Goal: Task Accomplishment & Management: Use online tool/utility

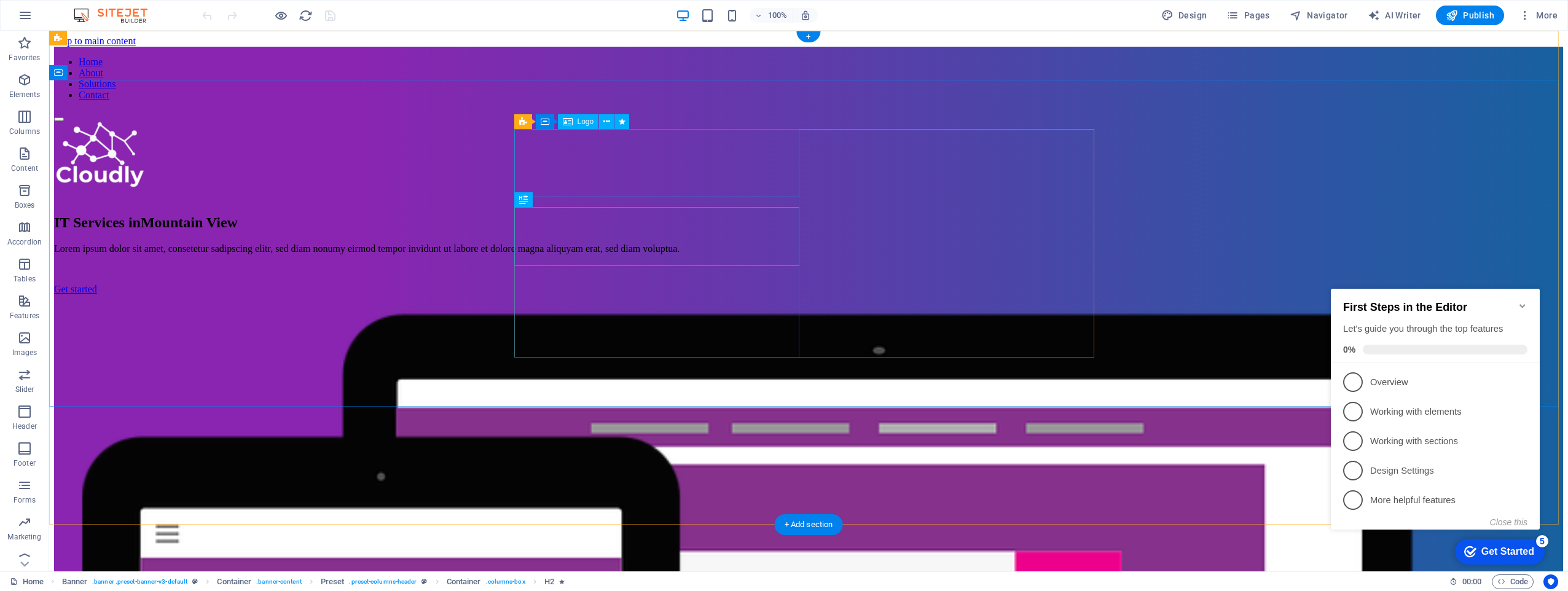
click at [598, 182] on div at bounding box center [809, 157] width 1510 height 71
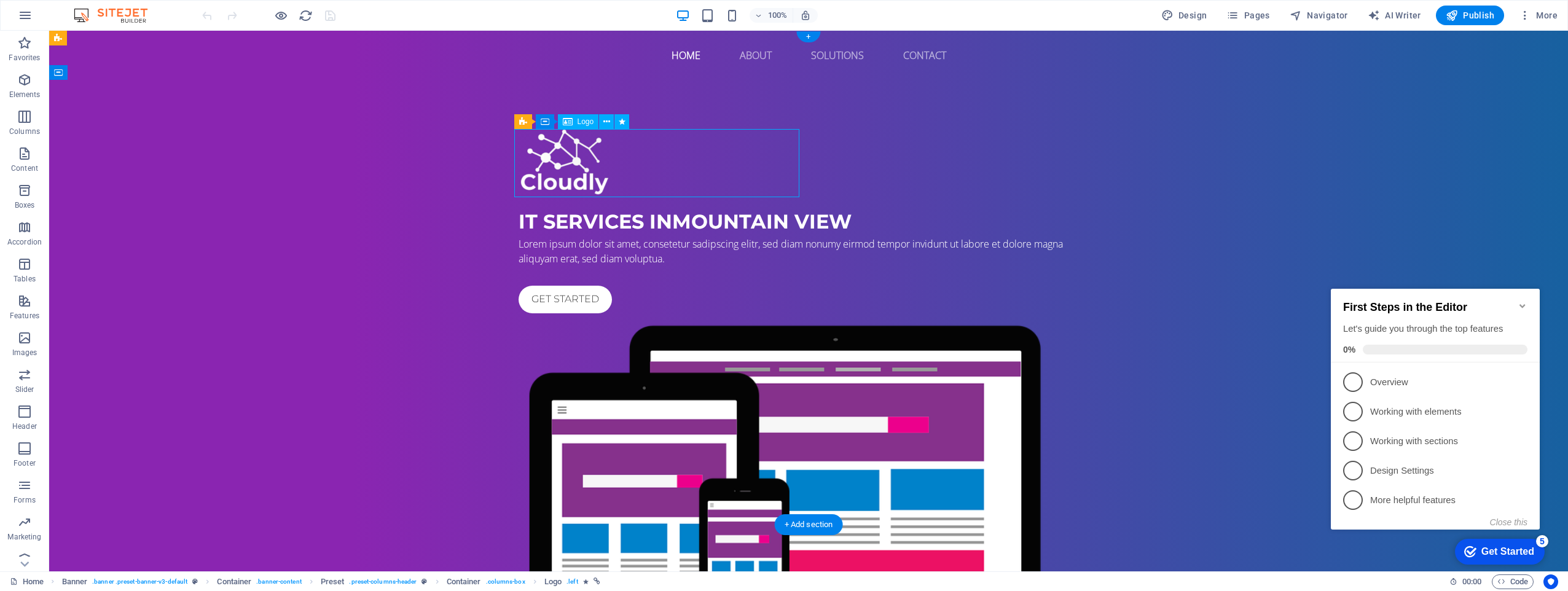
click at [575, 175] on div at bounding box center [808, 163] width 580 height 68
click at [571, 236] on div "IT Services in Mountain View" at bounding box center [808, 222] width 580 height 30
click at [926, 60] on nav "Home About Solutions Contact" at bounding box center [808, 55] width 580 height 30
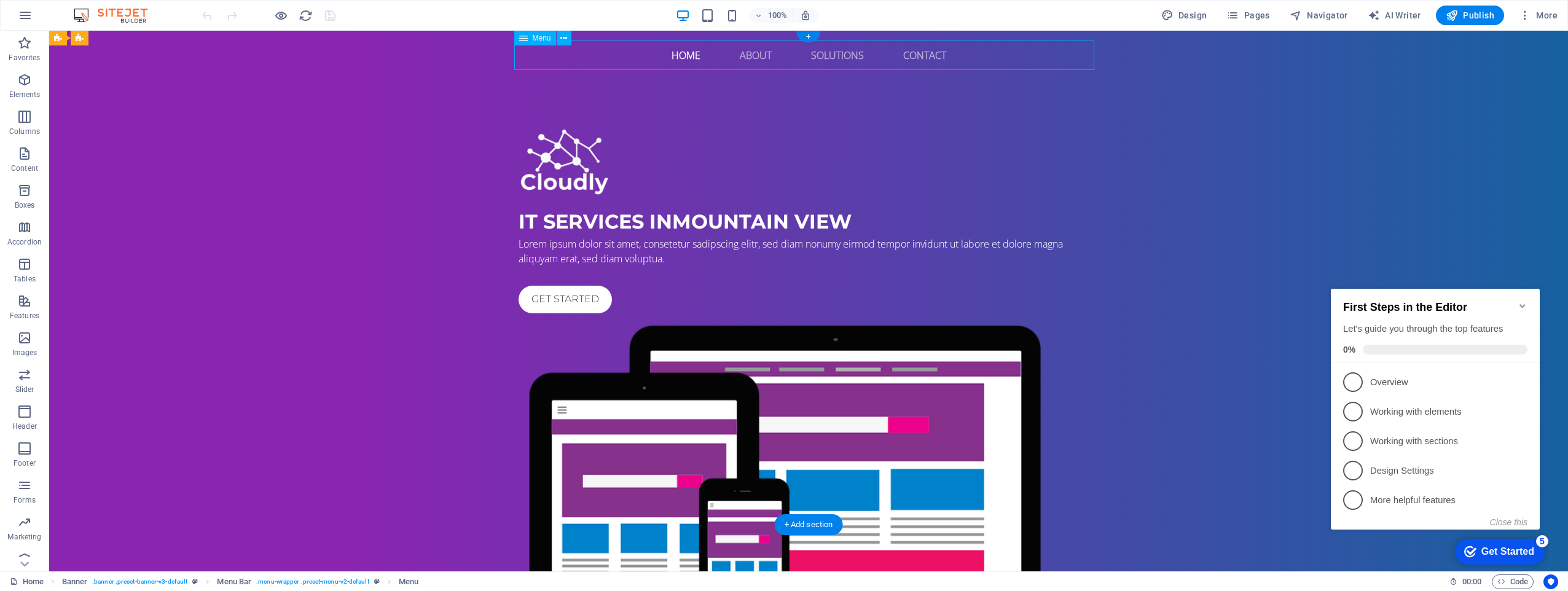
click at [926, 60] on nav "Home About Solutions Contact" at bounding box center [808, 55] width 580 height 30
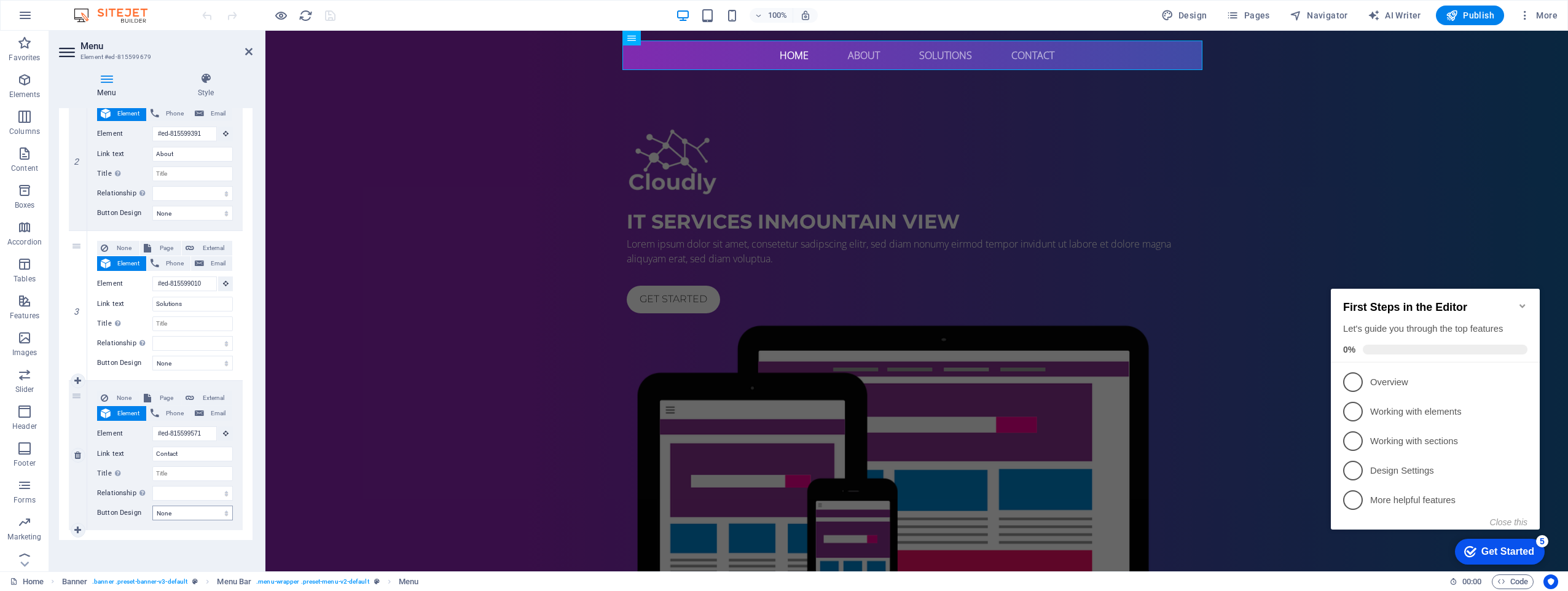
scroll to position [297, 0]
click at [192, 452] on input "Contact" at bounding box center [193, 451] width 81 height 15
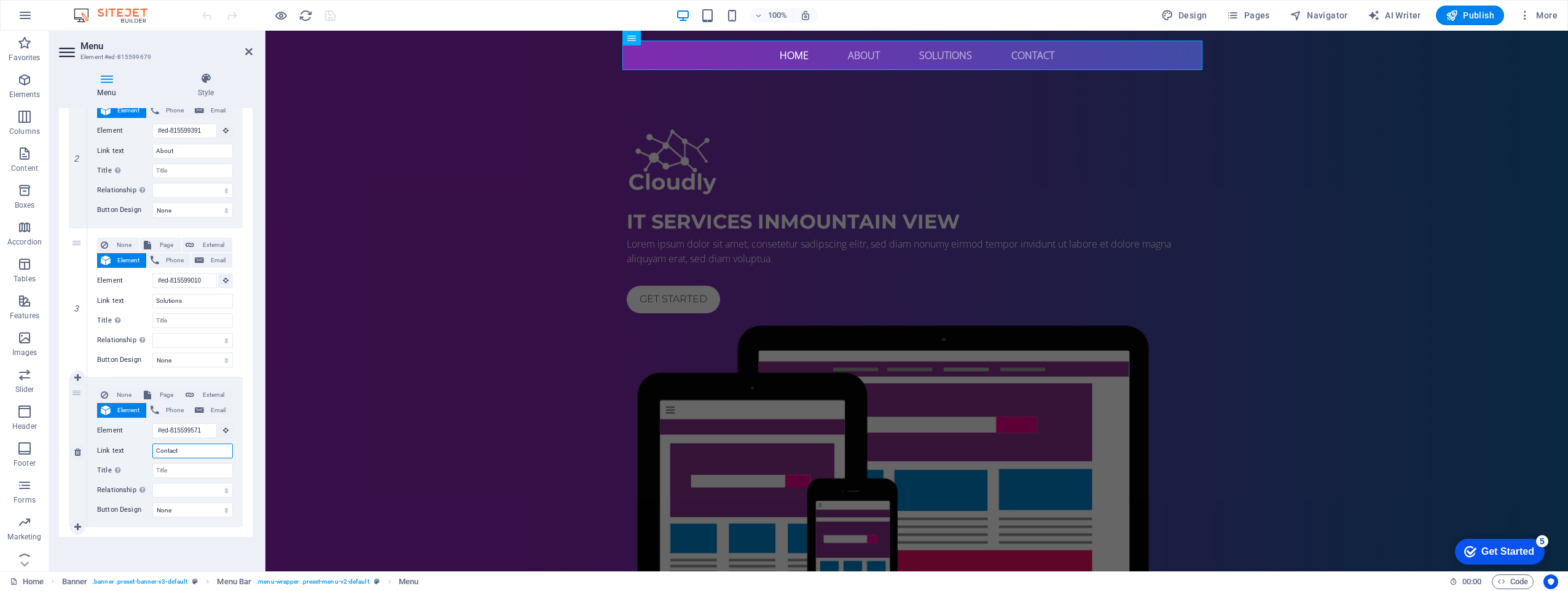
type input "Contacto"
select select
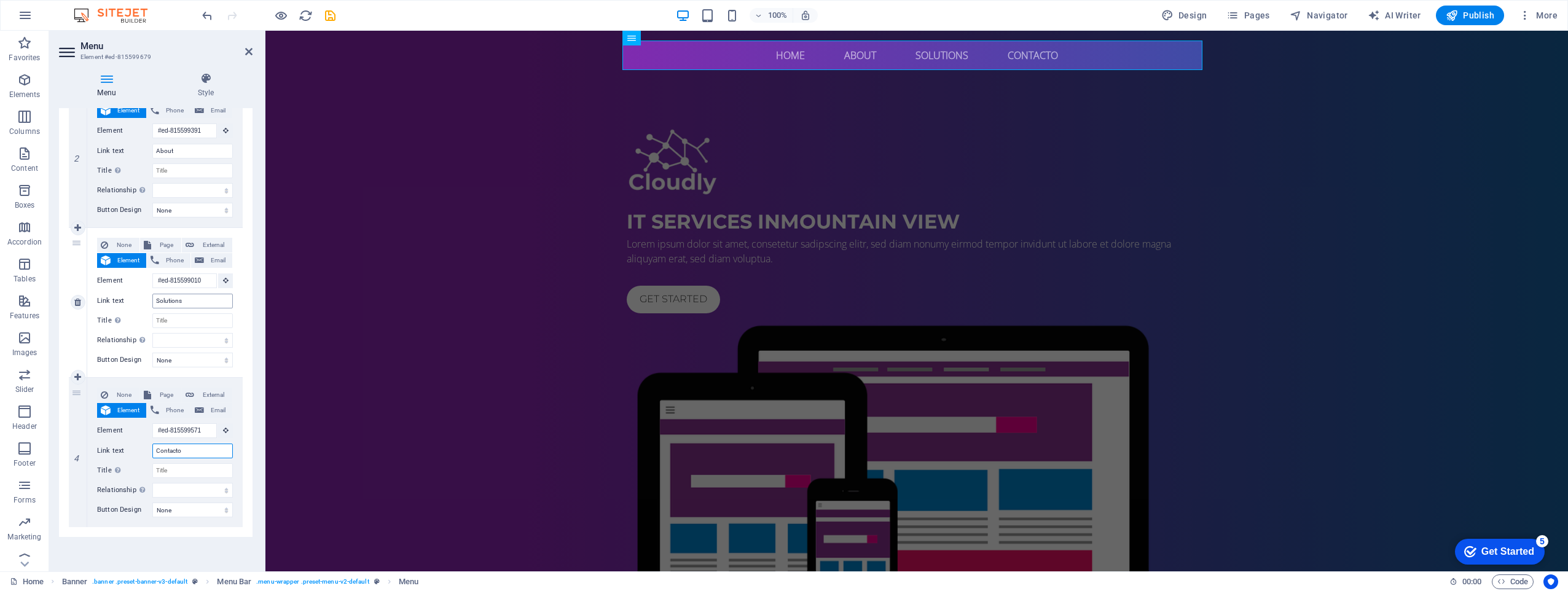
type input "Contacto"
click at [198, 300] on input "Solutions" at bounding box center [193, 301] width 81 height 15
type input "Solu"
select select
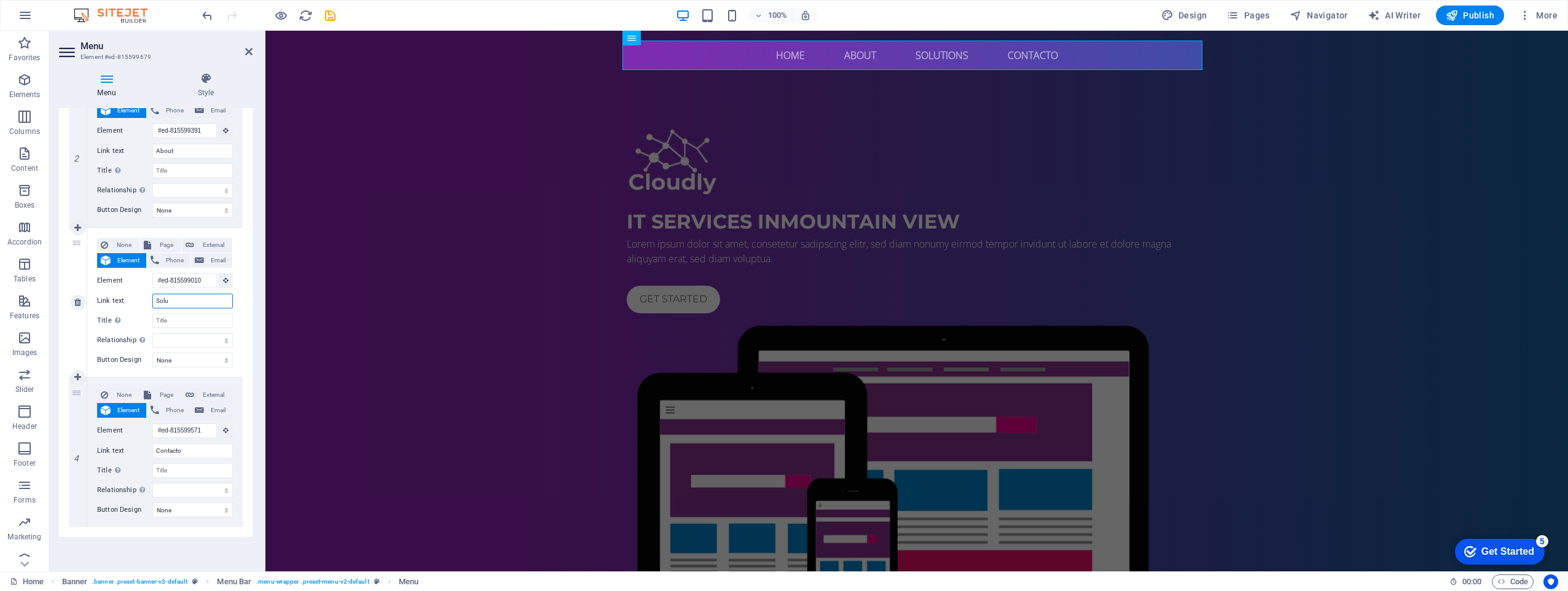
select select
type input "Soluciones"
select select
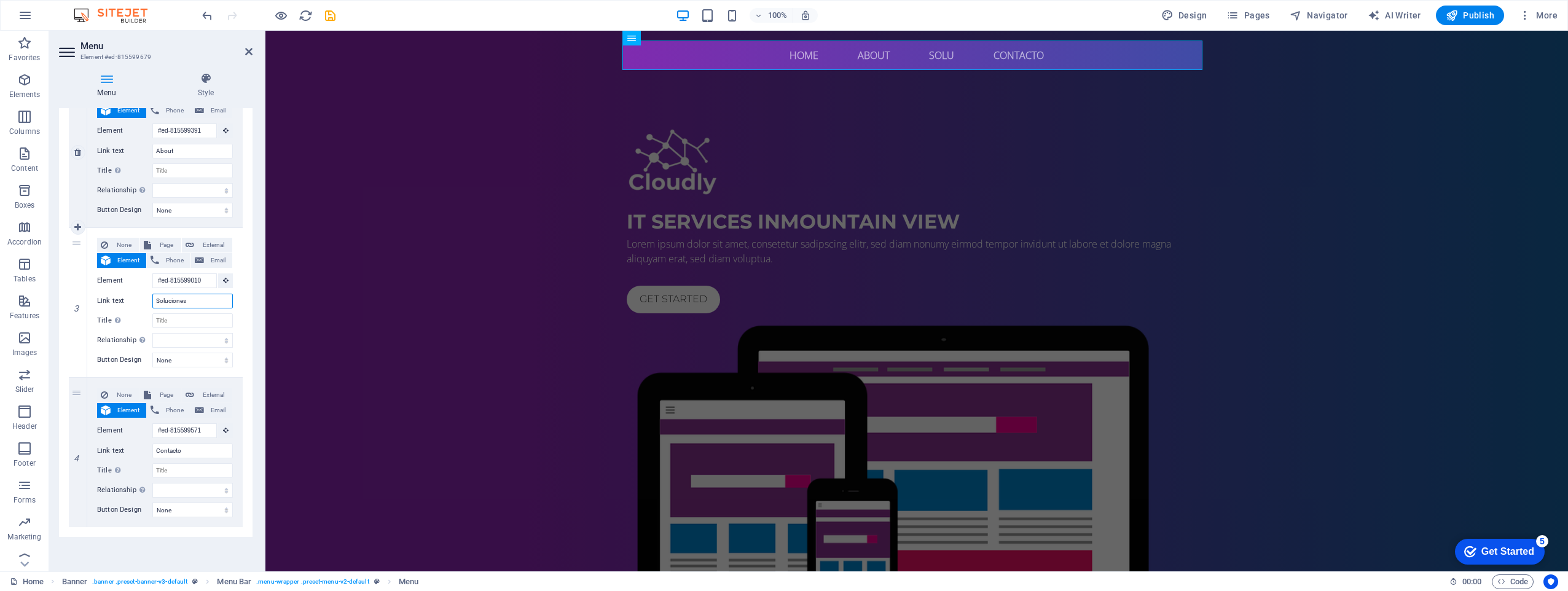
select select
type input "Soluciones"
drag, startPoint x: 180, startPoint y: 152, endPoint x: 156, endPoint y: 151, distance: 24.0
click at [156, 151] on input "About" at bounding box center [193, 151] width 81 height 15
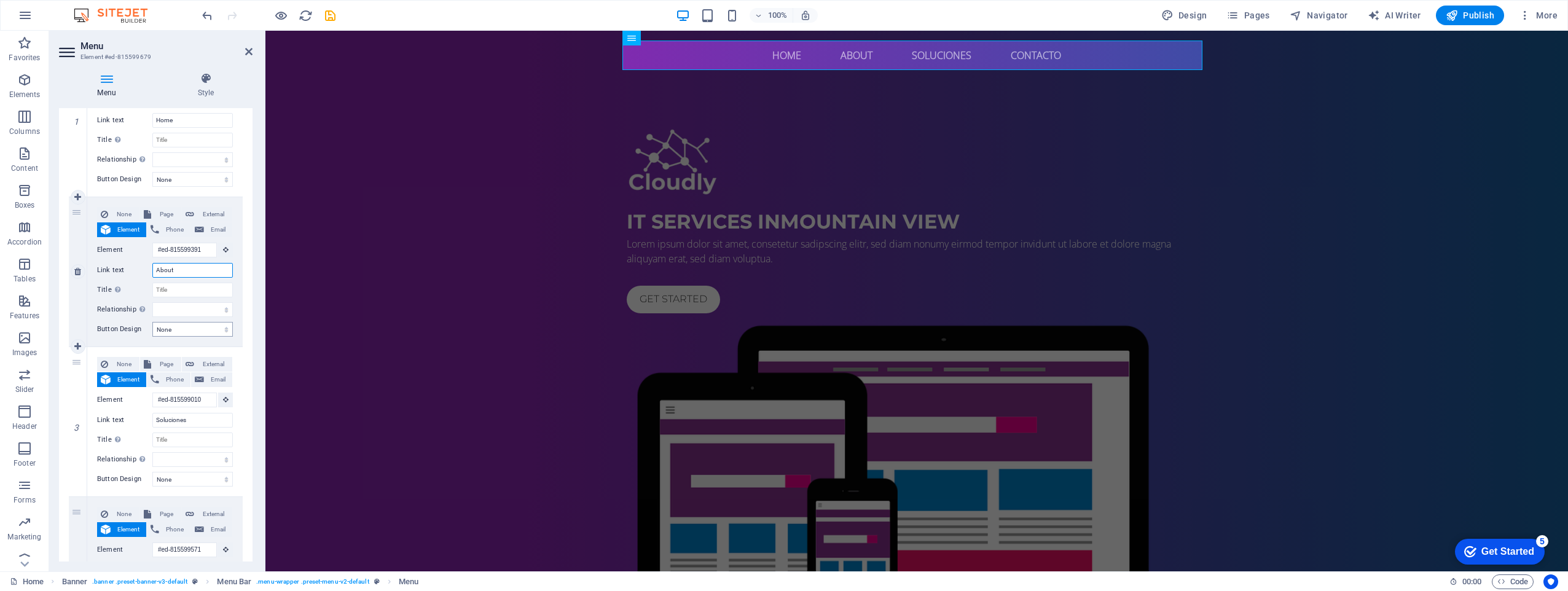
scroll to position [170, 0]
type input "Nosotros"
select select
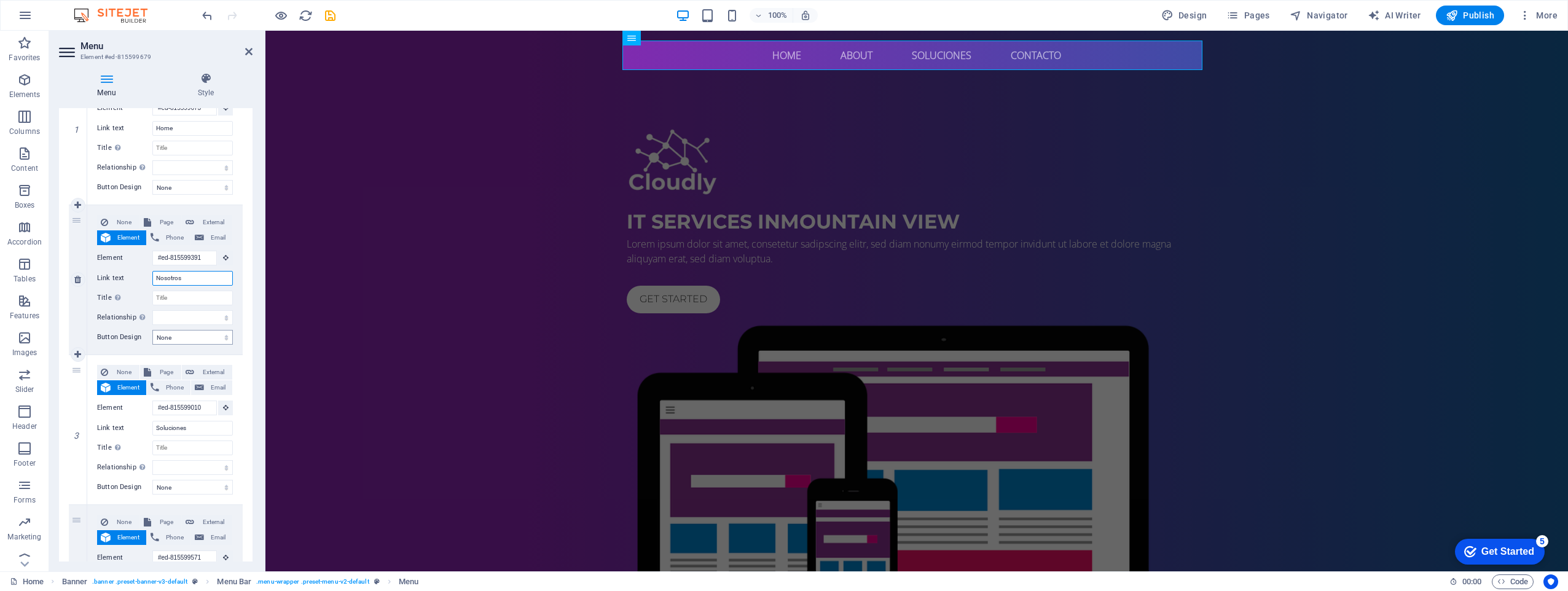
select select
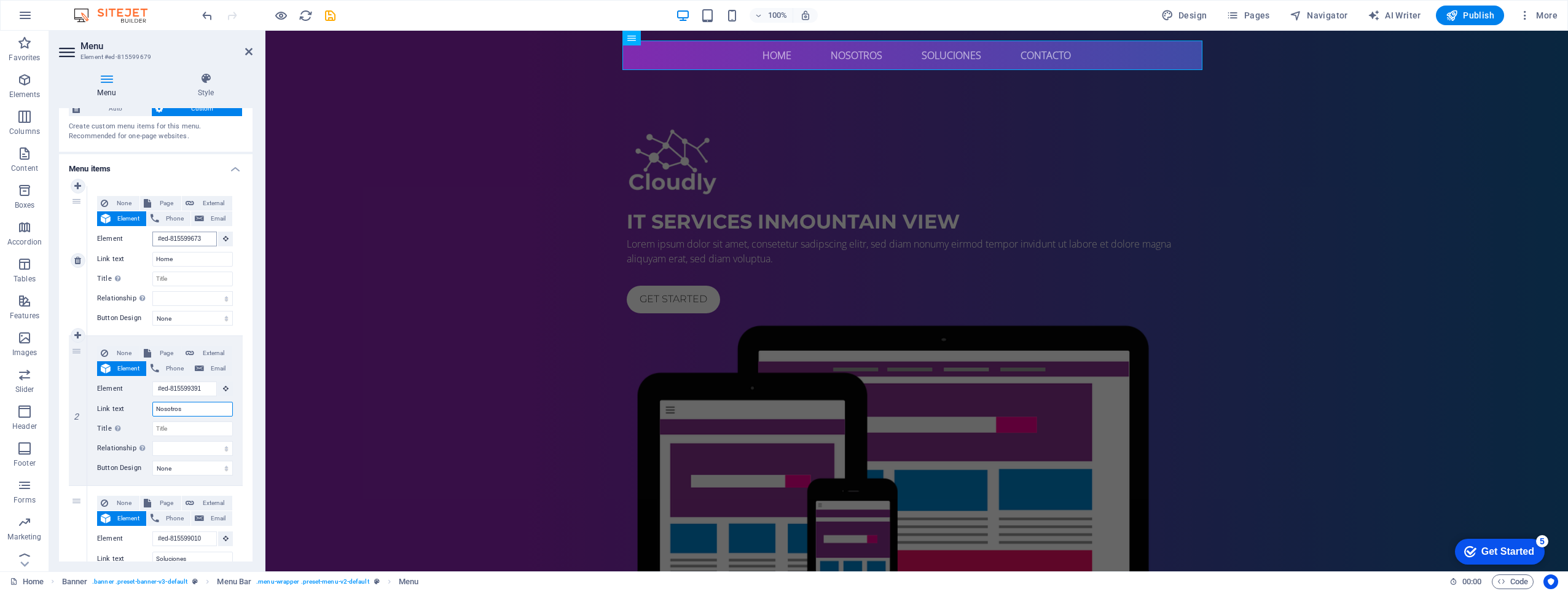
scroll to position [38, 0]
type input "Nosotros"
drag, startPoint x: 181, startPoint y: 262, endPoint x: 91, endPoint y: 256, distance: 90.2
click at [91, 256] on div "None Page External Element Phone Email Page Home Subpage Legal Notice Privacy E…" at bounding box center [165, 261] width 156 height 149
type input "Inicio"
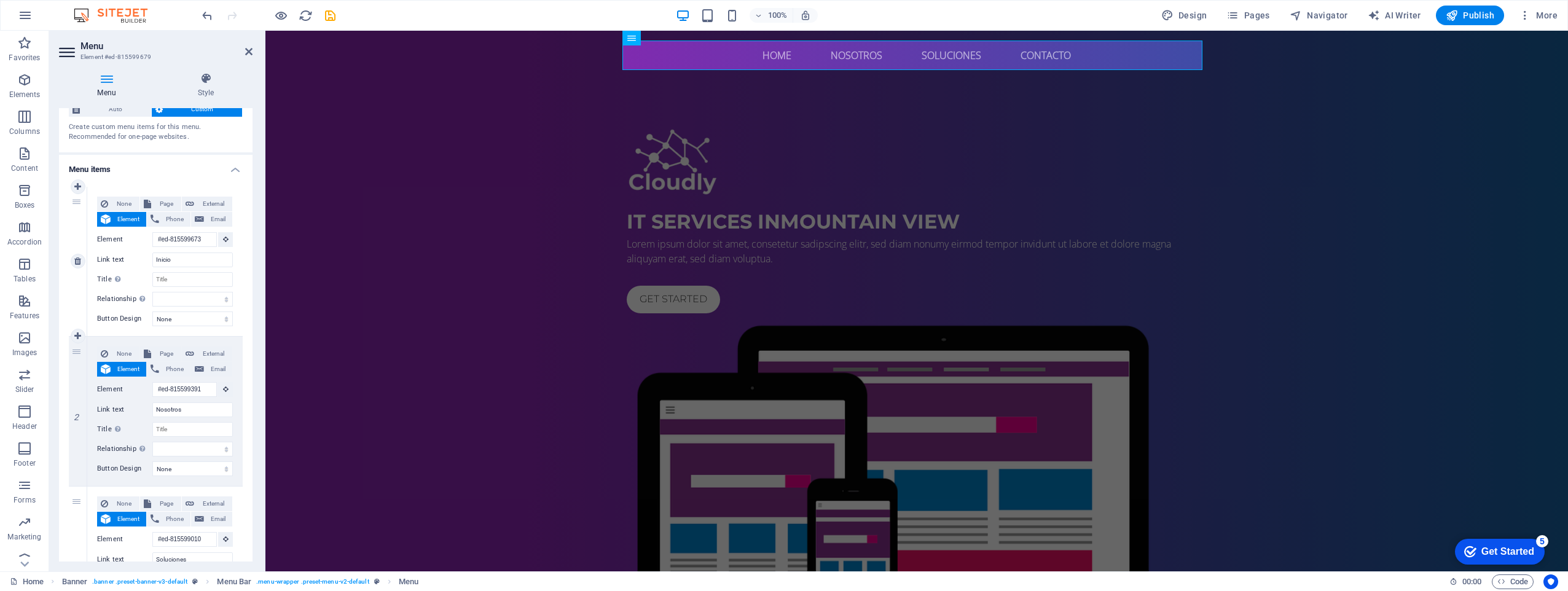
select select
click at [684, 175] on div at bounding box center [916, 163] width 580 height 68
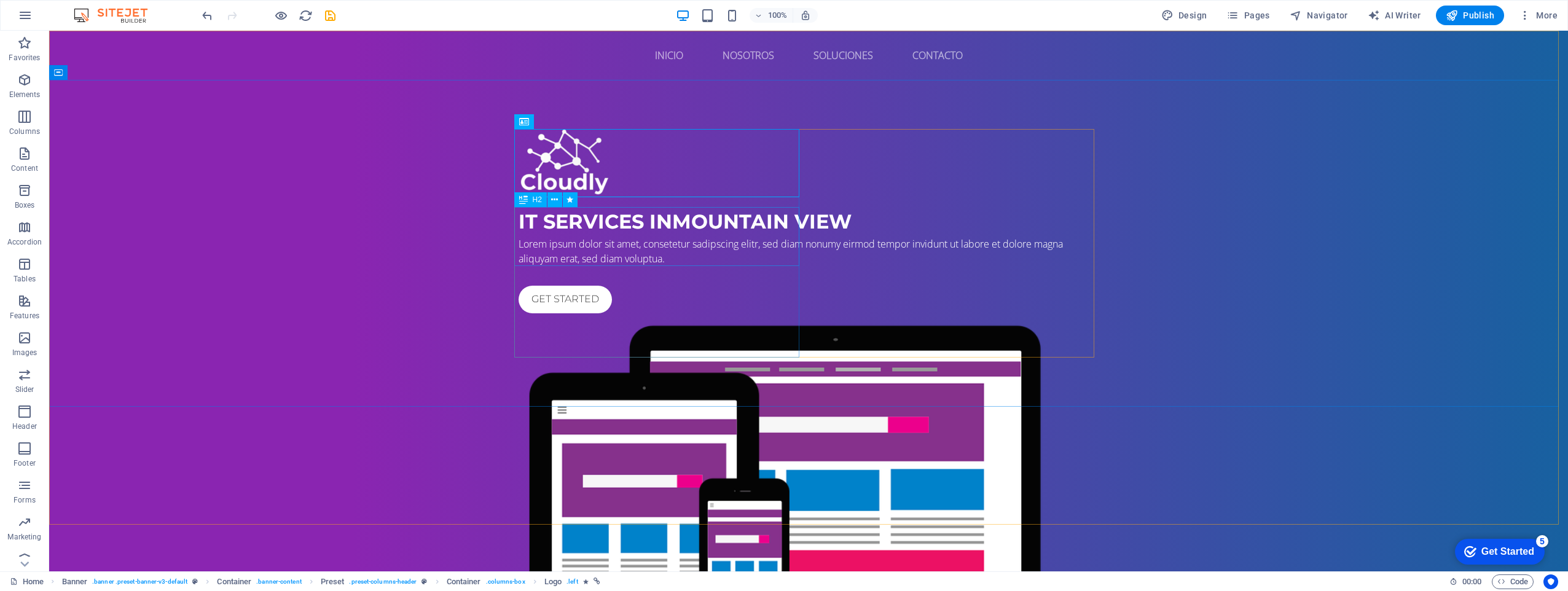
click at [681, 236] on div "IT Services in Mountain View" at bounding box center [808, 222] width 580 height 30
click at [574, 314] on div "Get started" at bounding box center [808, 300] width 580 height 28
click at [525, 314] on div "Get started" at bounding box center [808, 300] width 580 height 28
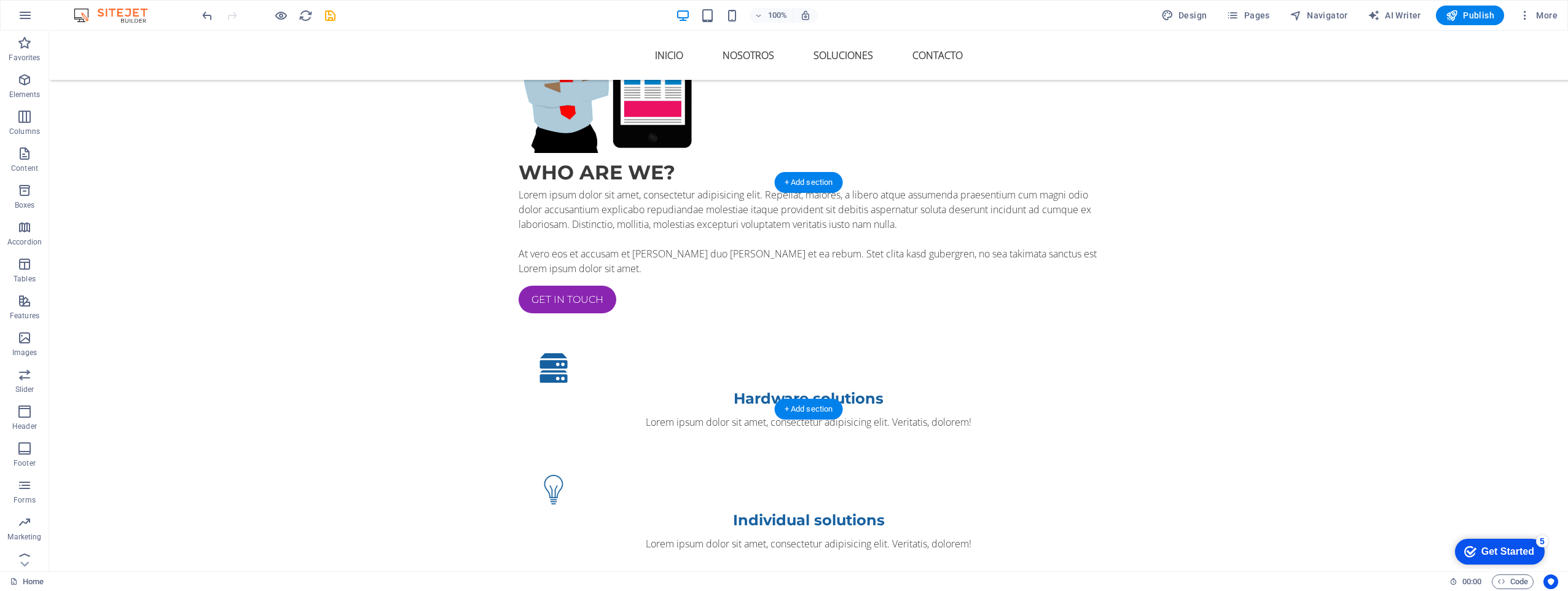
scroll to position [902, 0]
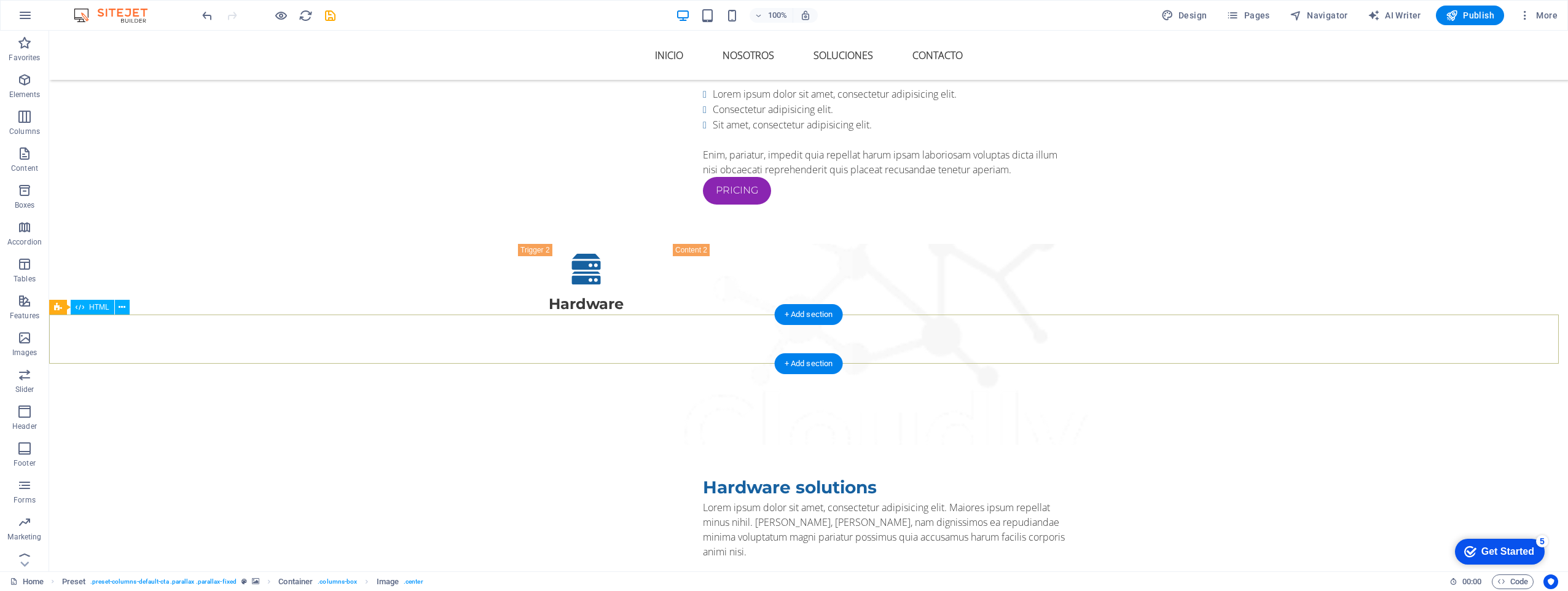
scroll to position [2733, 0]
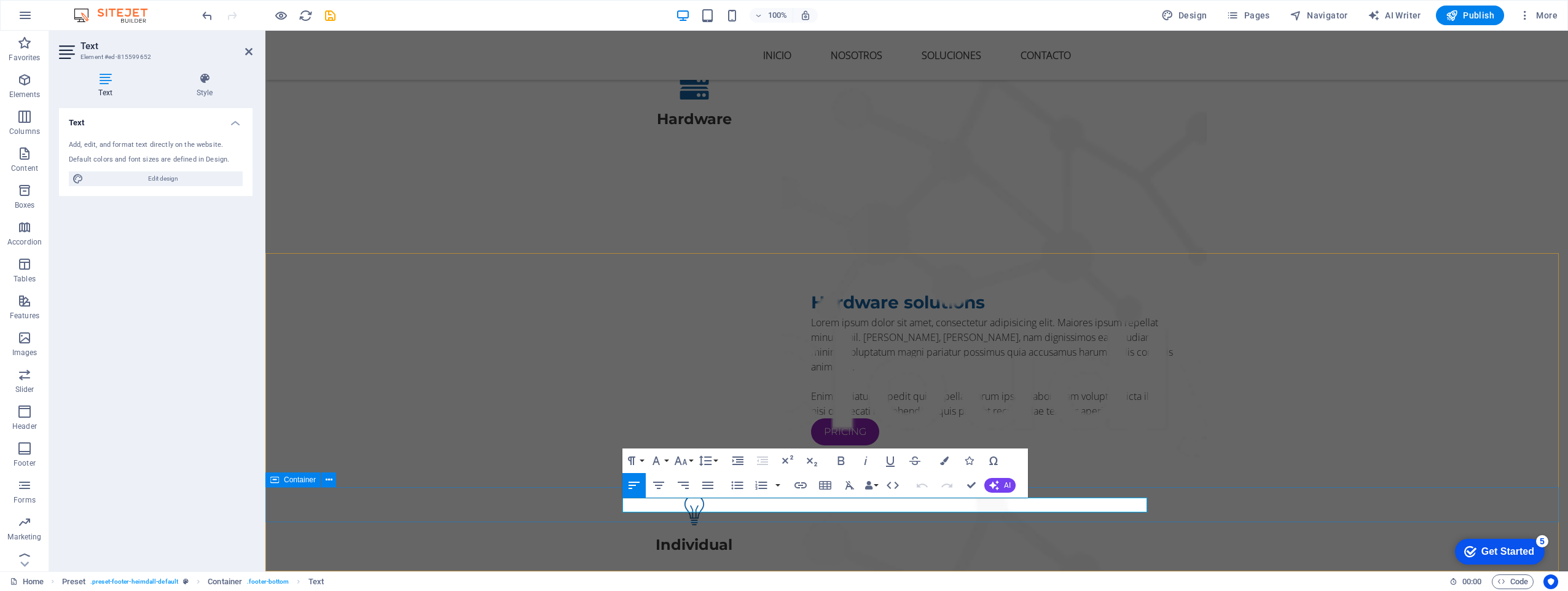
drag, startPoint x: 670, startPoint y: 510, endPoint x: 593, endPoint y: 505, distance: 77.2
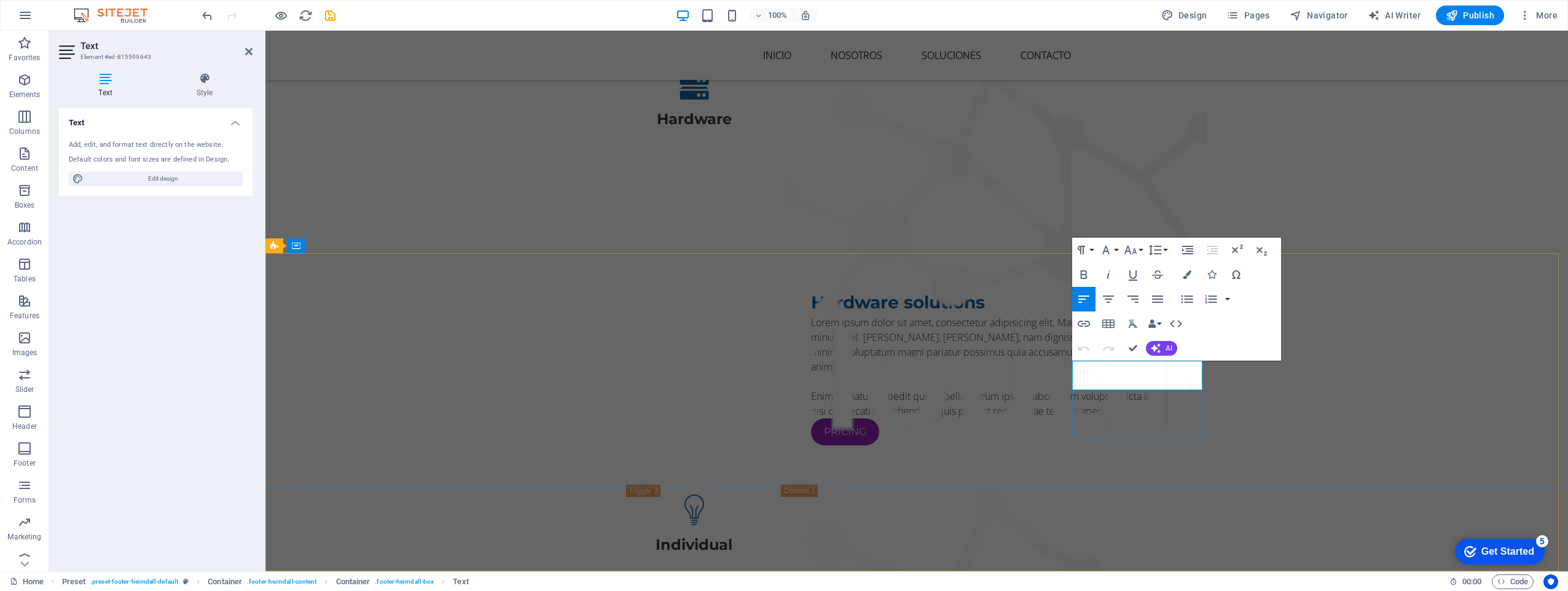
drag, startPoint x: 1180, startPoint y: 383, endPoint x: 1072, endPoint y: 363, distance: 109.8
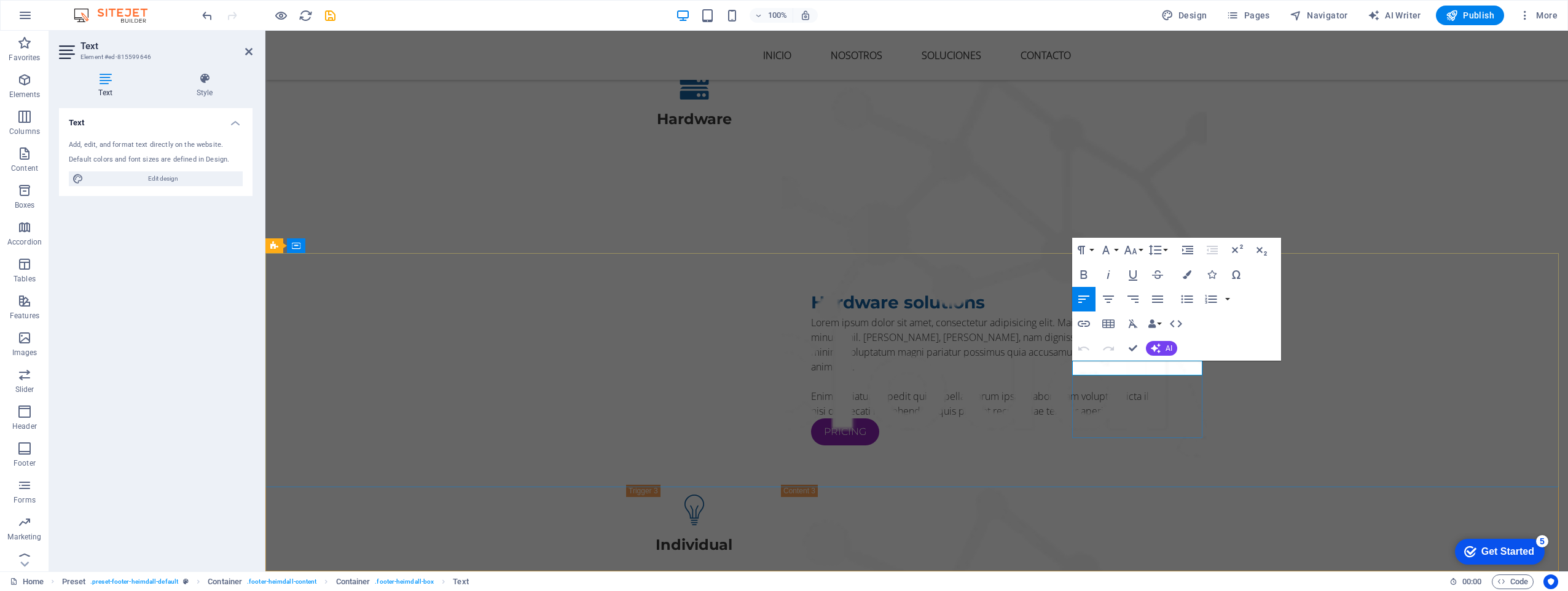
drag, startPoint x: 1186, startPoint y: 367, endPoint x: 1109, endPoint y: 370, distance: 77.1
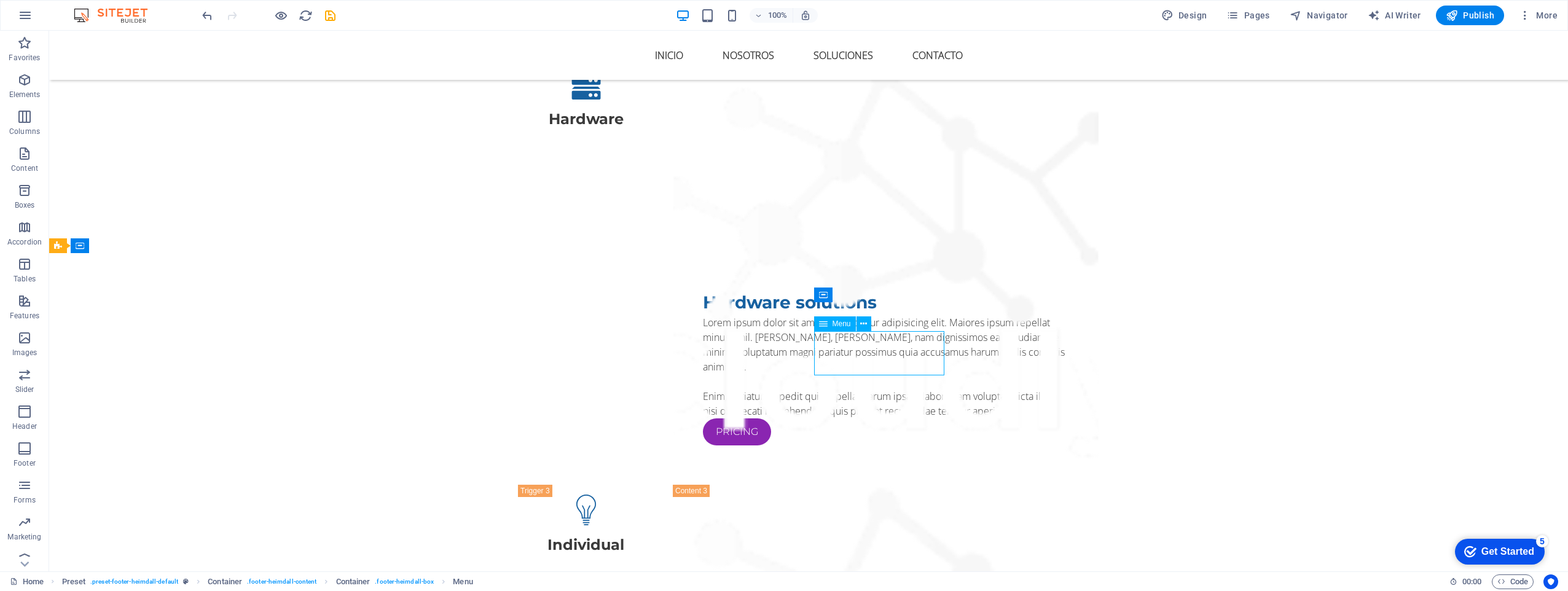
select select
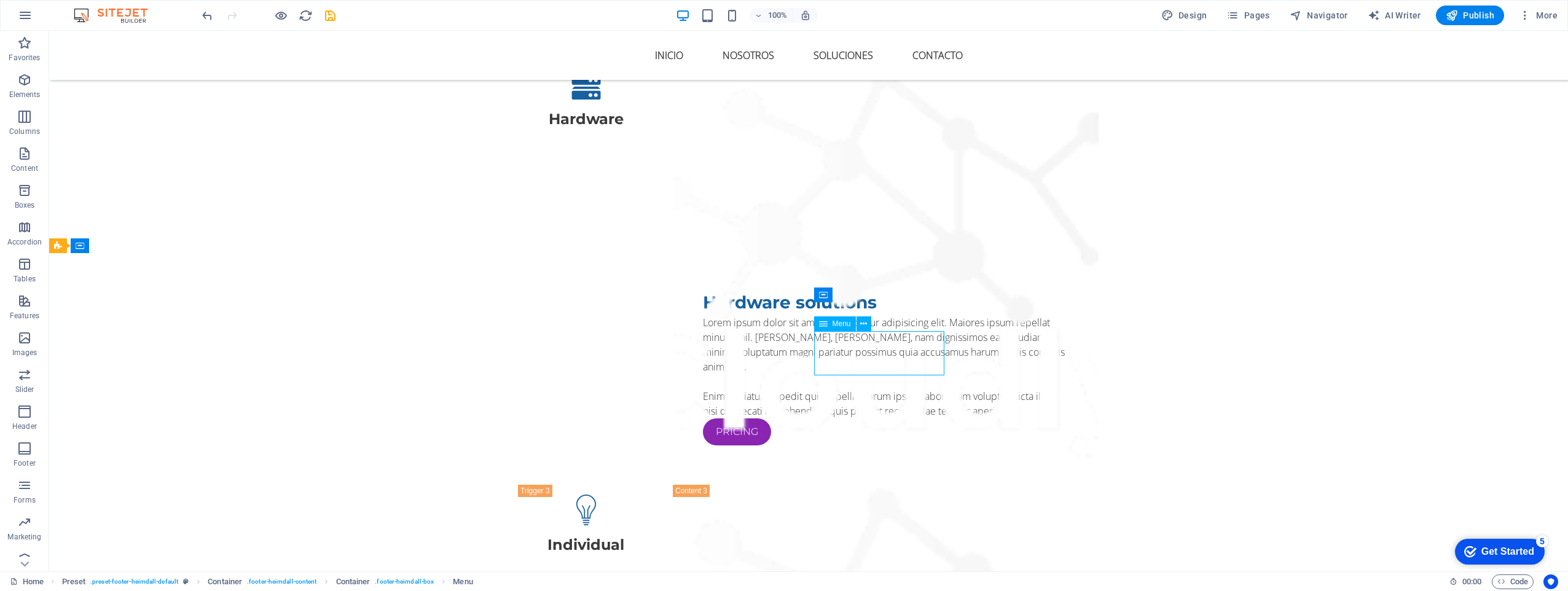
select select
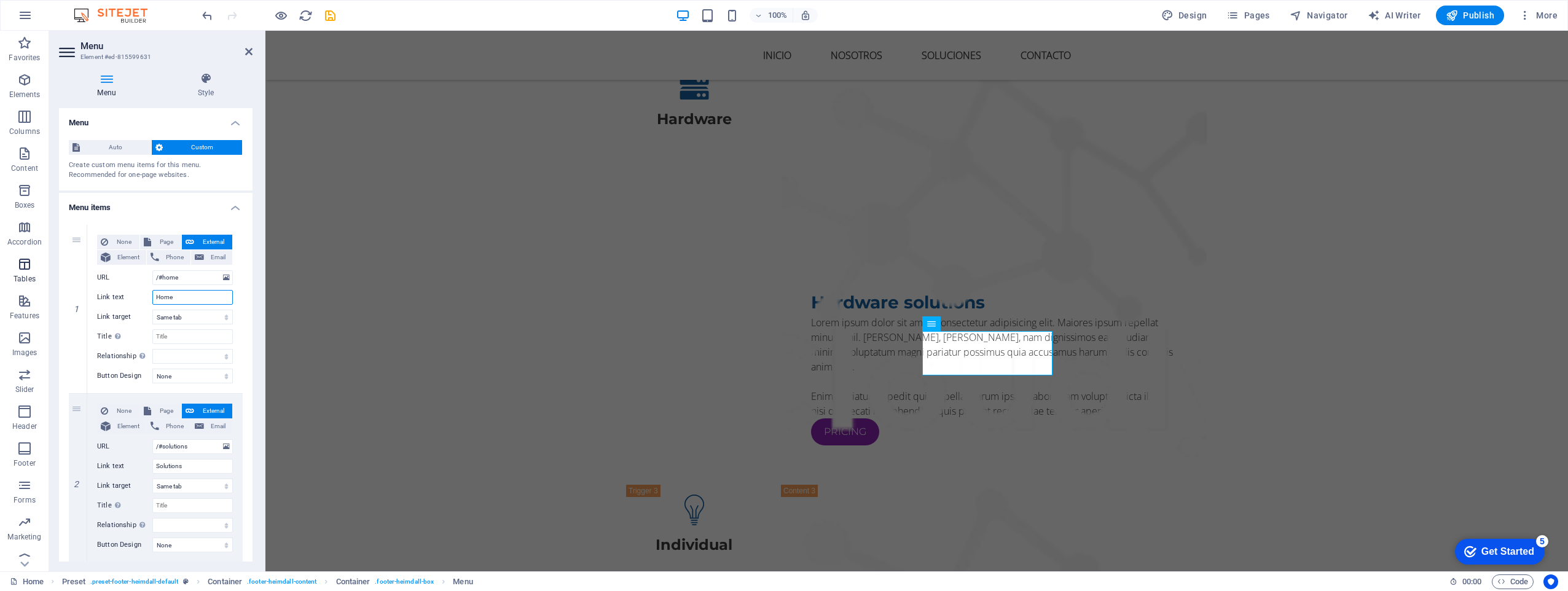
drag, startPoint x: 192, startPoint y: 302, endPoint x: 32, endPoint y: 274, distance: 162.4
click at [32, 274] on section "Favorites Elements Columns Content Boxes Accordion Tables Features Images Slide…" at bounding box center [784, 300] width 1568 height 541
type input "Inicio"
select select
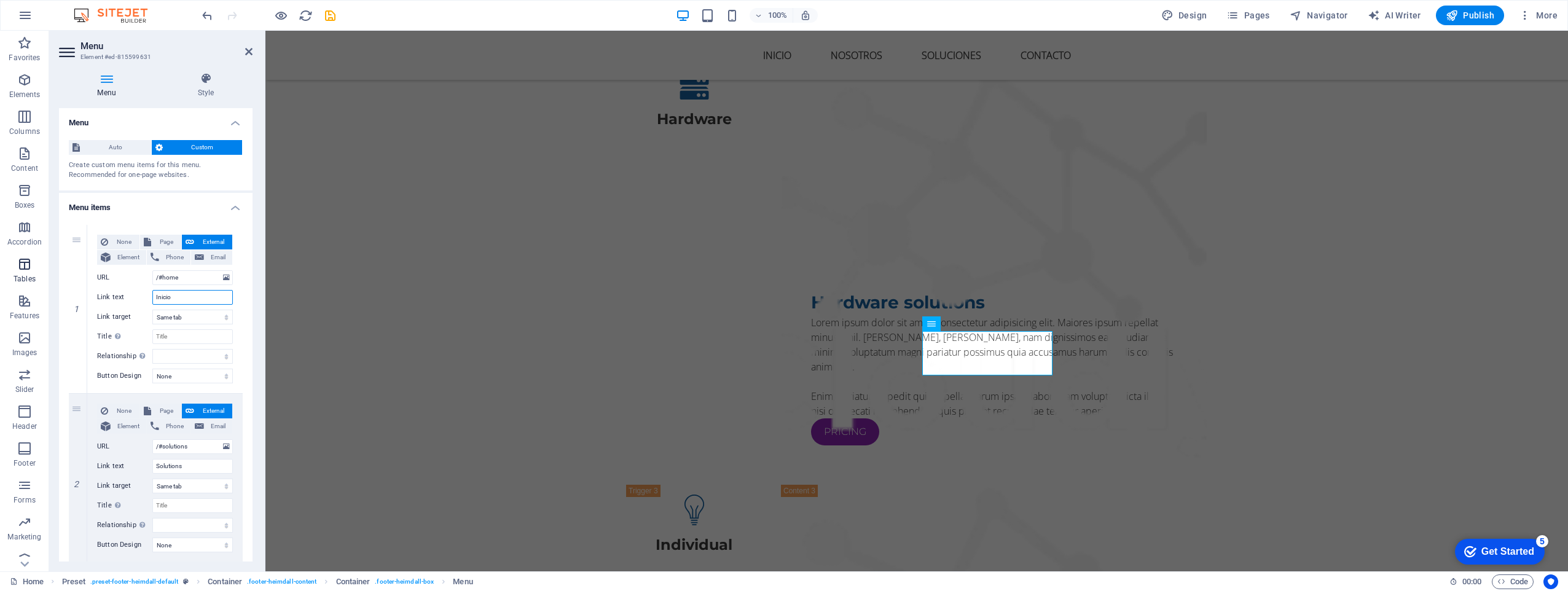
select select
type input "Inicio"
drag, startPoint x: 199, startPoint y: 467, endPoint x: 111, endPoint y: 462, distance: 88.1
click at [111, 462] on div "Link text Solutions" at bounding box center [165, 467] width 136 height 15
type input "Soluciones"
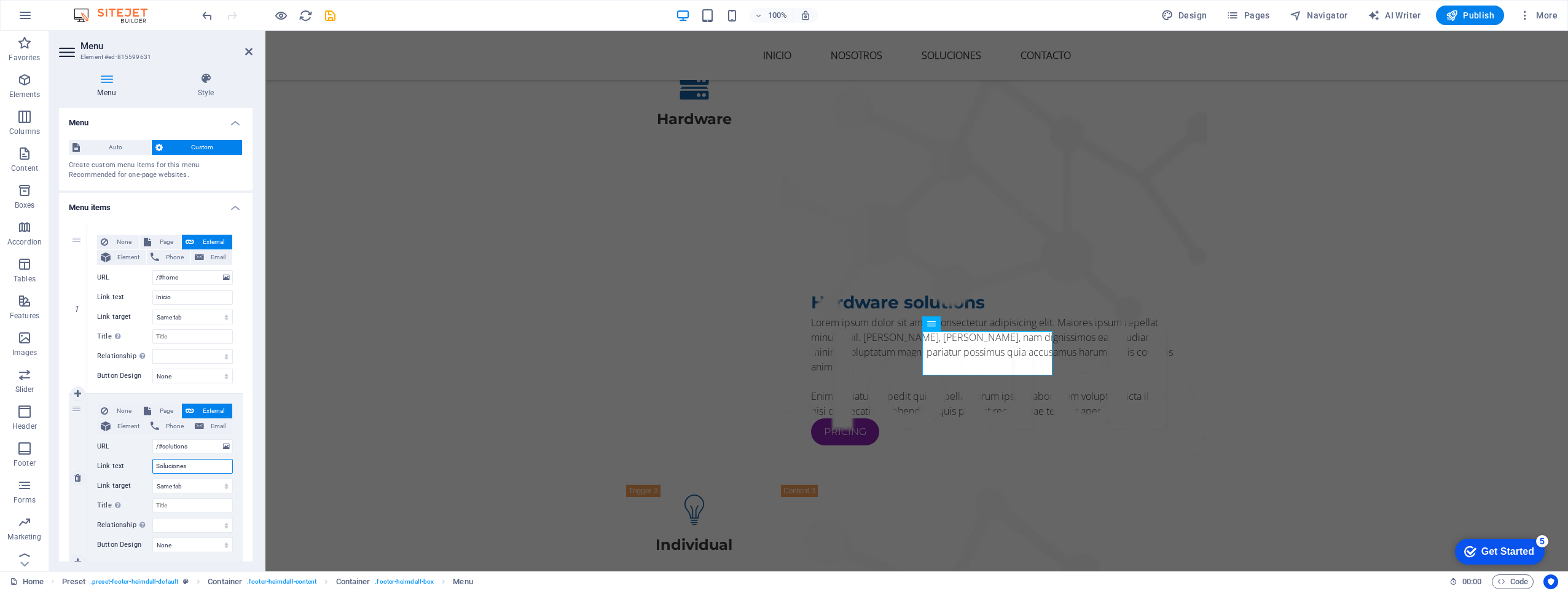
select select
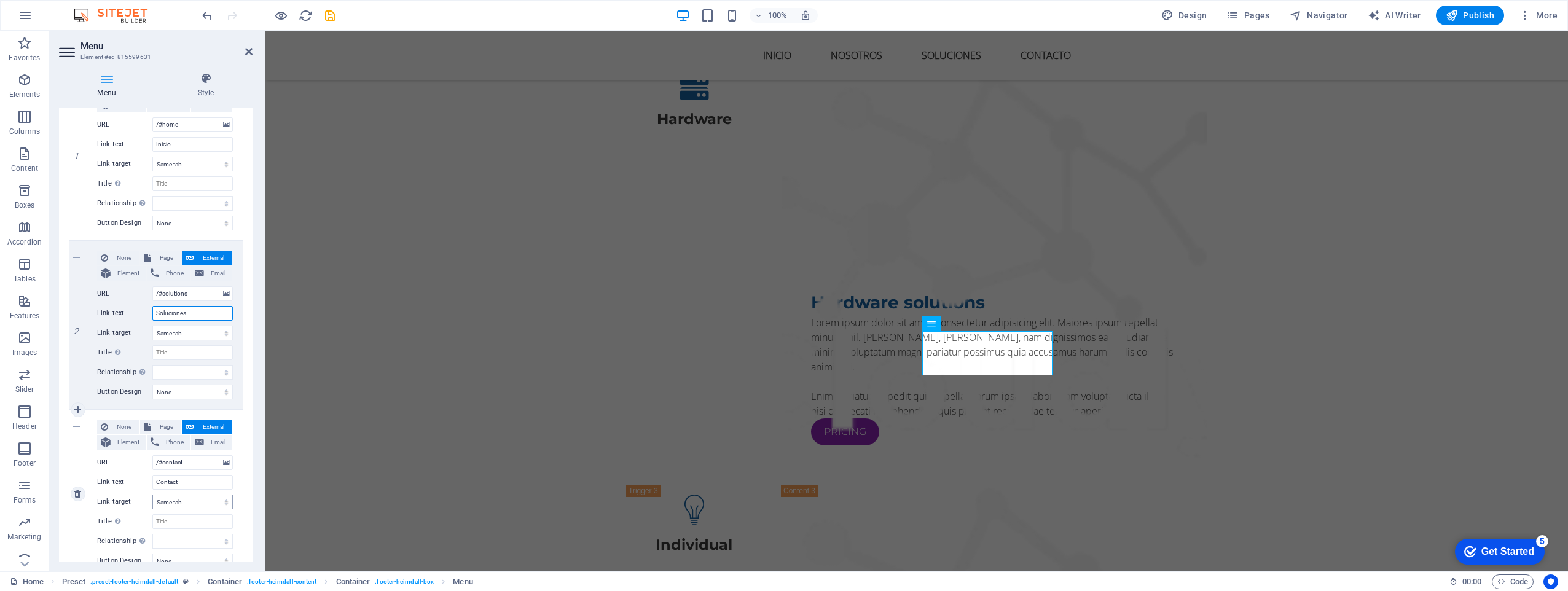
scroll to position [164, 0]
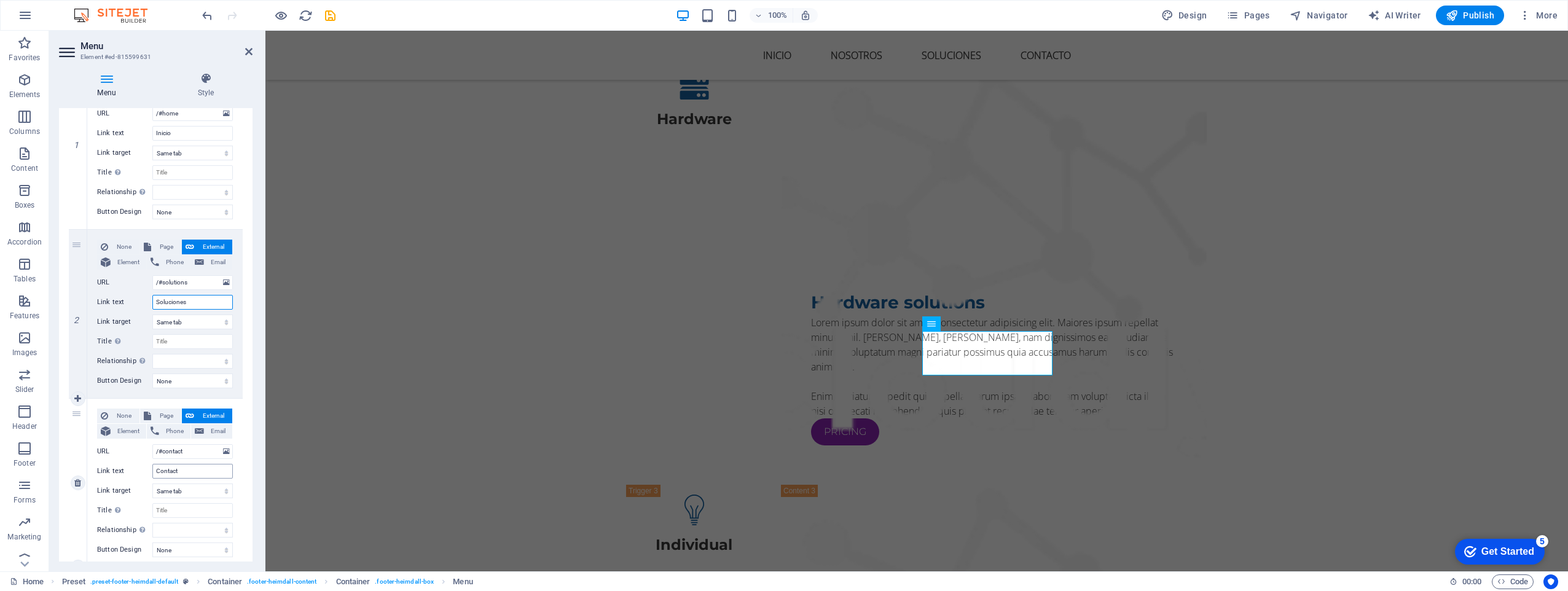
type input "Soluciones"
drag, startPoint x: 191, startPoint y: 474, endPoint x: 115, endPoint y: 468, distance: 76.2
click at [115, 468] on div "Link text Contact" at bounding box center [165, 472] width 136 height 15
type input "Contacto"
select select
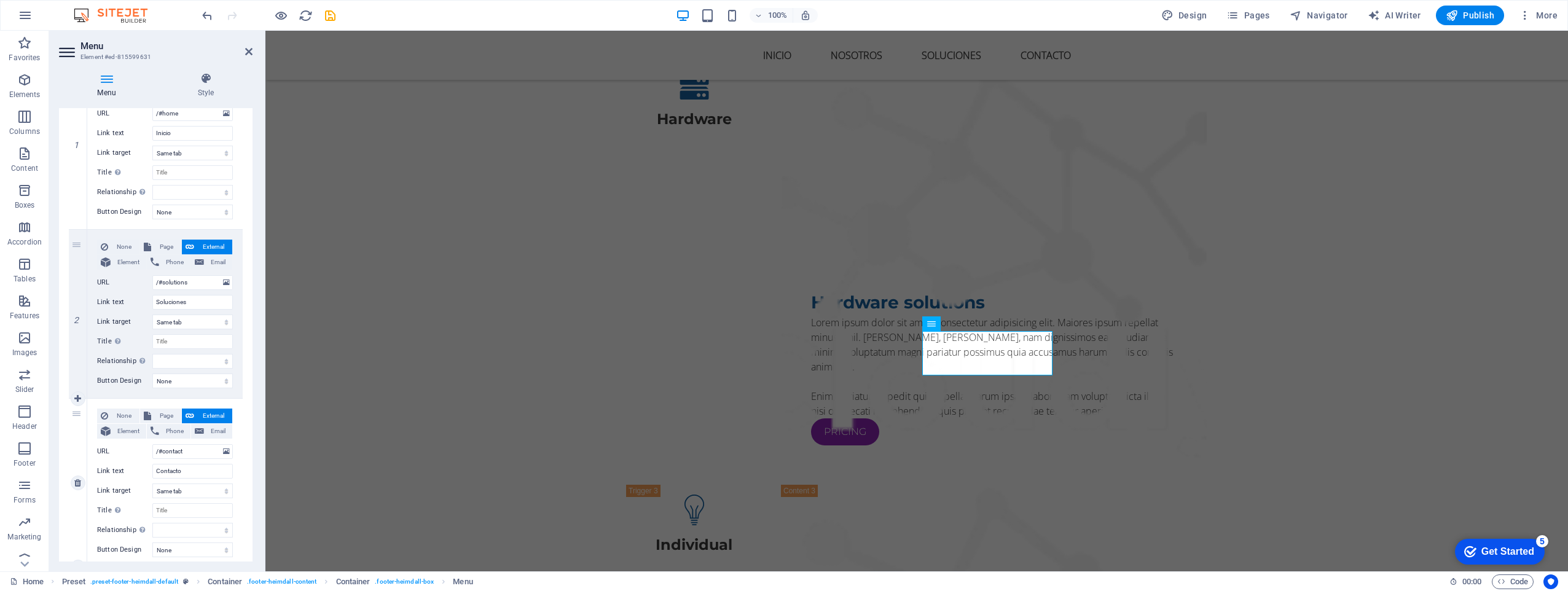
select select
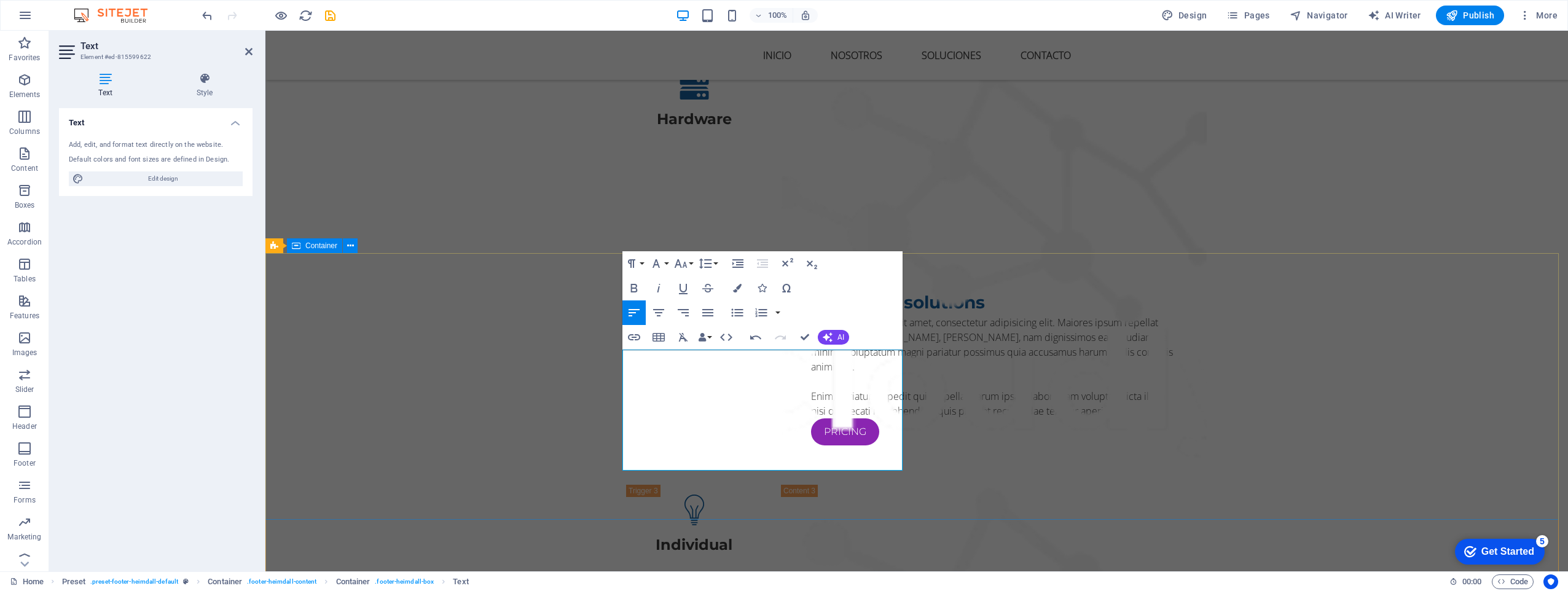
drag, startPoint x: 690, startPoint y: 426, endPoint x: 596, endPoint y: 426, distance: 94.0
drag, startPoint x: 672, startPoint y: 426, endPoint x: 609, endPoint y: 428, distance: 63.0
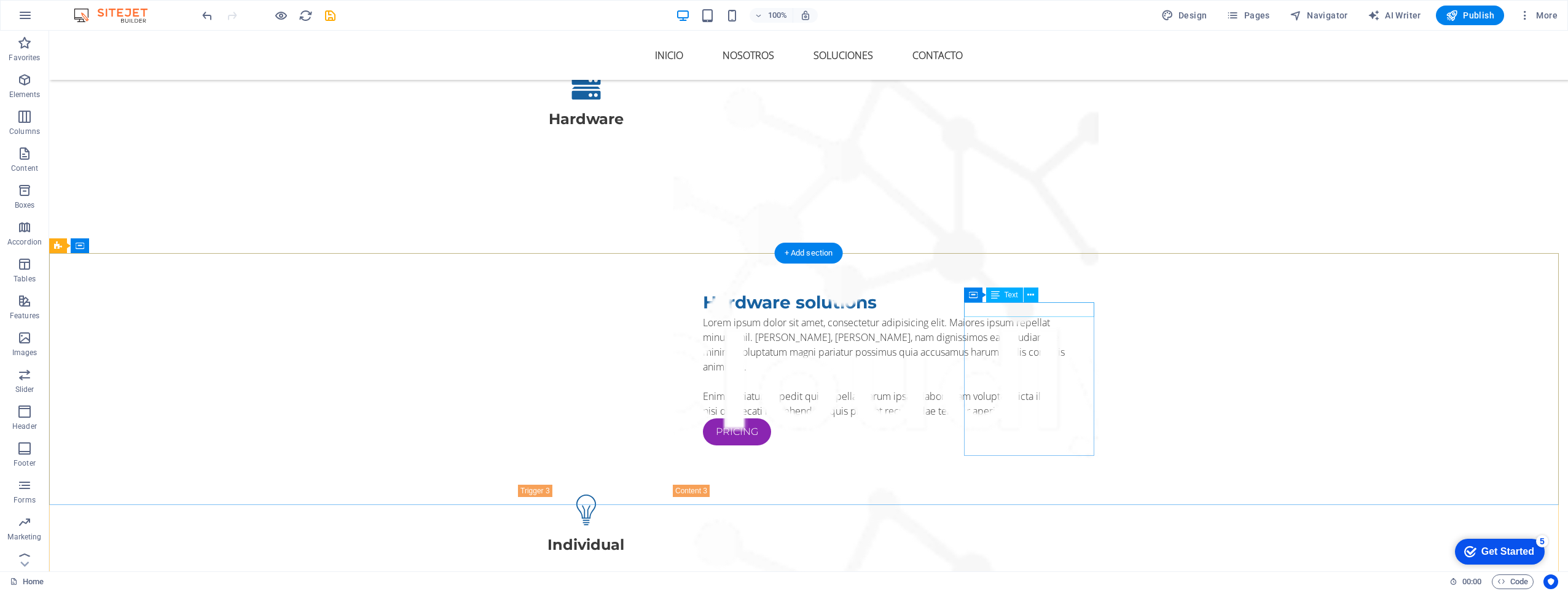
drag, startPoint x: 1063, startPoint y: 302, endPoint x: 1095, endPoint y: 333, distance: 44.6
click at [1059, 297] on icon at bounding box center [1058, 296] width 7 height 13
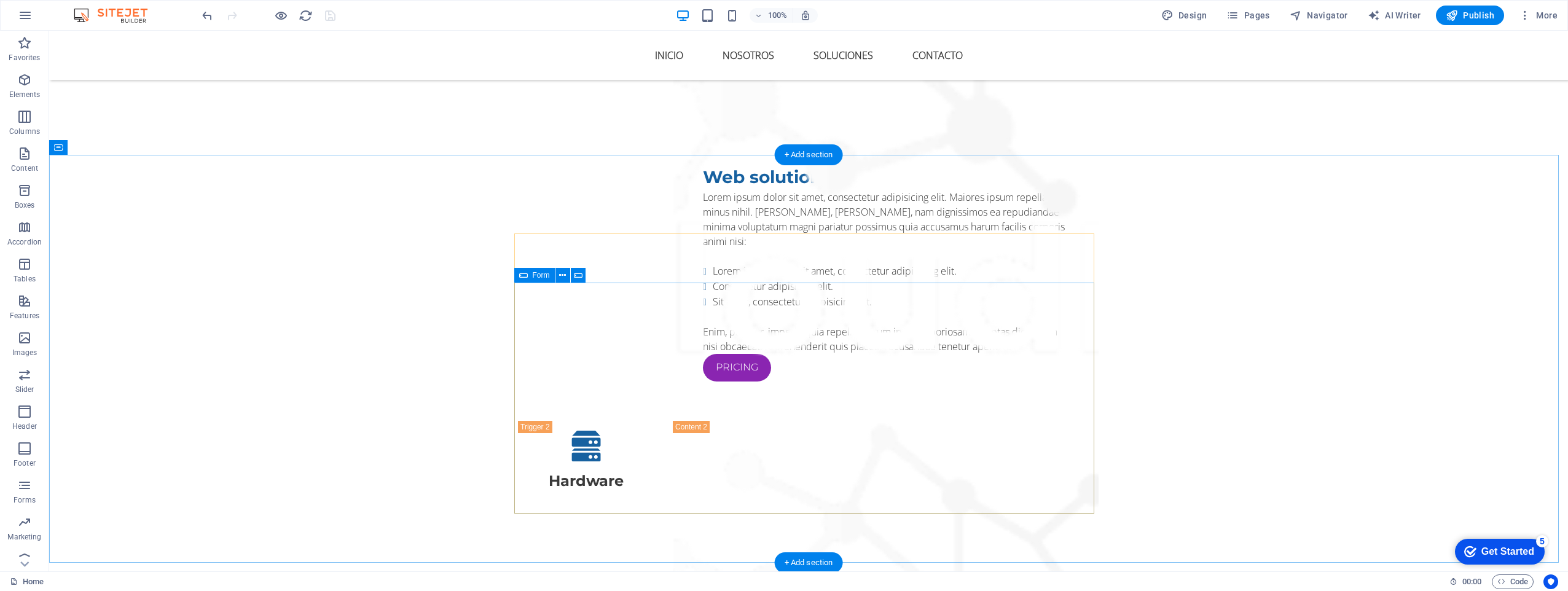
scroll to position [2374, 0]
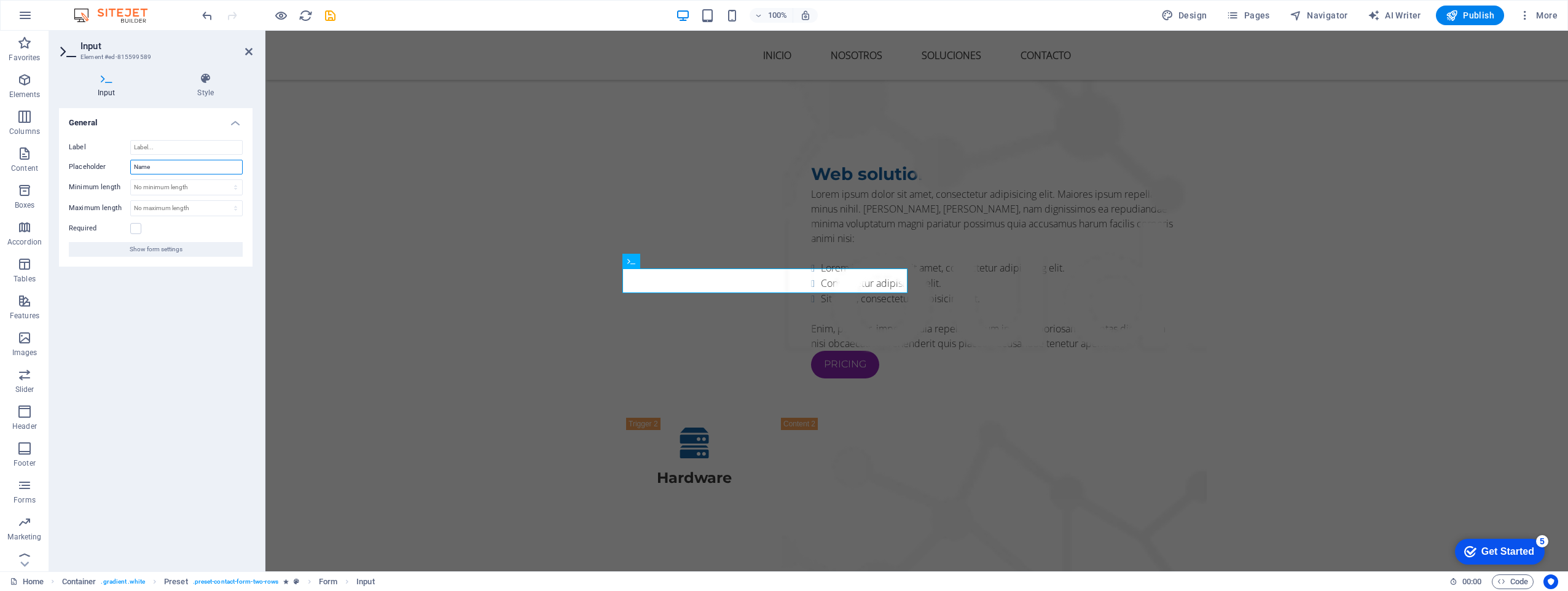
drag, startPoint x: 173, startPoint y: 164, endPoint x: 130, endPoint y: 160, distance: 43.2
click at [130, 160] on div "Placeholder Name" at bounding box center [156, 167] width 174 height 15
type input "Nombre"
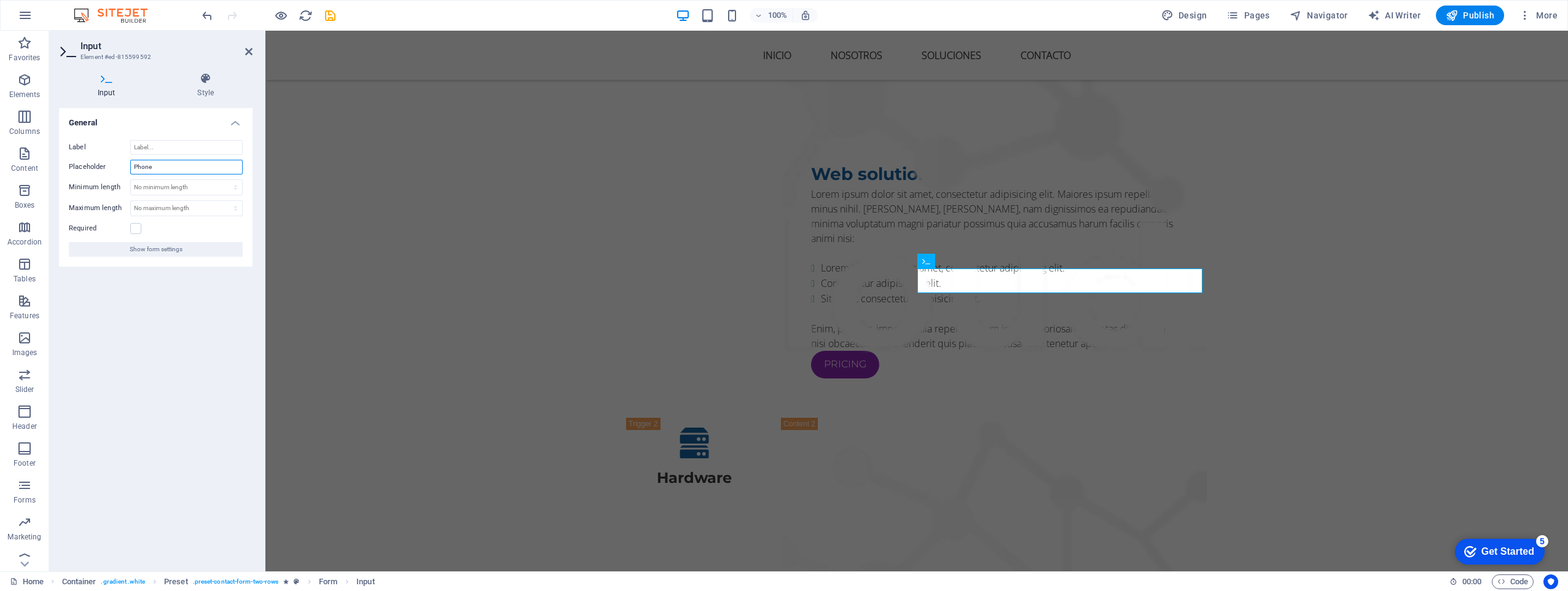
drag, startPoint x: 161, startPoint y: 165, endPoint x: 119, endPoint y: 161, distance: 42.2
click at [119, 161] on div "Placeholder Phone" at bounding box center [156, 167] width 174 height 15
type input "Telefono"
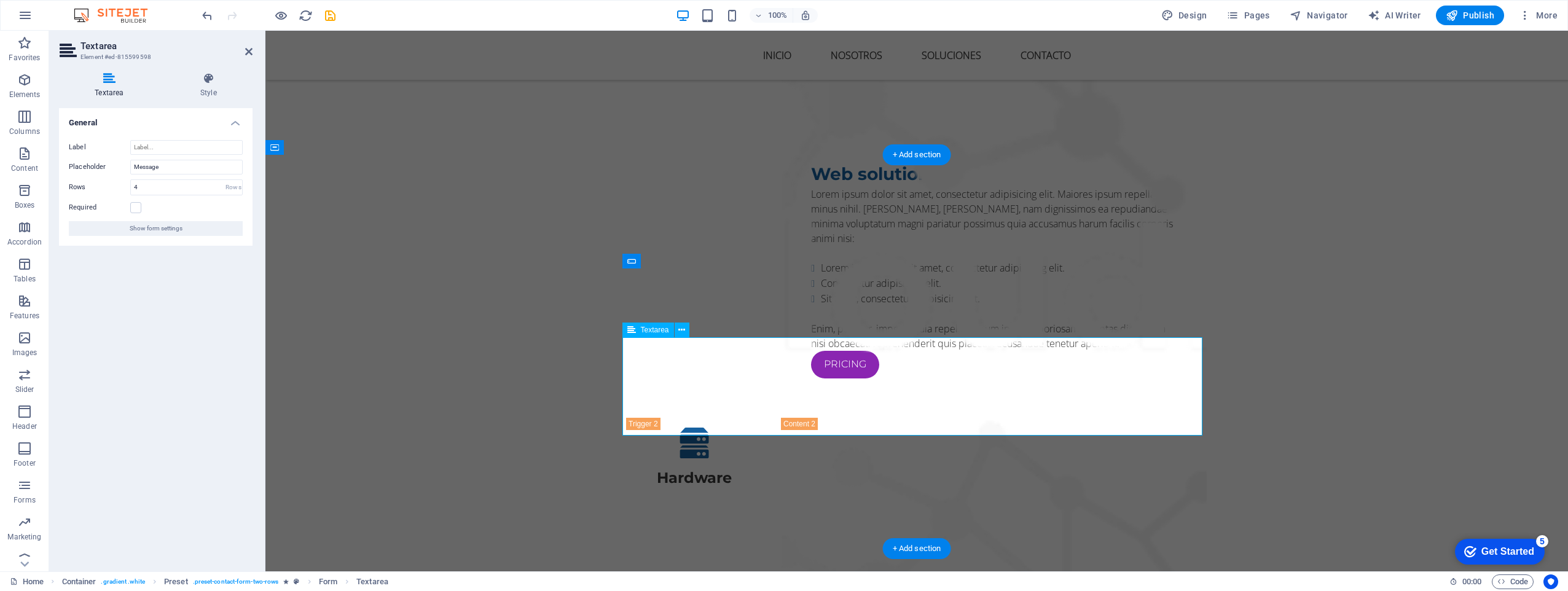
click at [169, 161] on input "Message" at bounding box center [186, 167] width 113 height 15
type input "Mensage"
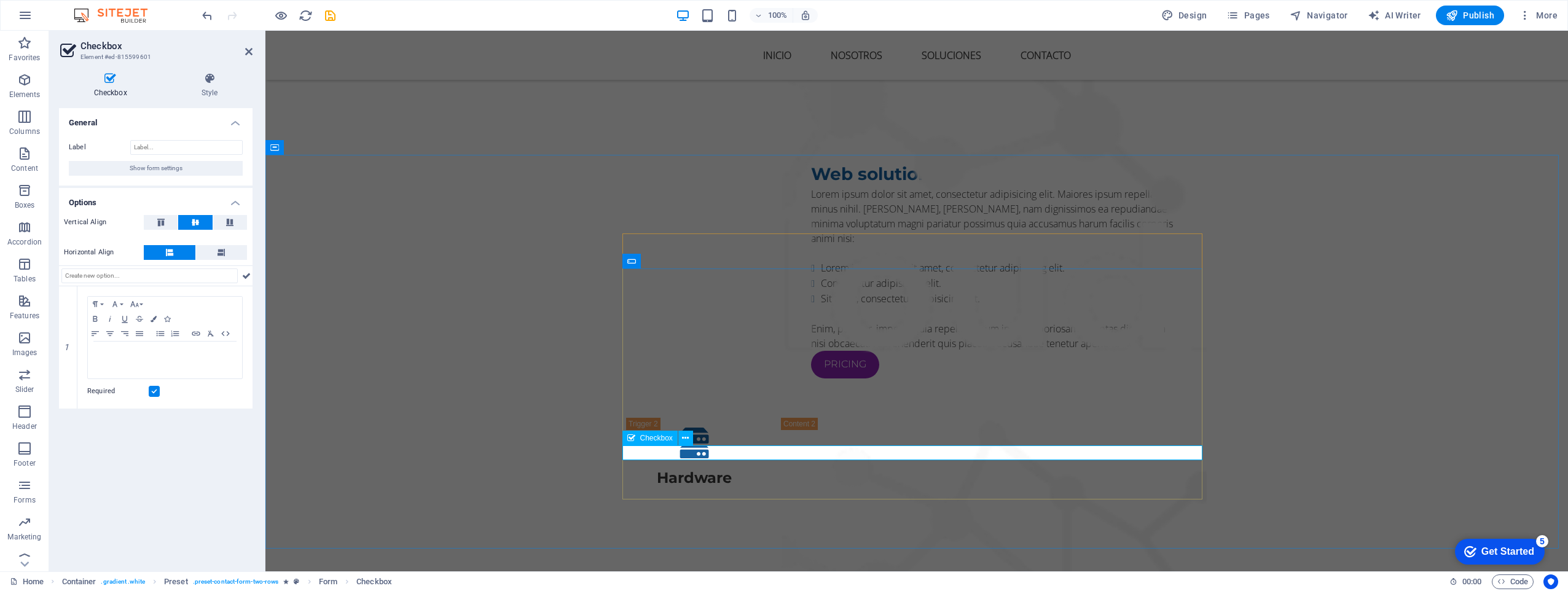
click at [147, 365] on div "I have read and understand the privacy policy." at bounding box center [165, 360] width 154 height 37
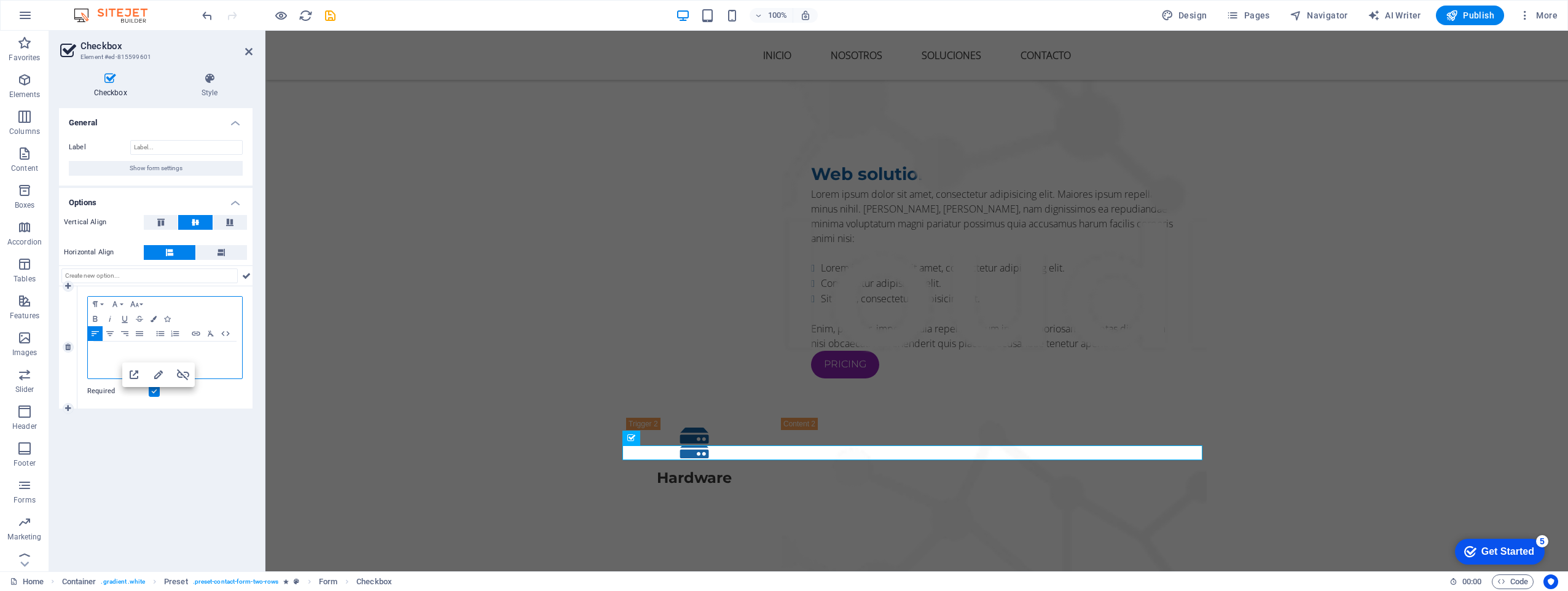
click at [104, 358] on p "I have read and understand the privacy policy." at bounding box center [165, 353] width 142 height 11
click at [169, 169] on span "Show form settings" at bounding box center [156, 169] width 53 height 15
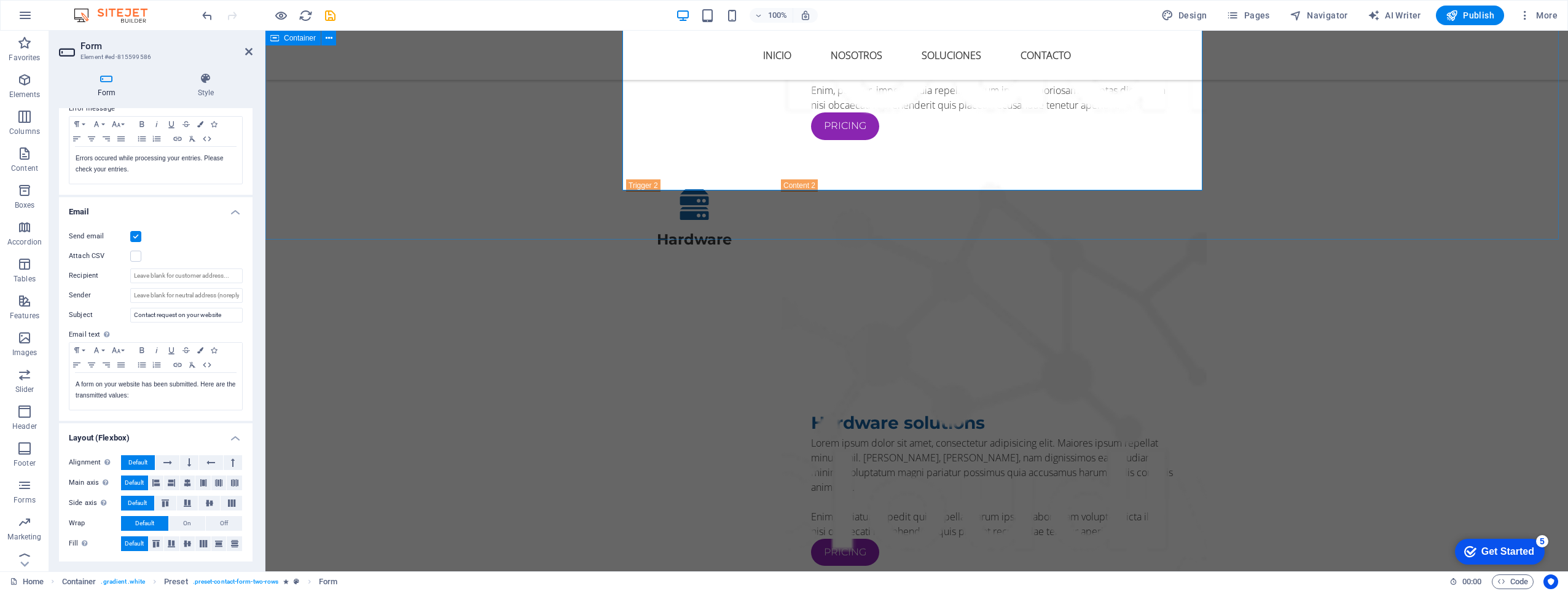
scroll to position [2607, 0]
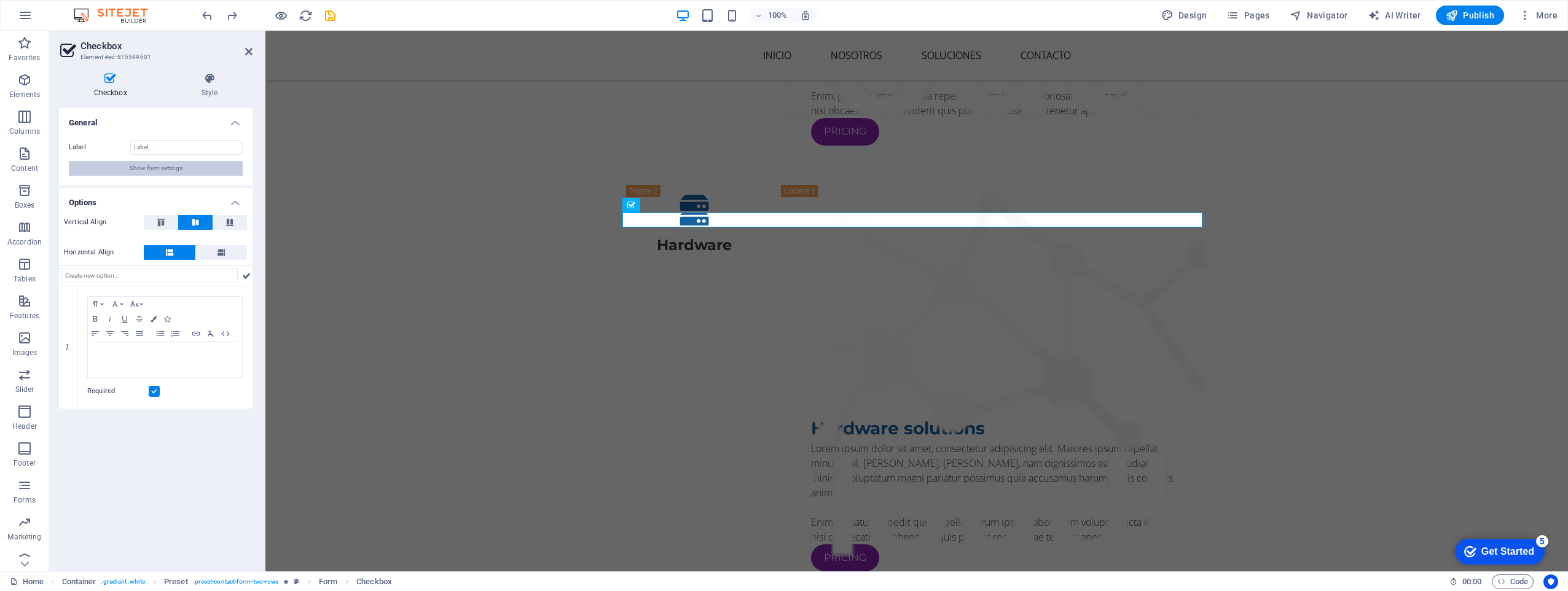
click at [175, 165] on span "Show form settings" at bounding box center [156, 169] width 53 height 15
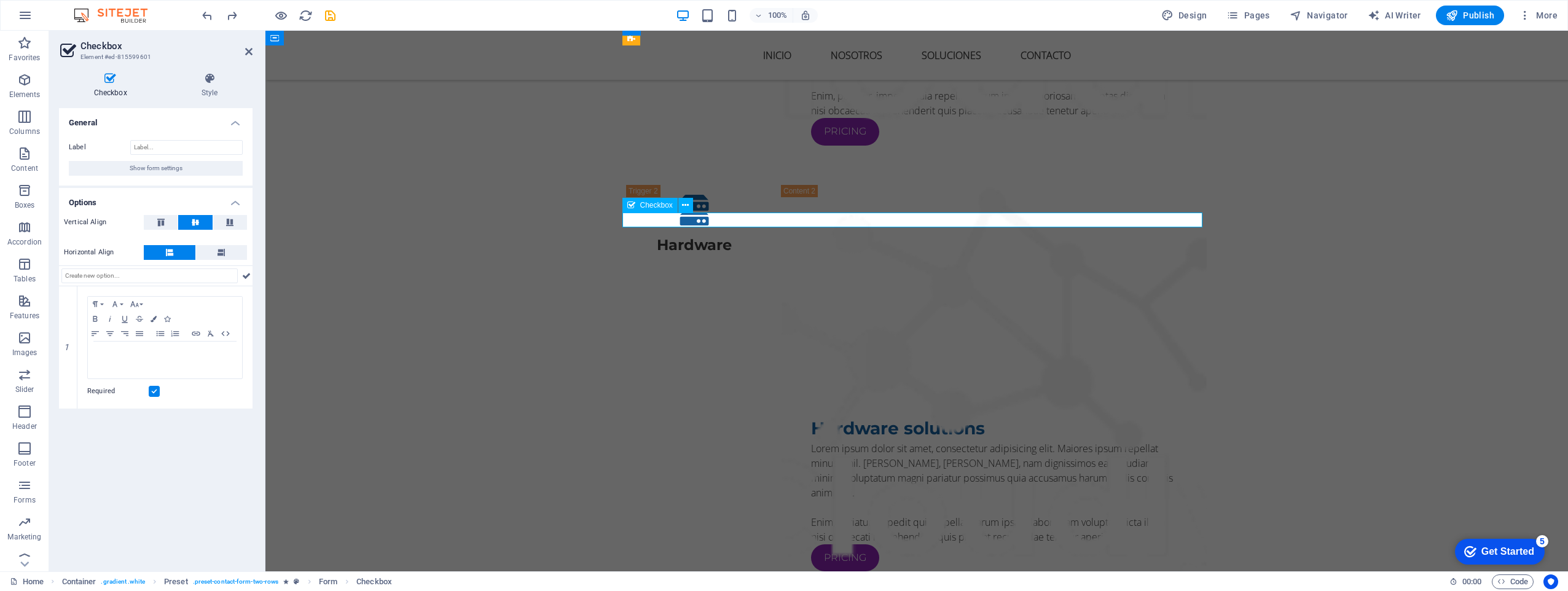
click at [686, 207] on icon at bounding box center [686, 206] width 7 height 13
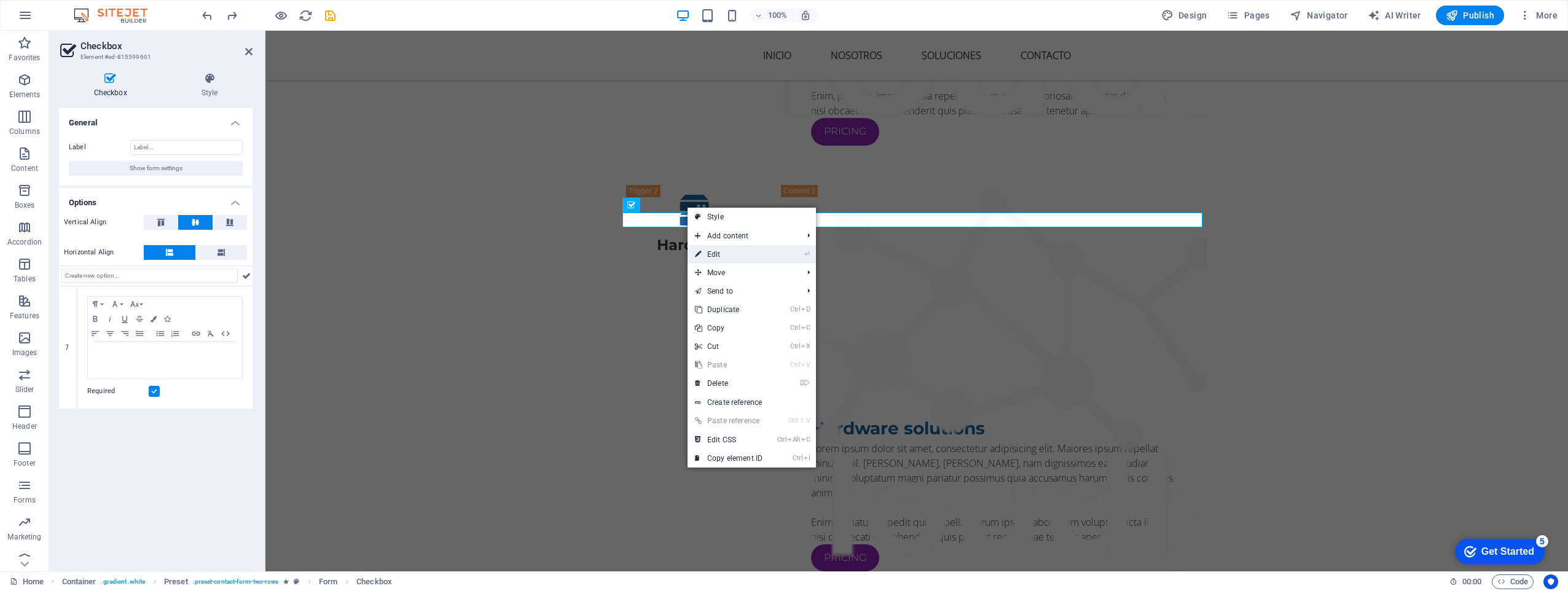
click at [735, 256] on link "⏎ Edit" at bounding box center [728, 254] width 82 height 18
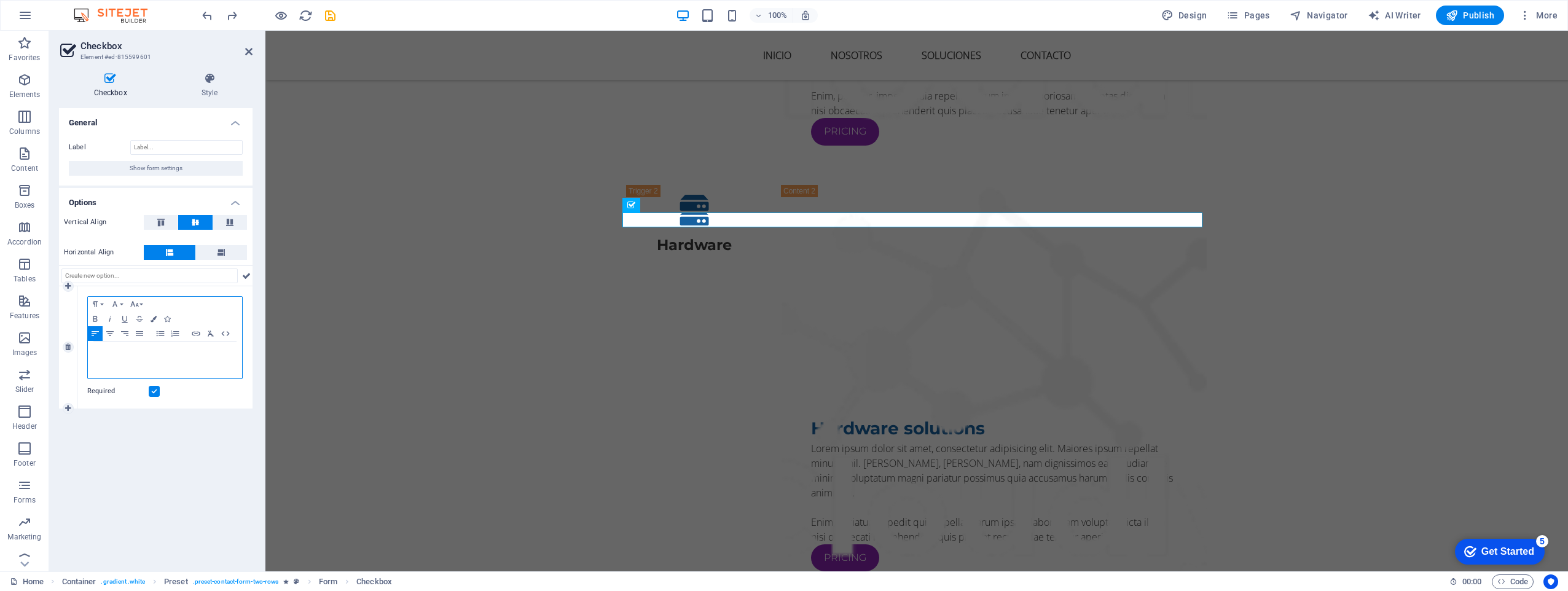
click at [125, 356] on link "I have read and understand the privacy policy." at bounding box center [158, 353] width 129 height 7
click at [119, 360] on div "I have read and understand the privacy policy." at bounding box center [165, 360] width 154 height 37
drag, startPoint x: 142, startPoint y: 356, endPoint x: 66, endPoint y: 324, distance: 82.5
click at [66, 324] on div "1 Paragraph Format Normal Heading 1 Heading 2 Heading 3 Heading 4 Heading 5 Hea…" at bounding box center [156, 347] width 193 height 123
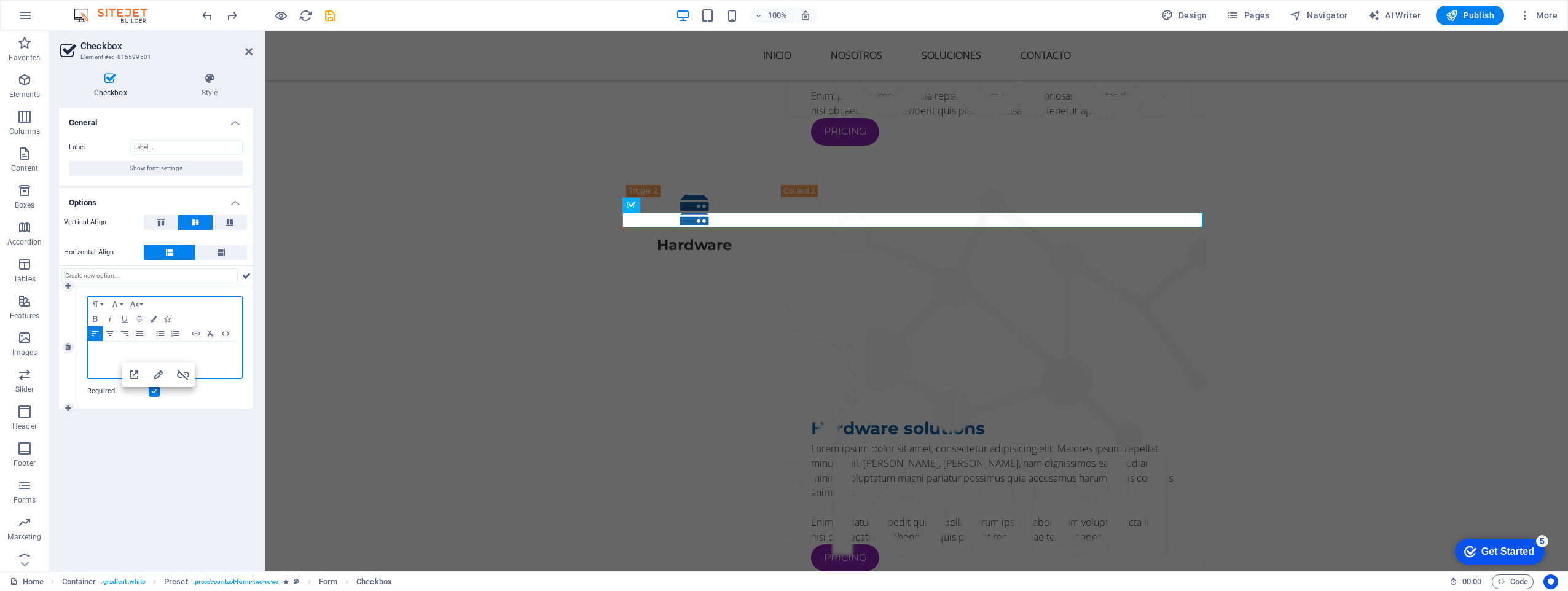
click at [233, 361] on div "I have read and understand the privacy policy." at bounding box center [165, 360] width 154 height 37
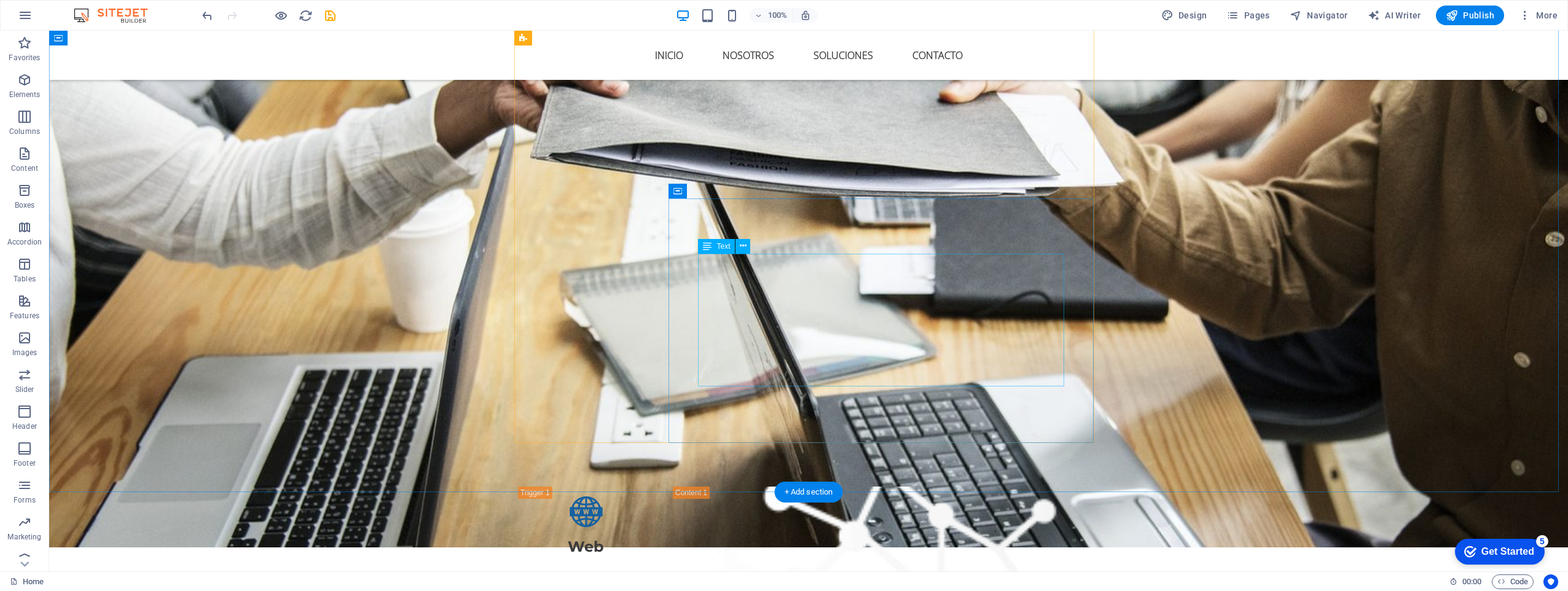
scroll to position [1761, 0]
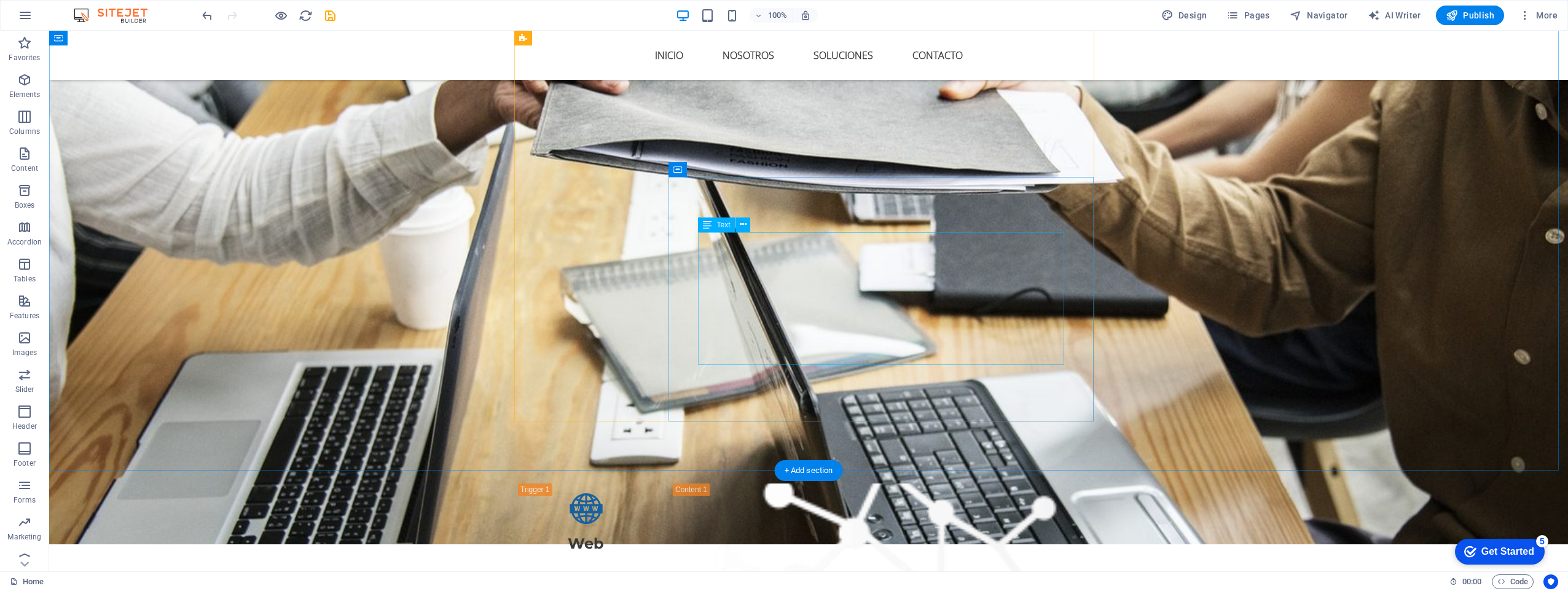
drag, startPoint x: 788, startPoint y: 295, endPoint x: 818, endPoint y: 336, distance: 50.8
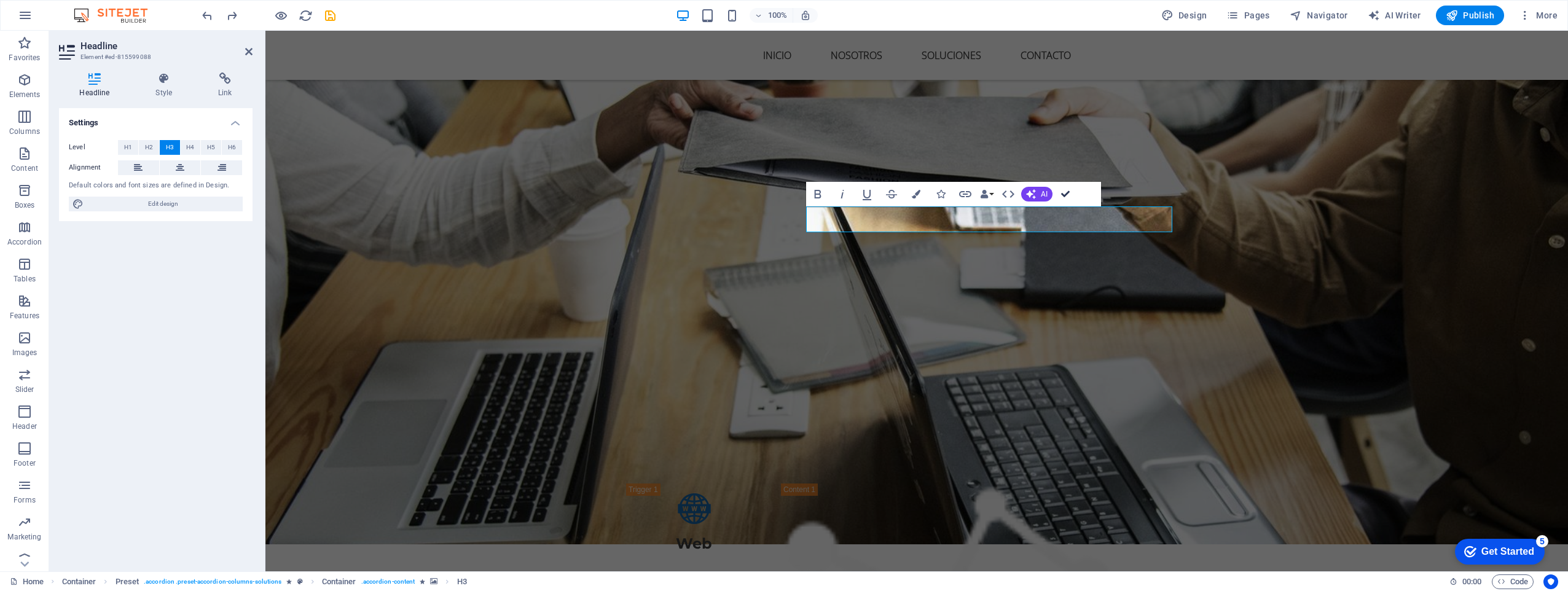
drag, startPoint x: 1070, startPoint y: 193, endPoint x: 1196, endPoint y: 162, distance: 129.8
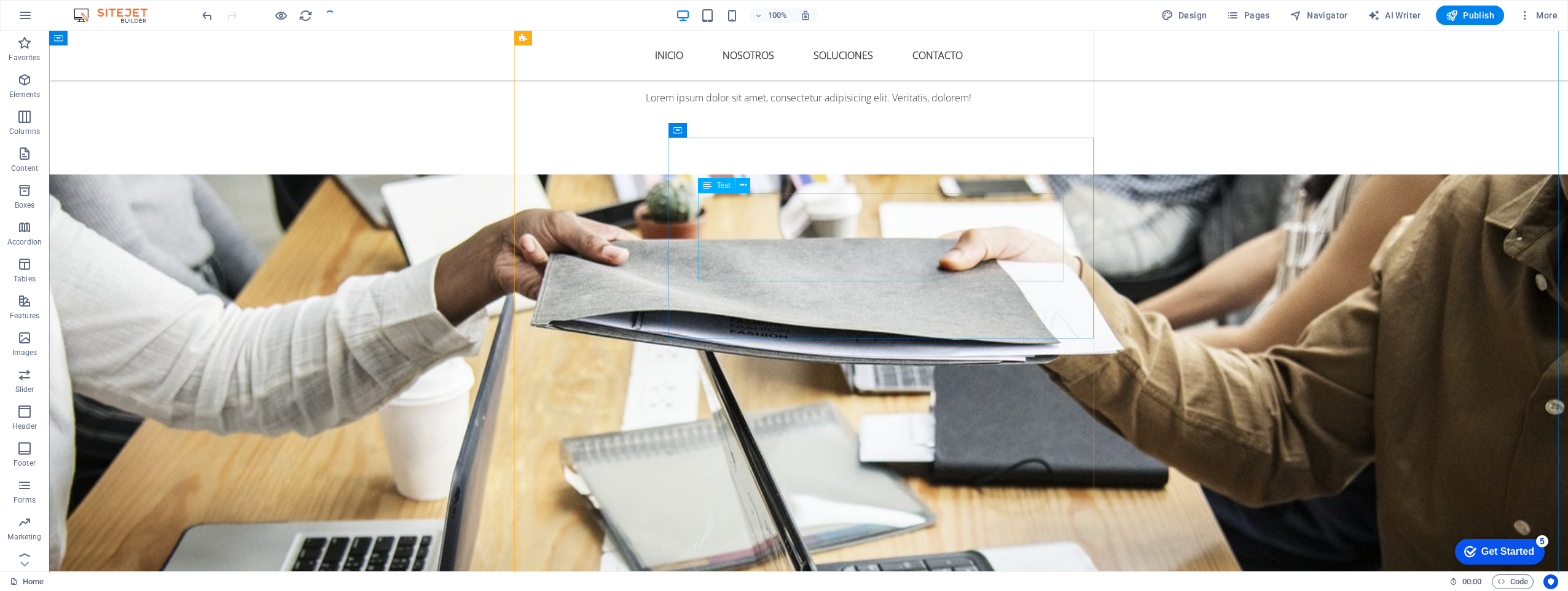
scroll to position [1590, 0]
click at [1471, 16] on span "Publish" at bounding box center [1470, 15] width 49 height 12
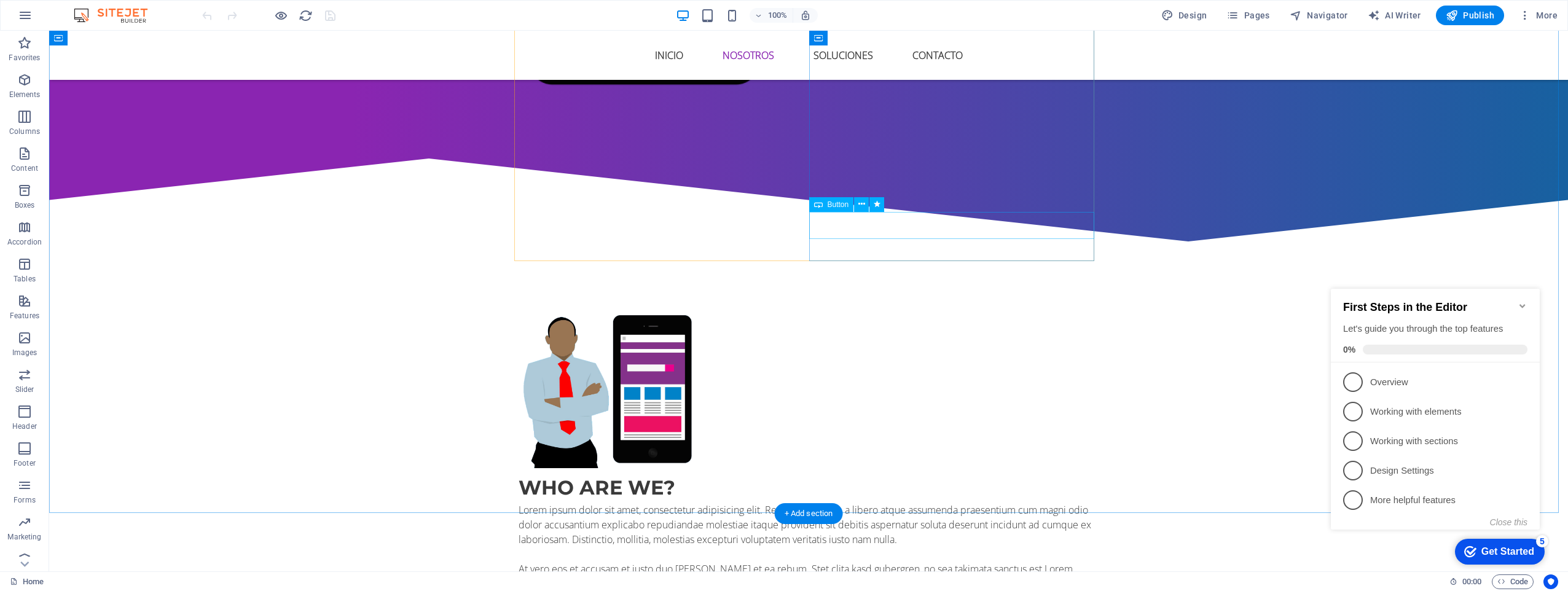
scroll to position [587, 0]
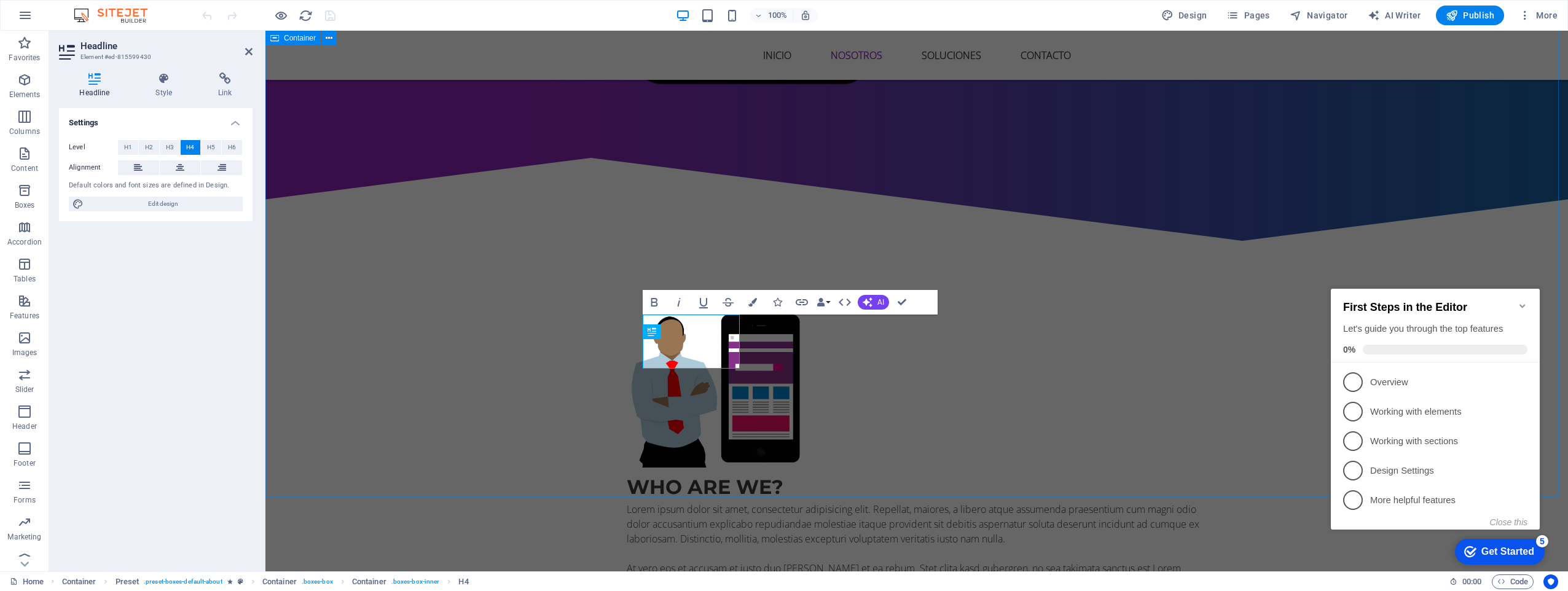
scroll to position [576, 0]
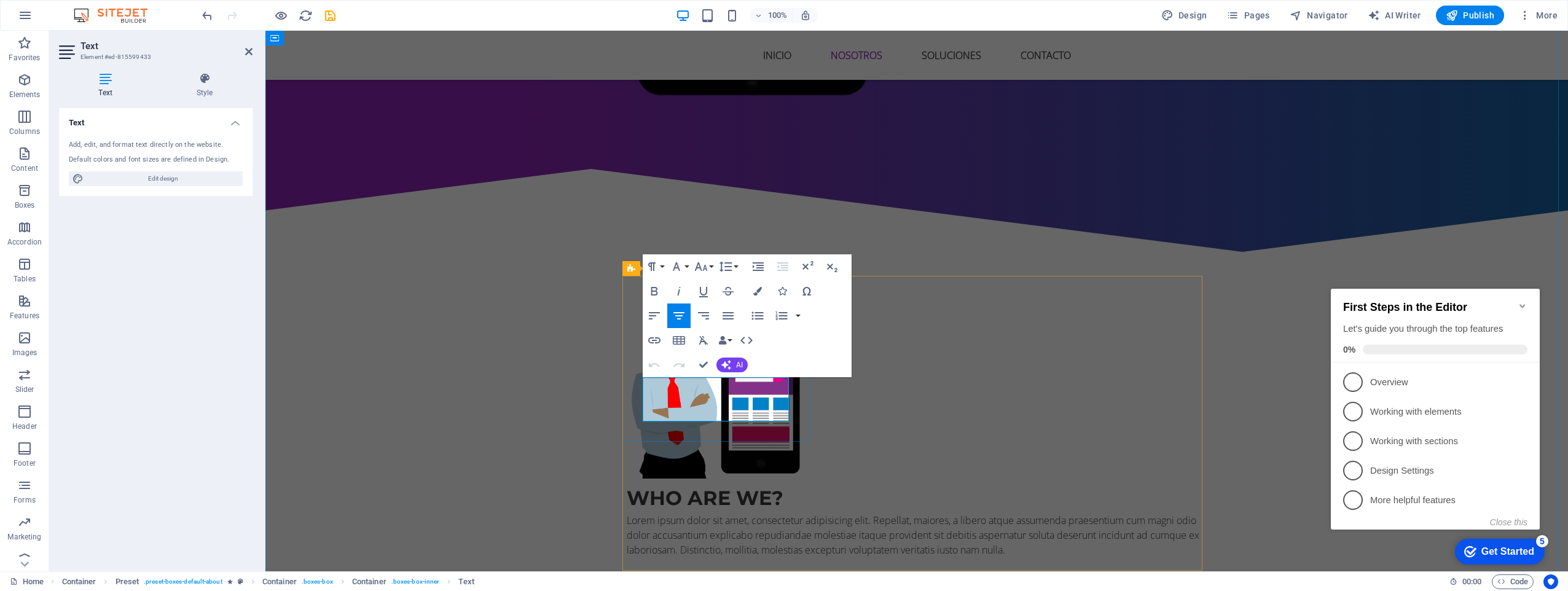
scroll to position [561, 0]
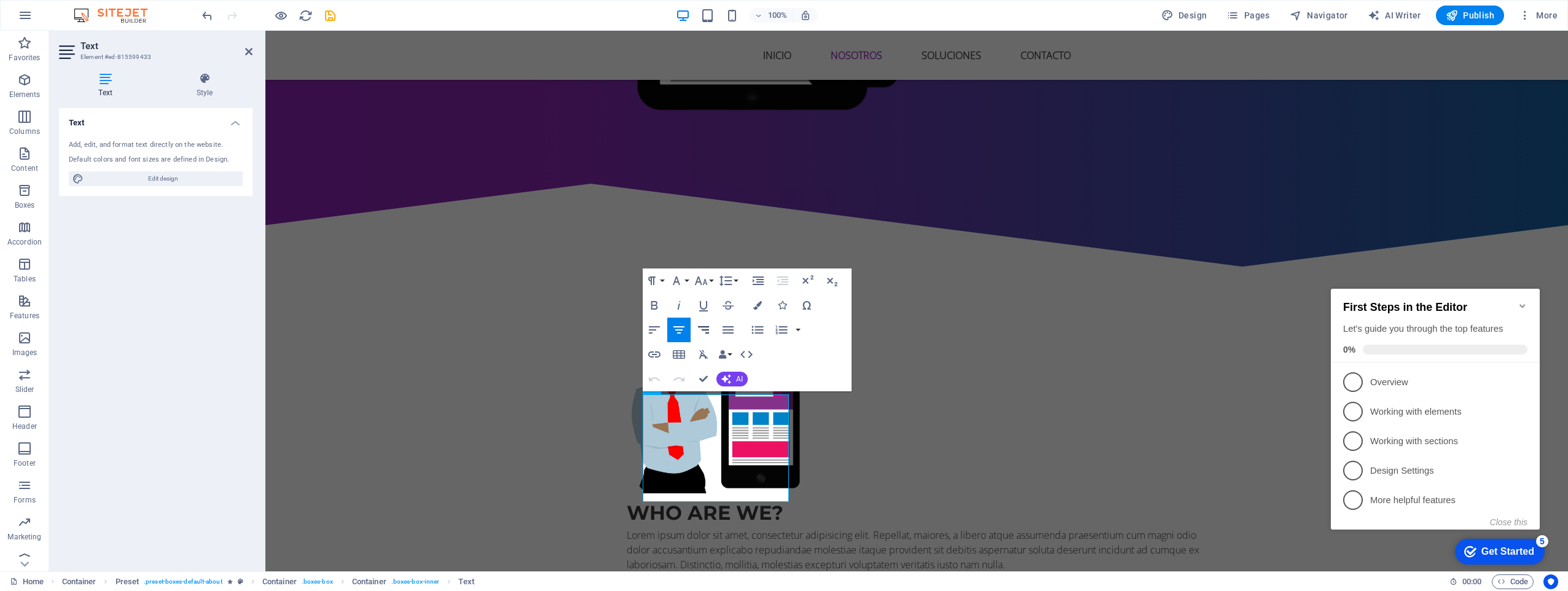
click at [700, 327] on icon "button" at bounding box center [703, 329] width 11 height 7
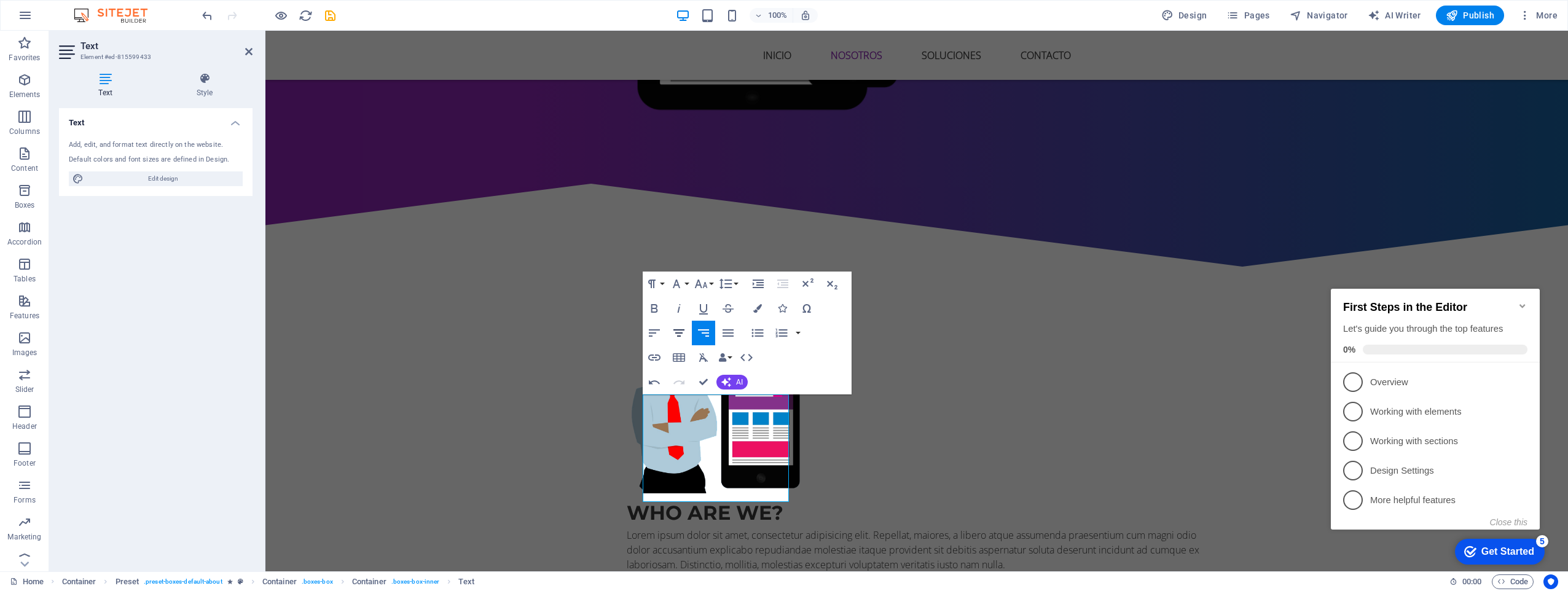
click at [677, 333] on icon "button" at bounding box center [678, 333] width 11 height 7
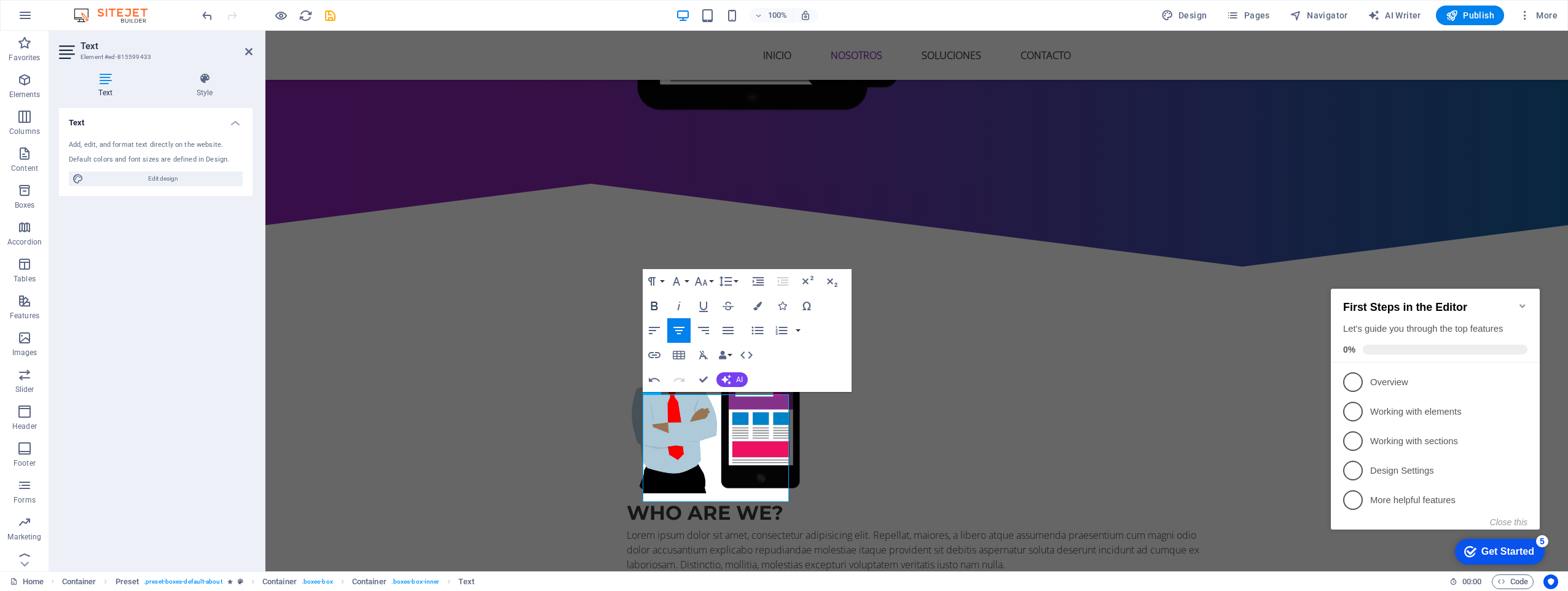
click at [661, 307] on icon "button" at bounding box center [654, 306] width 15 height 15
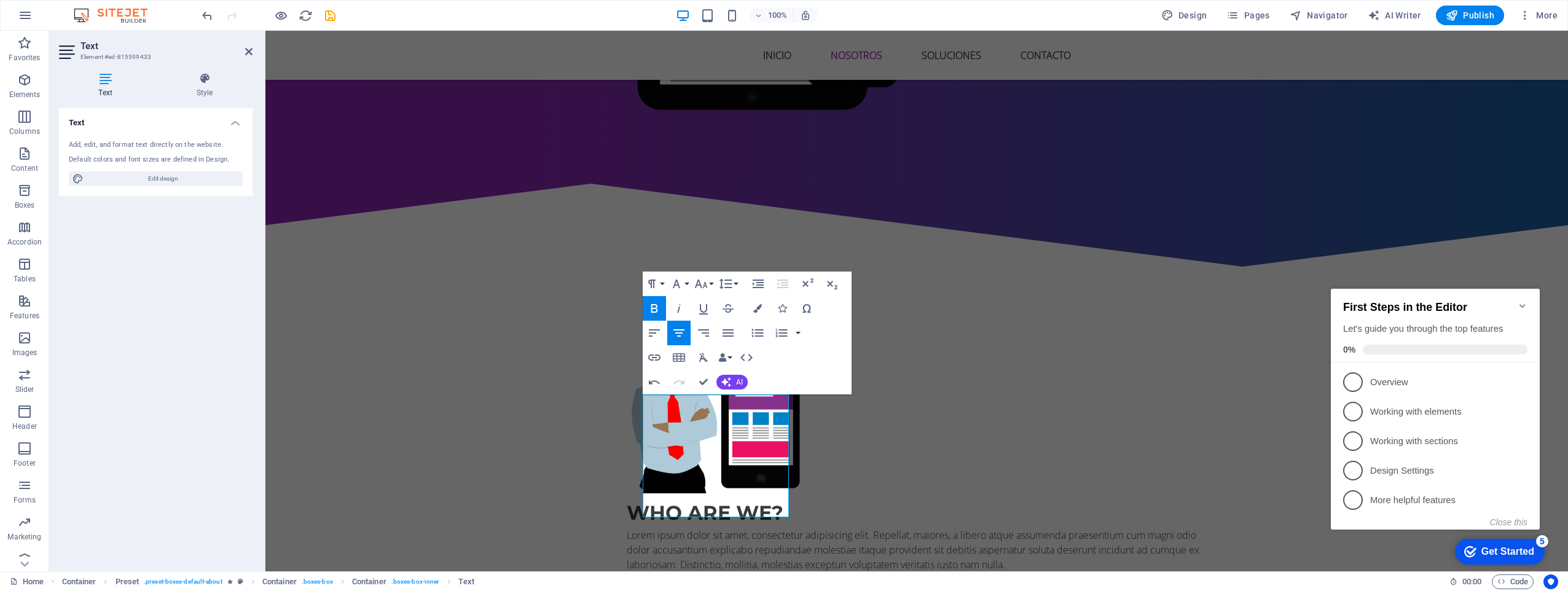
click at [661, 307] on icon "button" at bounding box center [654, 309] width 15 height 15
click at [689, 285] on button "Font Family" at bounding box center [679, 284] width 23 height 25
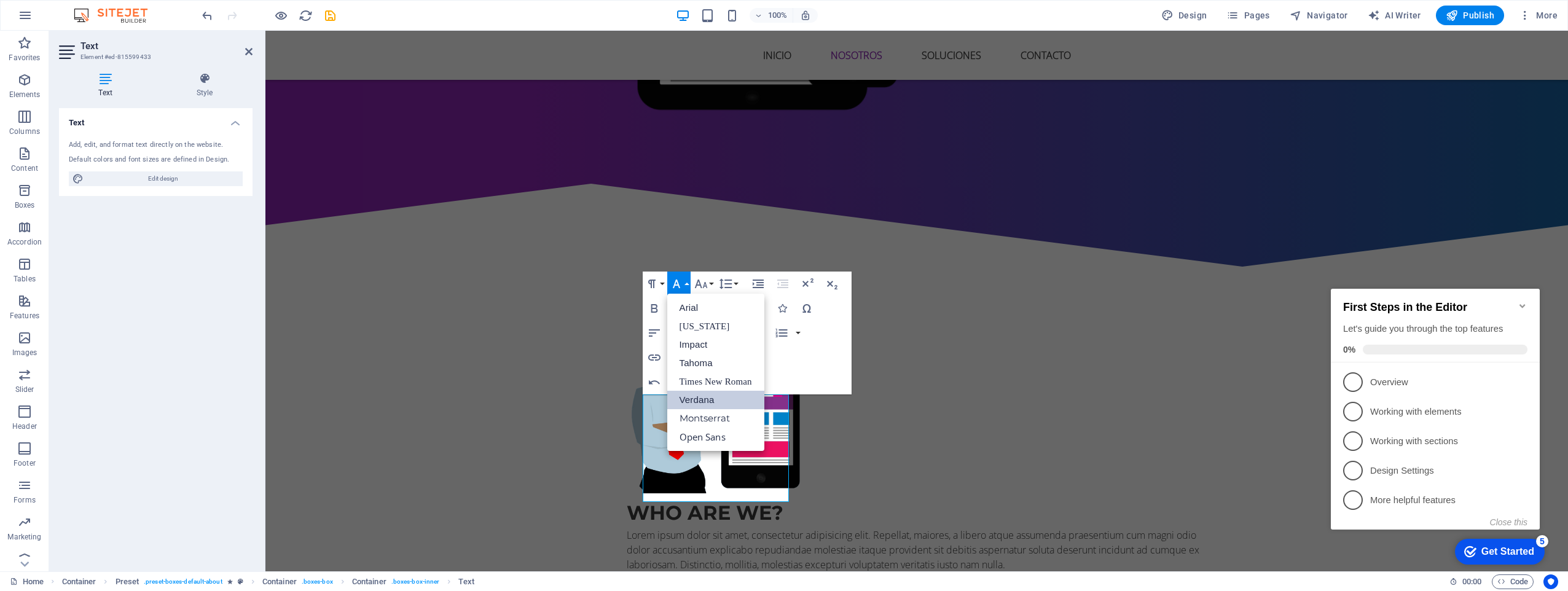
click at [705, 404] on link "Verdana" at bounding box center [716, 400] width 97 height 18
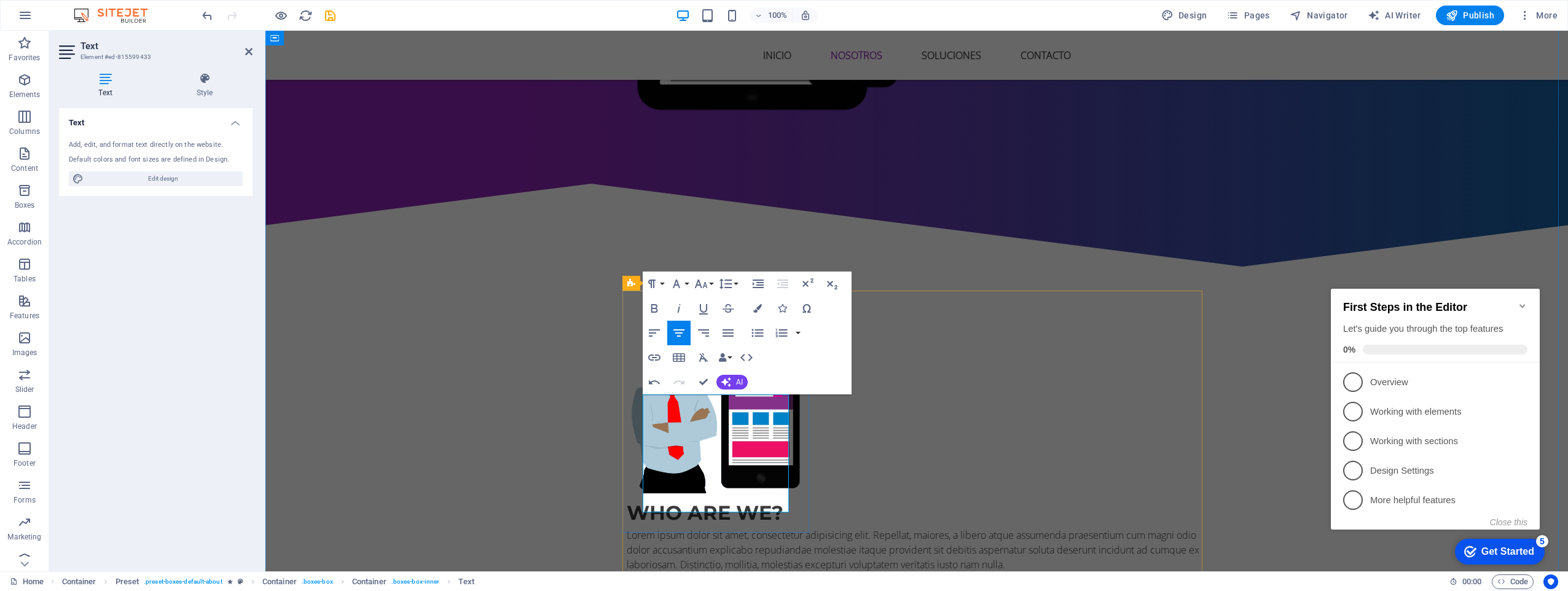
drag, startPoint x: 747, startPoint y: 503, endPoint x: 644, endPoint y: 375, distance: 164.3
copy span "Soluciones integrales de software para los mercados de gasolina, gas y comercio…"
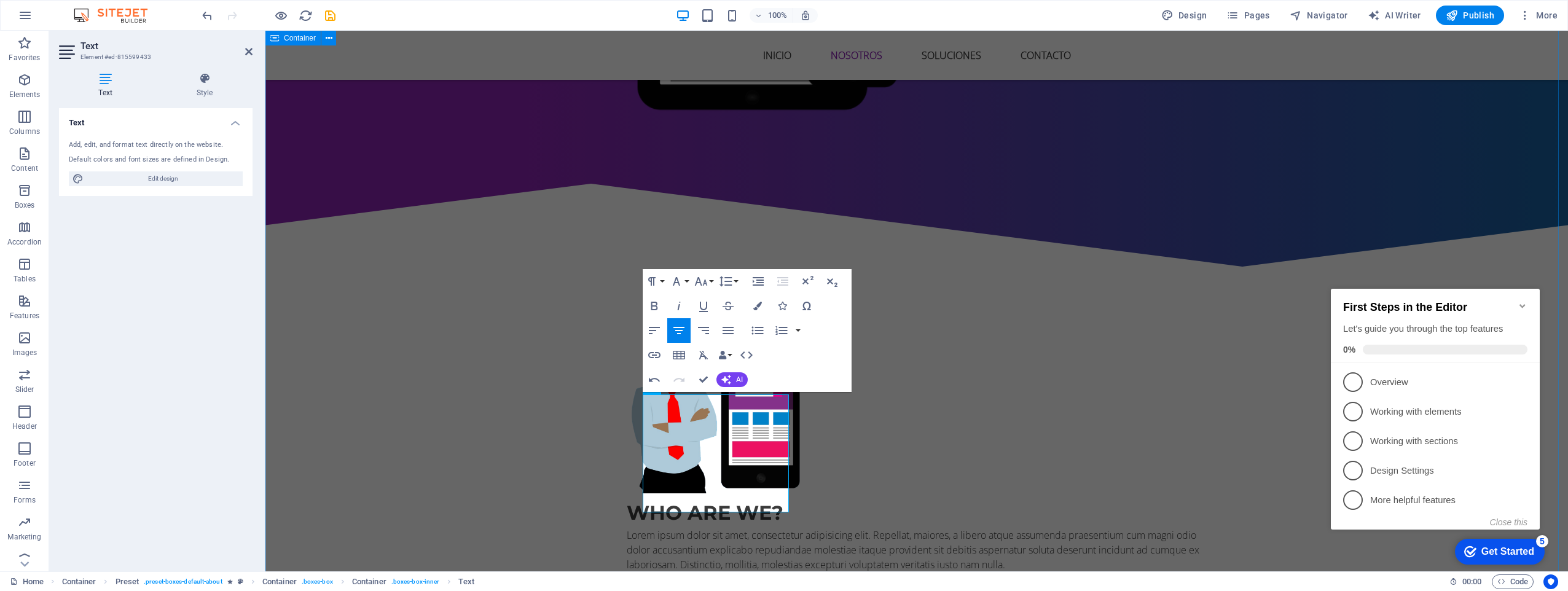
drag, startPoint x: 1347, startPoint y: 191, endPoint x: 1298, endPoint y: 226, distance: 60.2
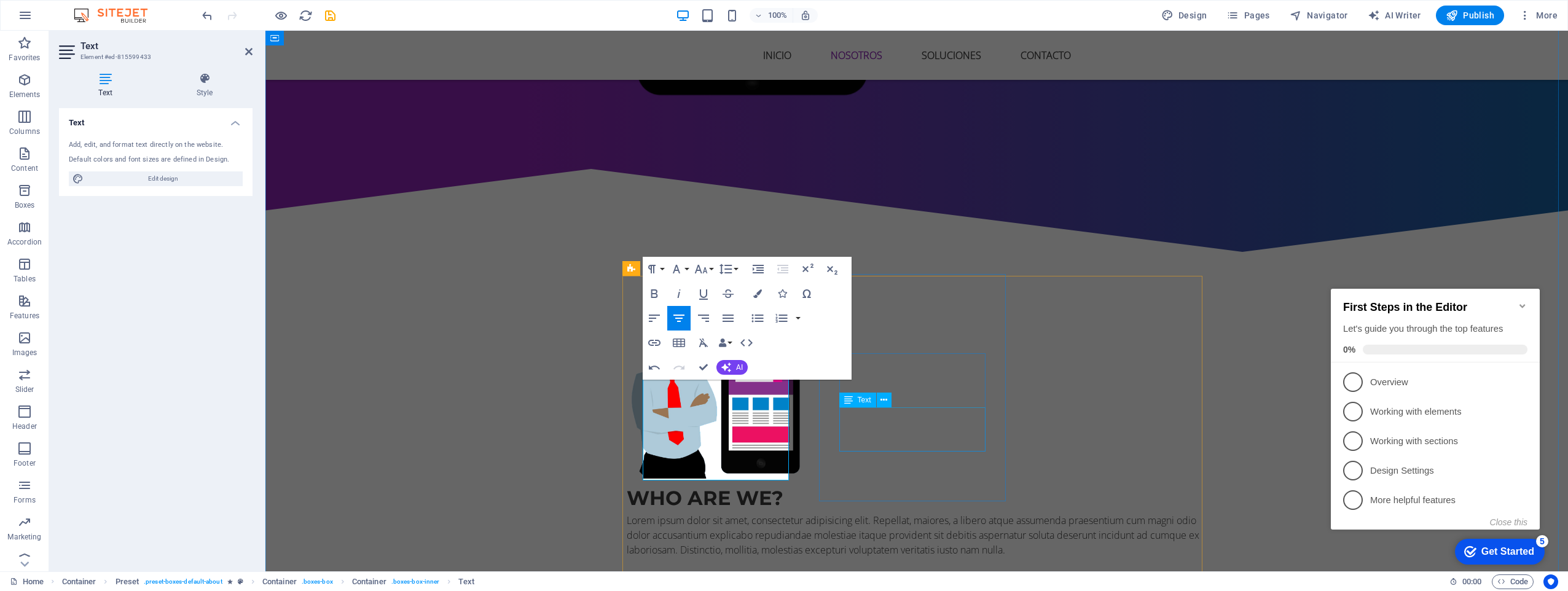
scroll to position [1676, 3]
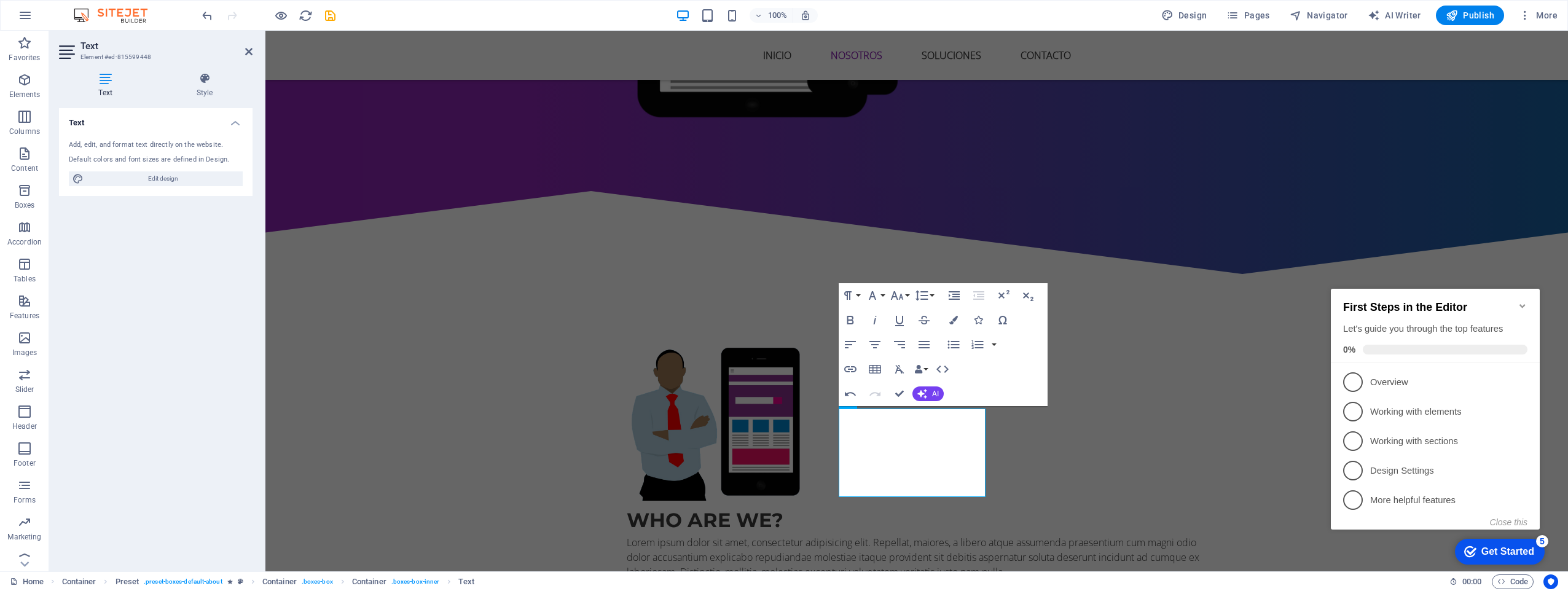
scroll to position [1524, 1]
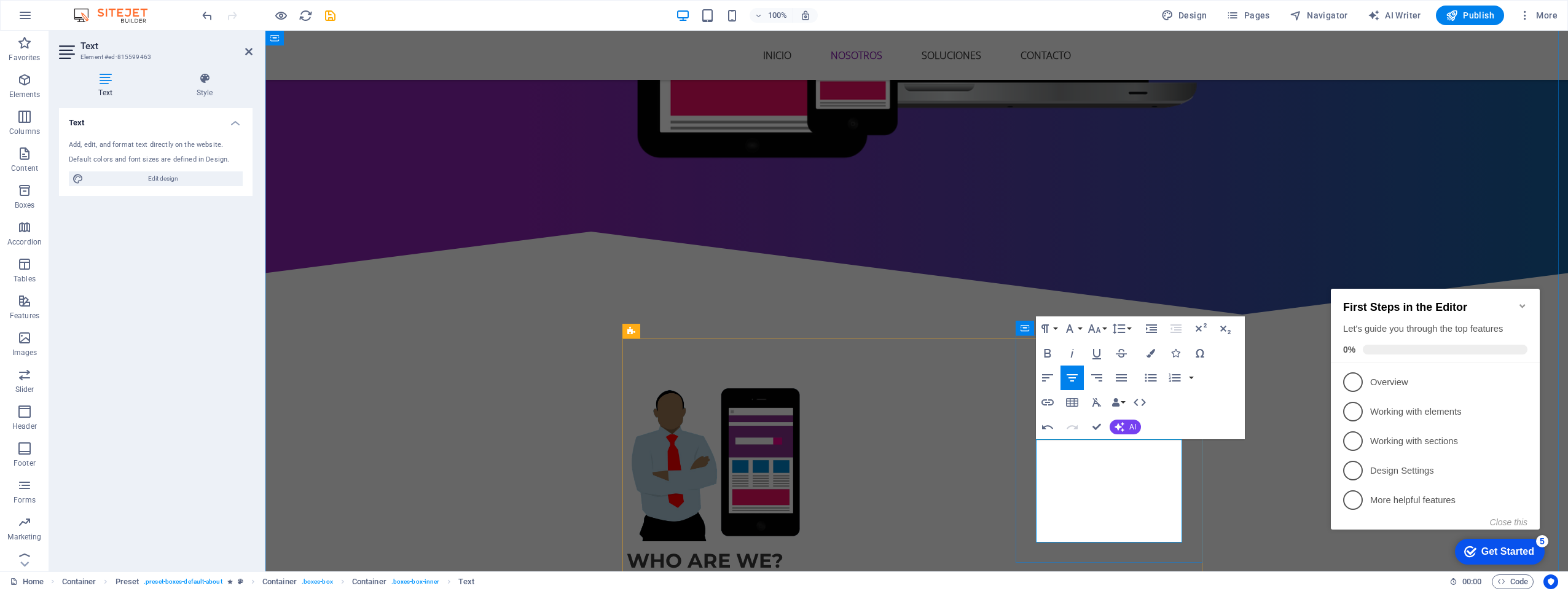
scroll to position [1977, 1]
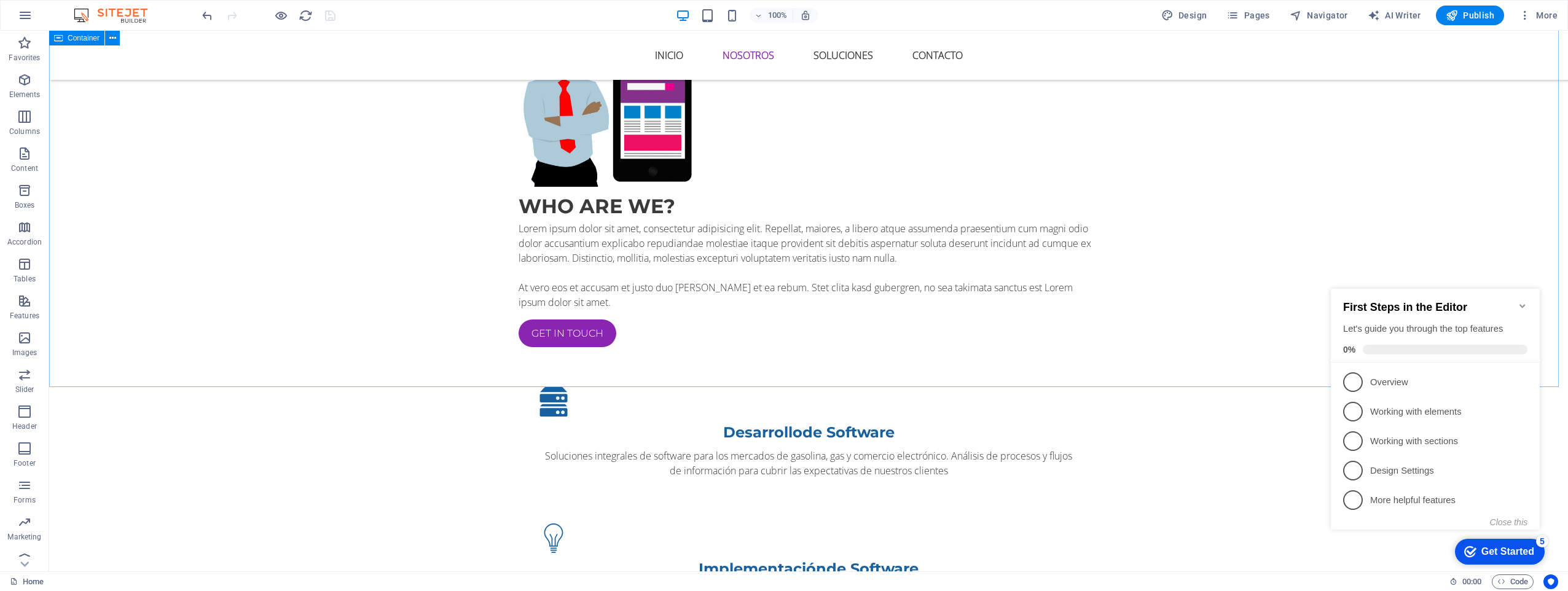
scroll to position [874, 0]
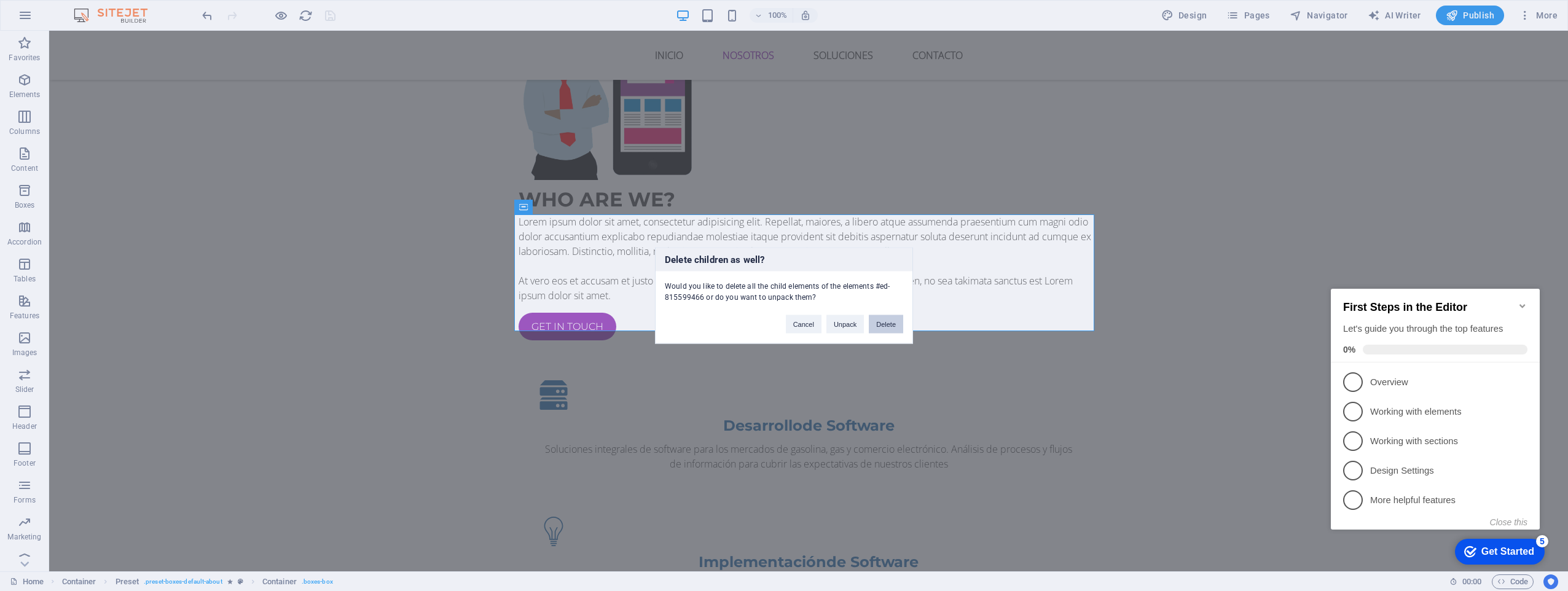
click at [890, 327] on button "Delete" at bounding box center [886, 324] width 35 height 18
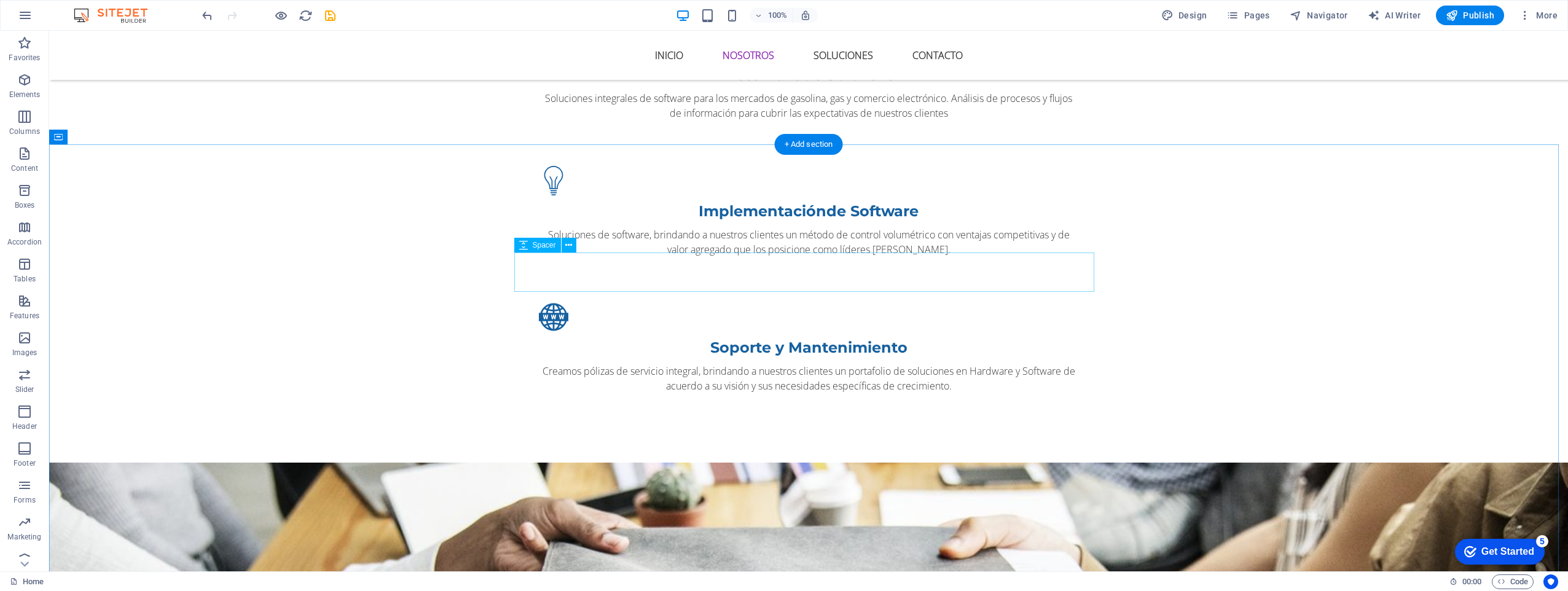
scroll to position [1211, 0]
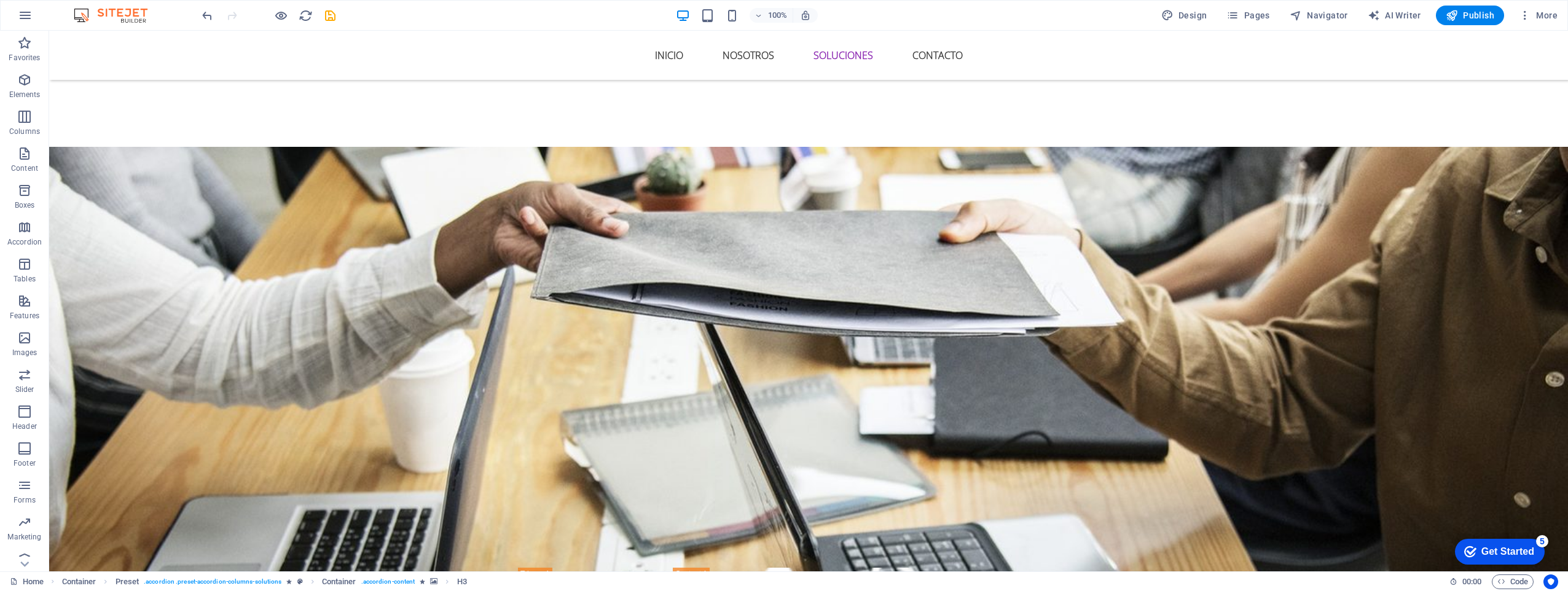
scroll to position [1543, 0]
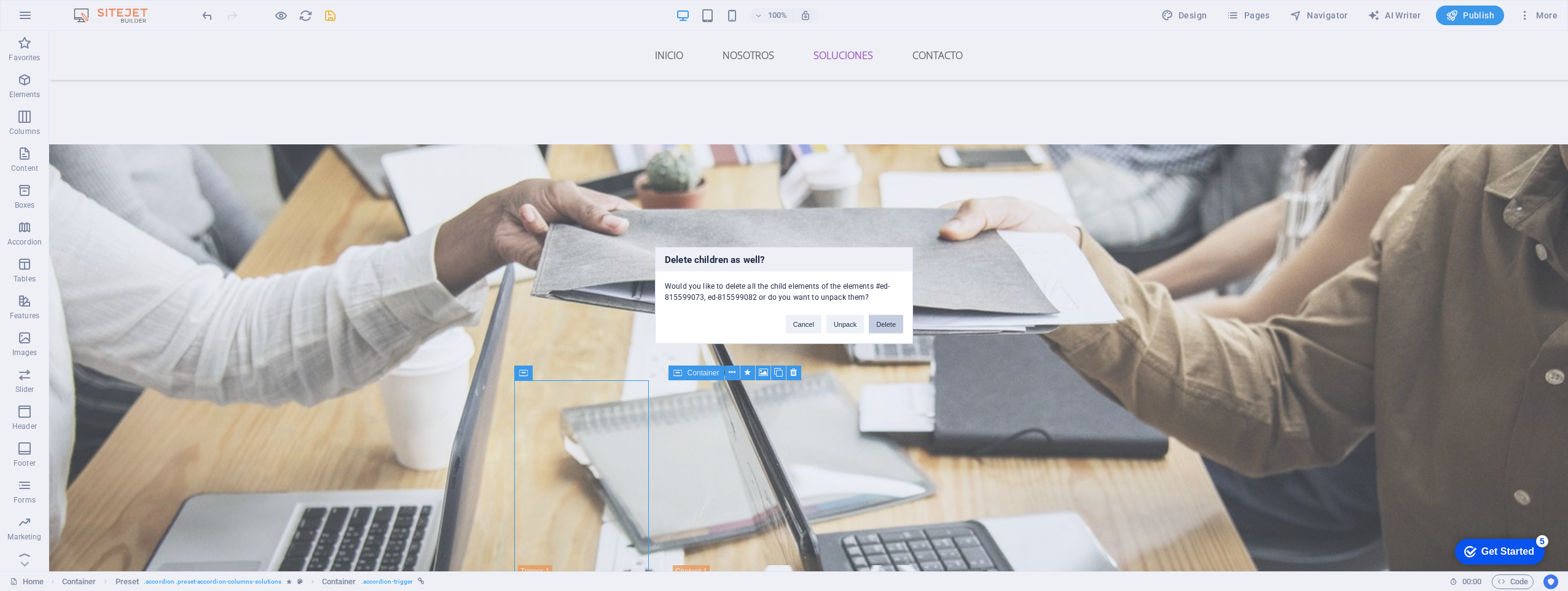
click at [879, 322] on button "Delete" at bounding box center [886, 324] width 35 height 18
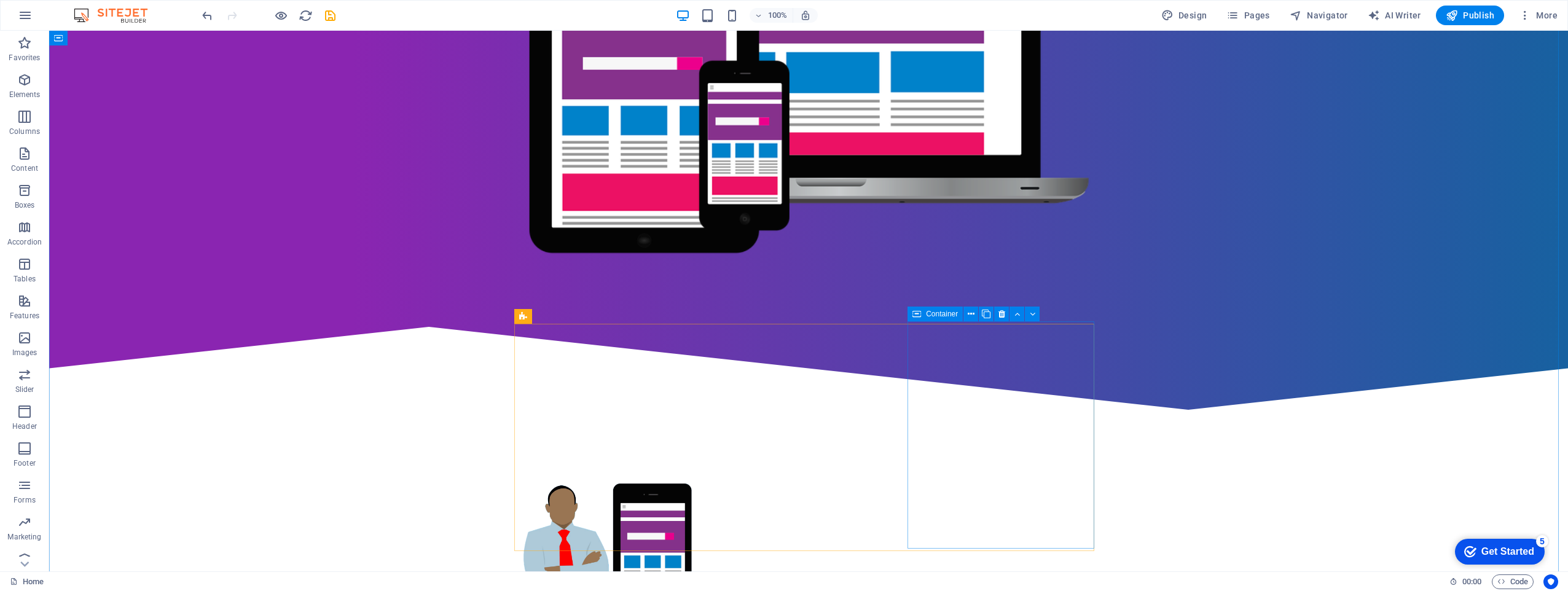
scroll to position [413, 0]
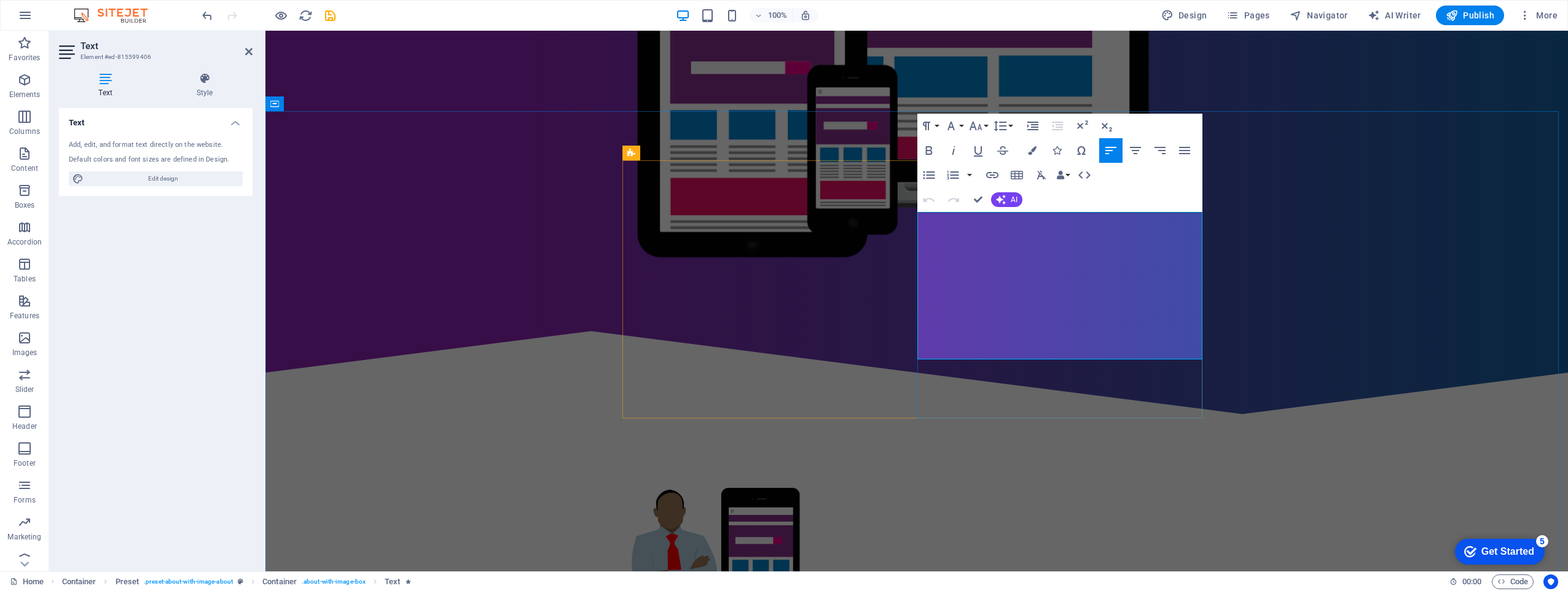
scroll to position [392, 0]
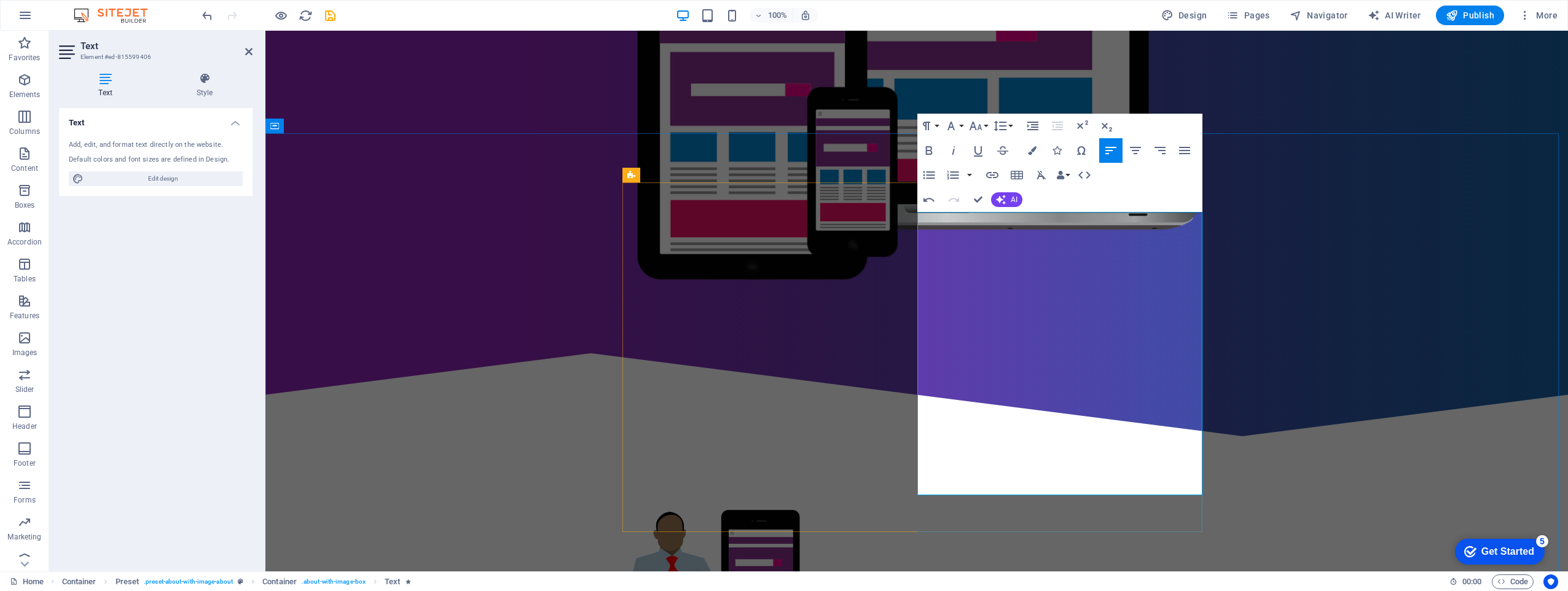
drag, startPoint x: 1053, startPoint y: 337, endPoint x: 1107, endPoint y: 474, distance: 147.3
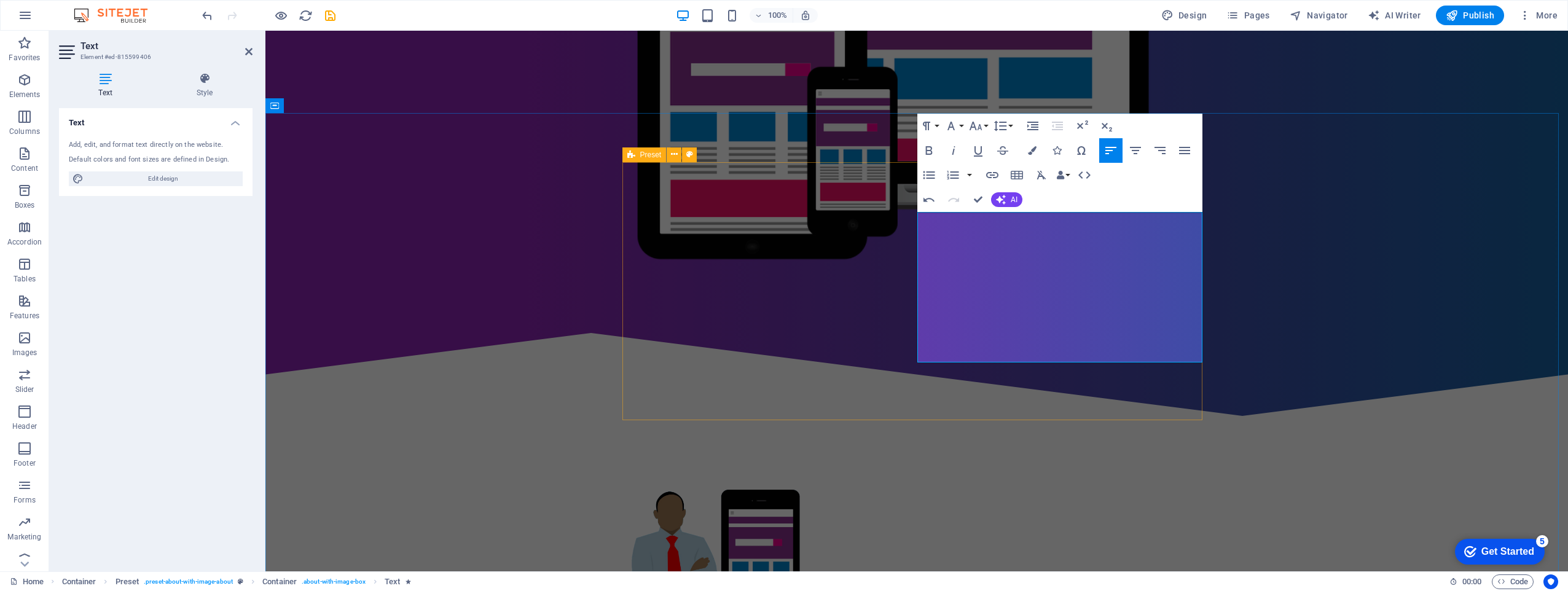
drag, startPoint x: 1068, startPoint y: 339, endPoint x: 908, endPoint y: 348, distance: 160.3
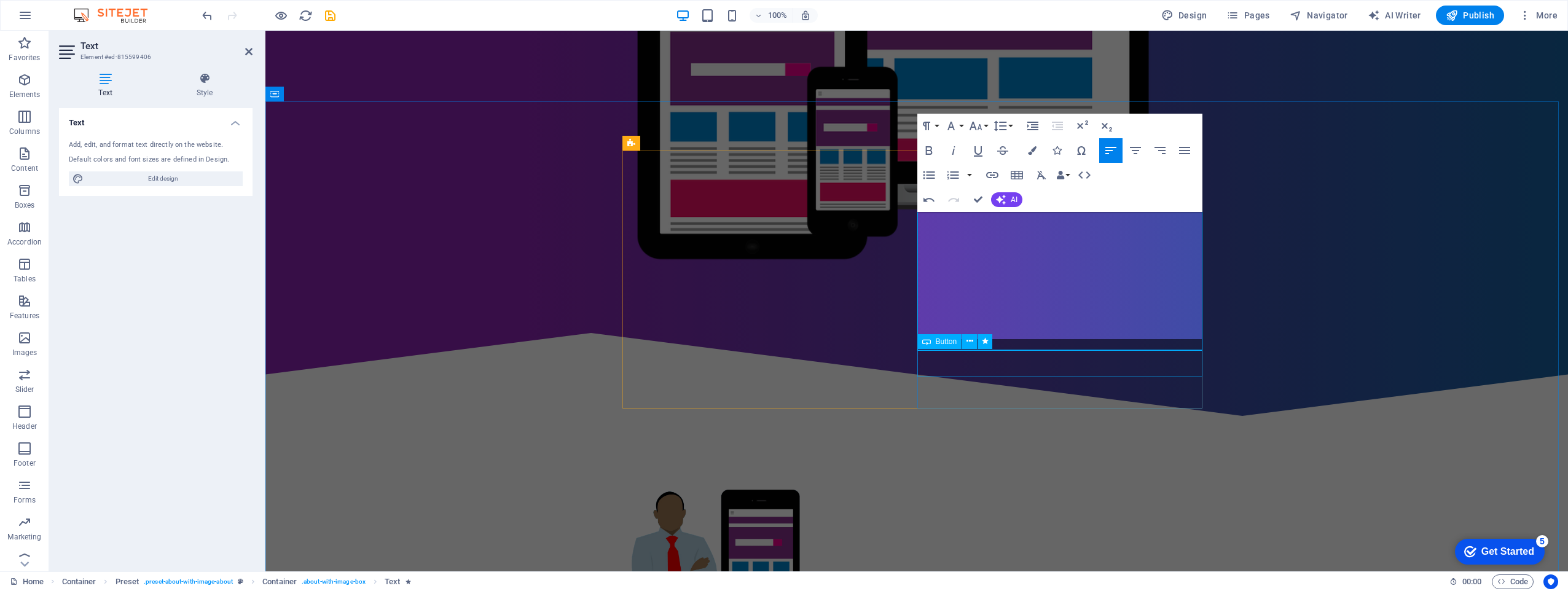
scroll to position [423, 0]
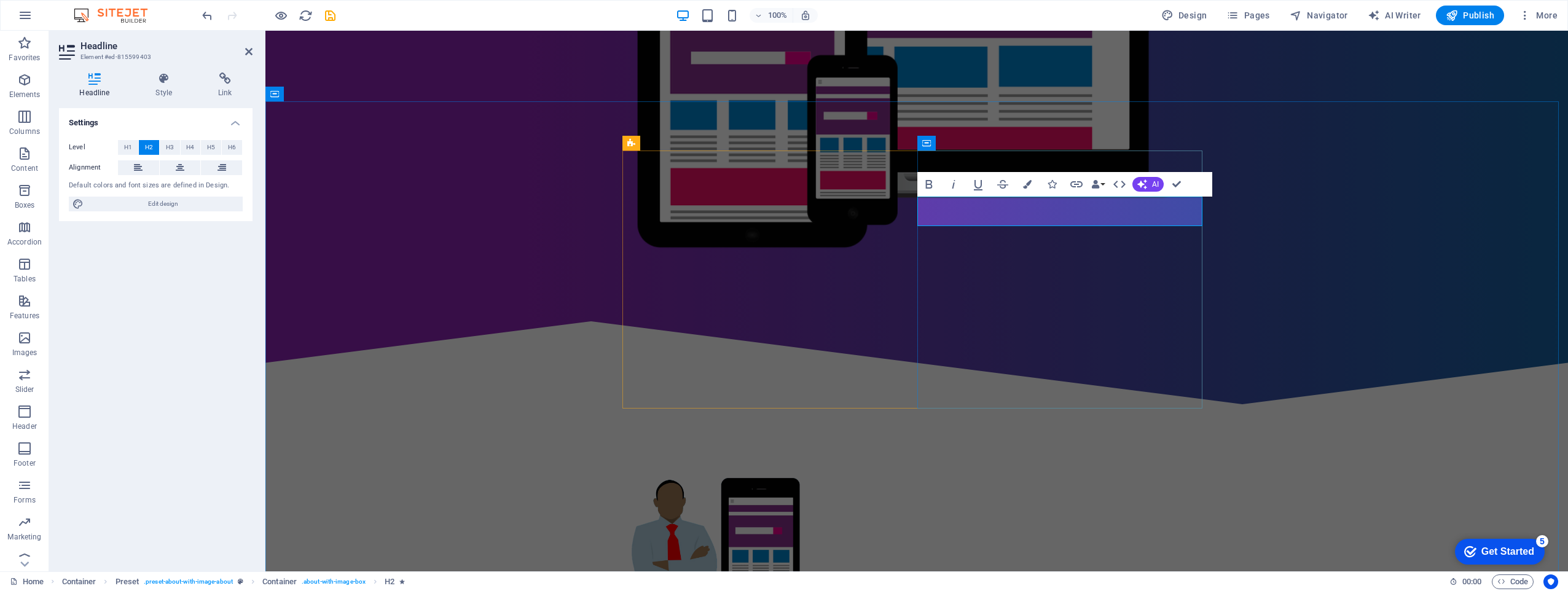
scroll to position [377, 0]
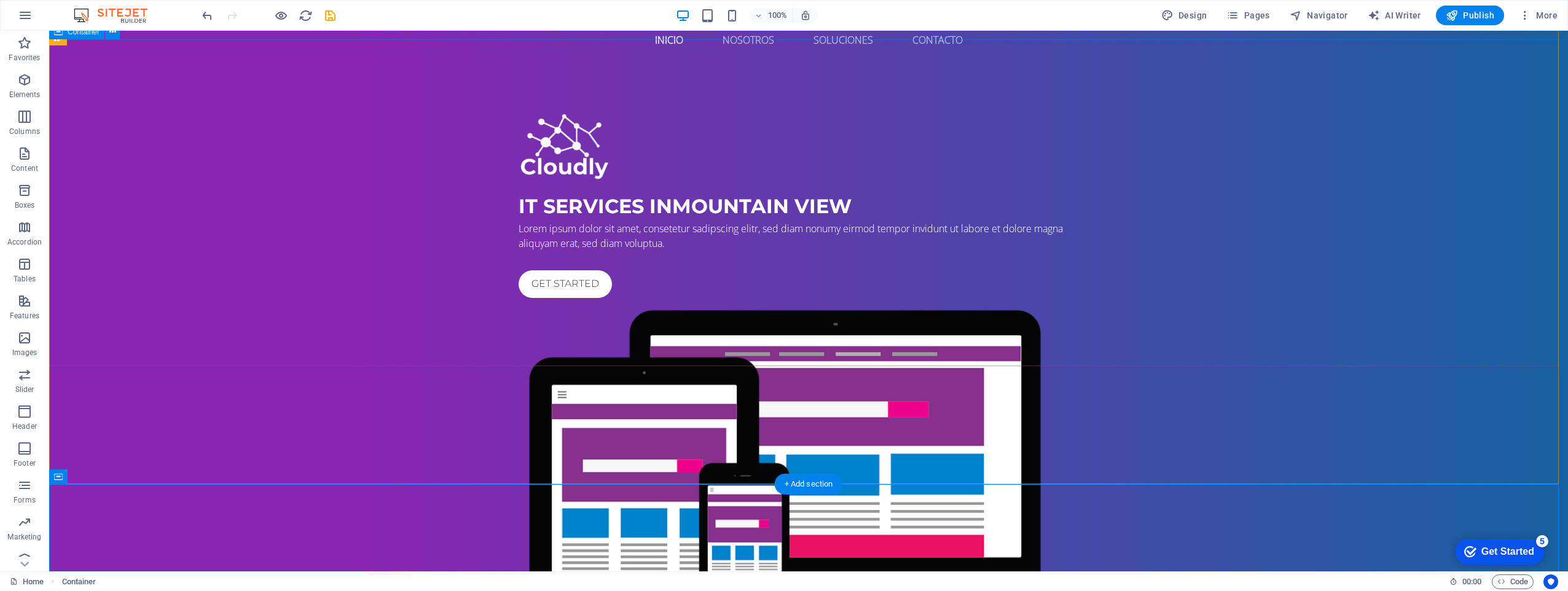
scroll to position [0, 0]
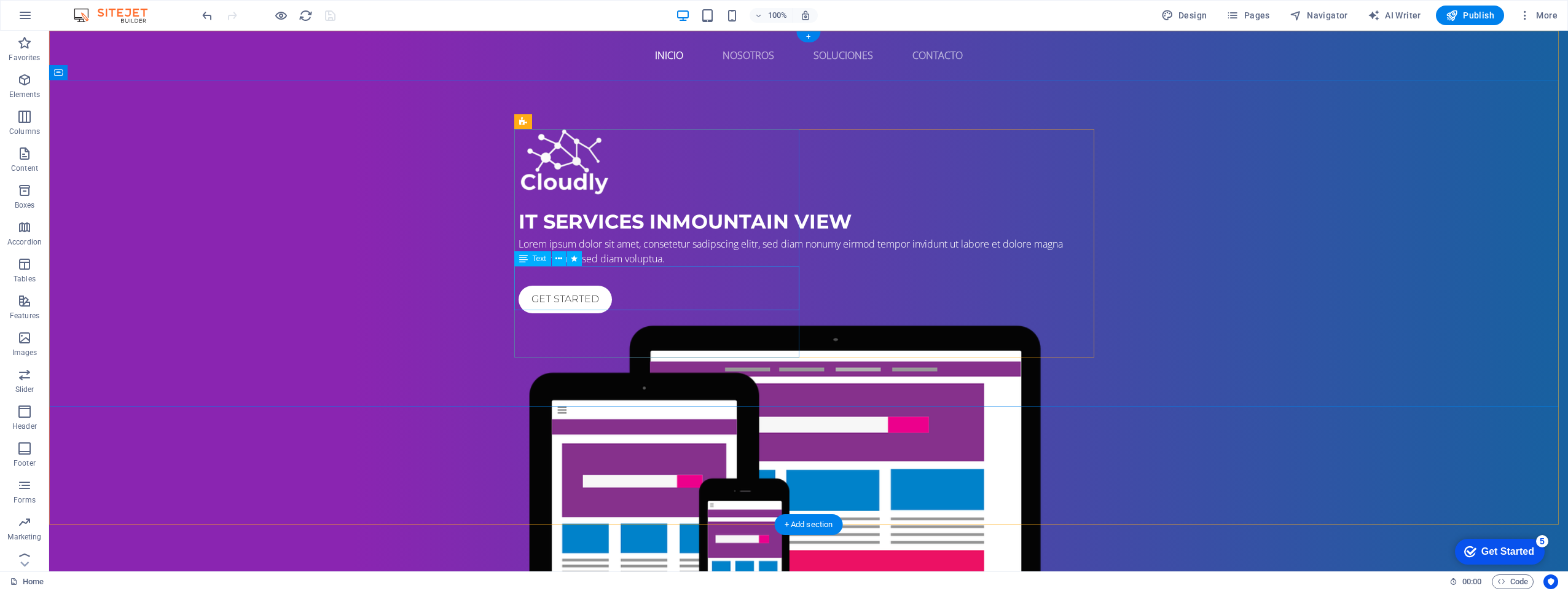
click at [670, 266] on div "Lorem ipsum dolor sit amet, consetetur sadipscing elitr, sed diam nonumy eirmod…" at bounding box center [808, 251] width 580 height 30
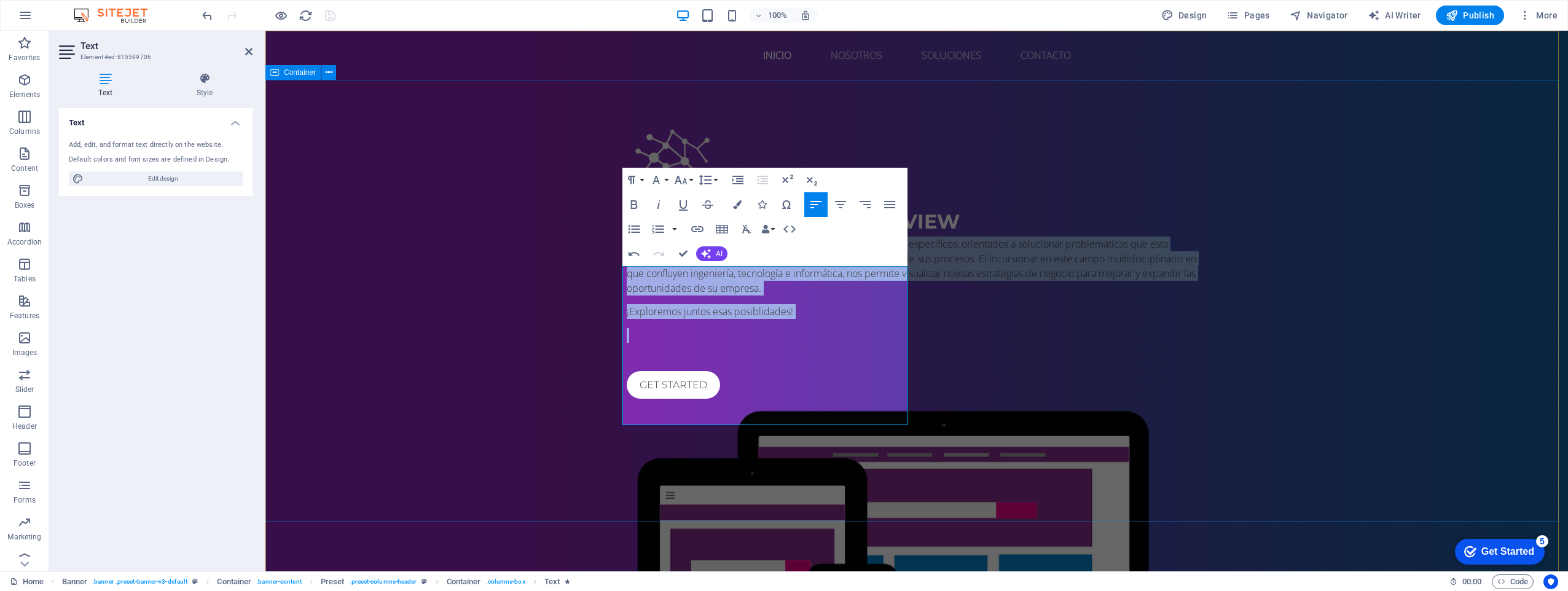
click at [278, 277] on div "IT Services in Mountain View Nuestras soluciones son diseñadas y fabricadas sob…" at bounding box center [917, 446] width 1303 height 733
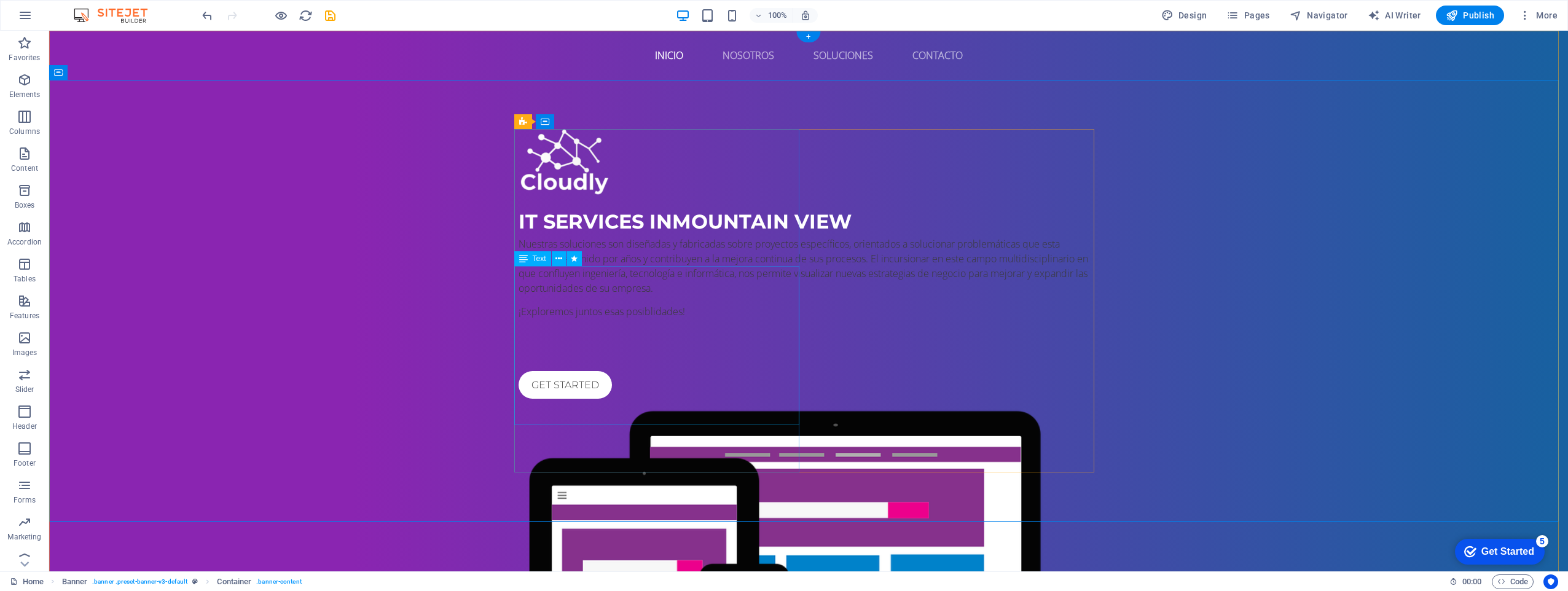
click at [741, 343] on div "Nuestras soluciones son diseñadas y fabricadas sobre proyectos específicos, ori…" at bounding box center [808, 289] width 580 height 106
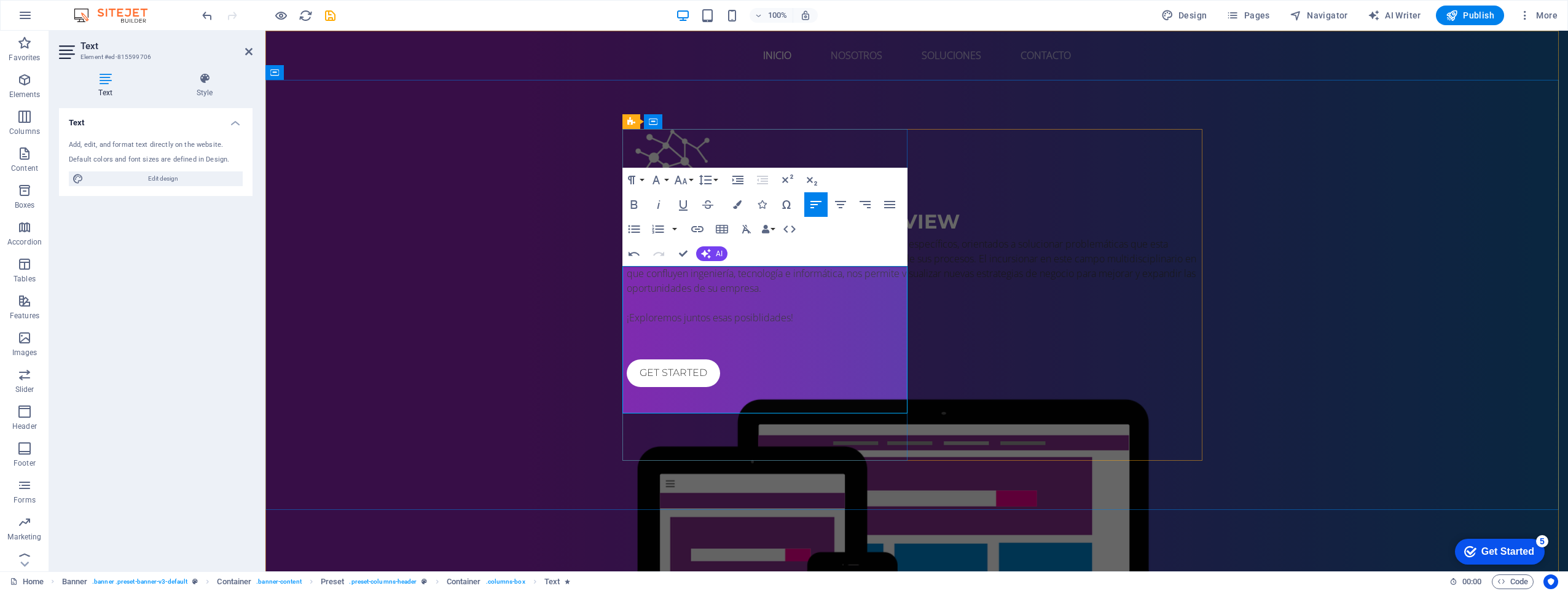
scroll to position [4898, 0]
click at [1371, 356] on div "IT Services in Mountain View Nuestras soluciones son diseñadas y fabricadas sob…" at bounding box center [917, 440] width 1303 height 721
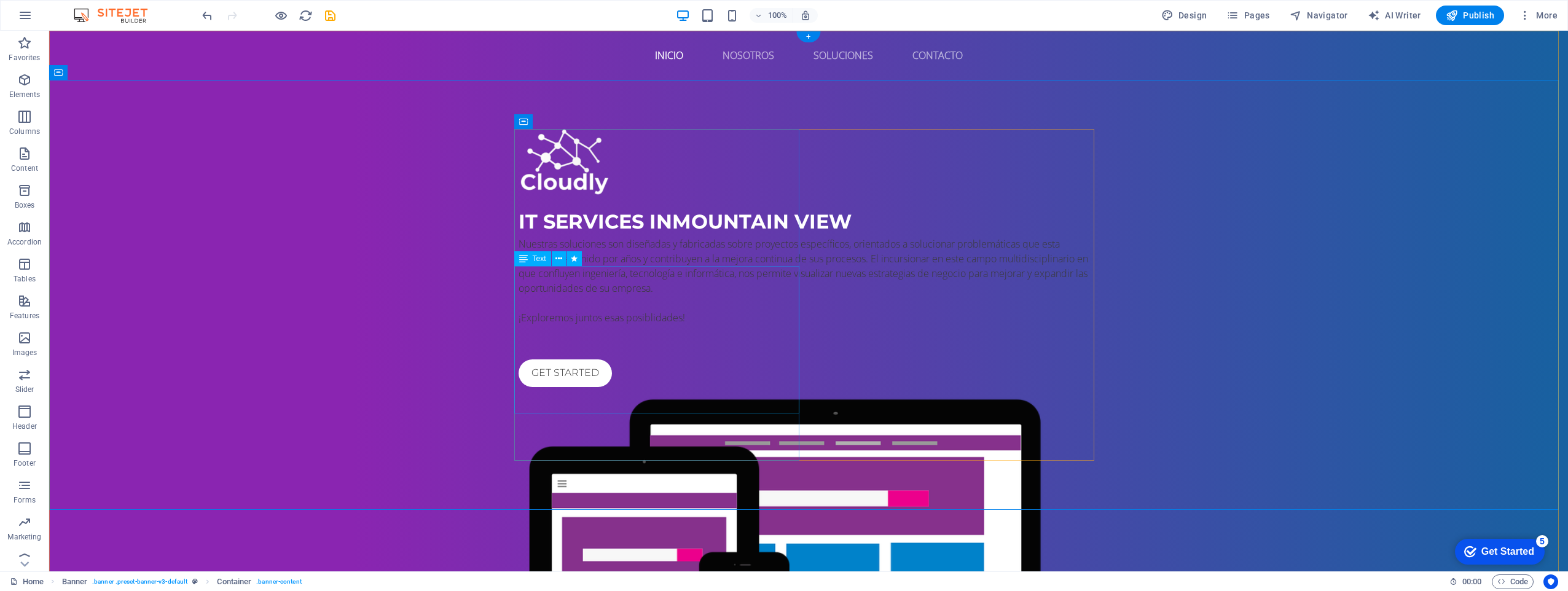
click at [631, 314] on div "Nuestras soluciones son diseñadas y fabricadas sobre proyectos específicos, ori…" at bounding box center [808, 287] width 580 height 103
click at [574, 387] on div "Get started" at bounding box center [808, 374] width 580 height 28
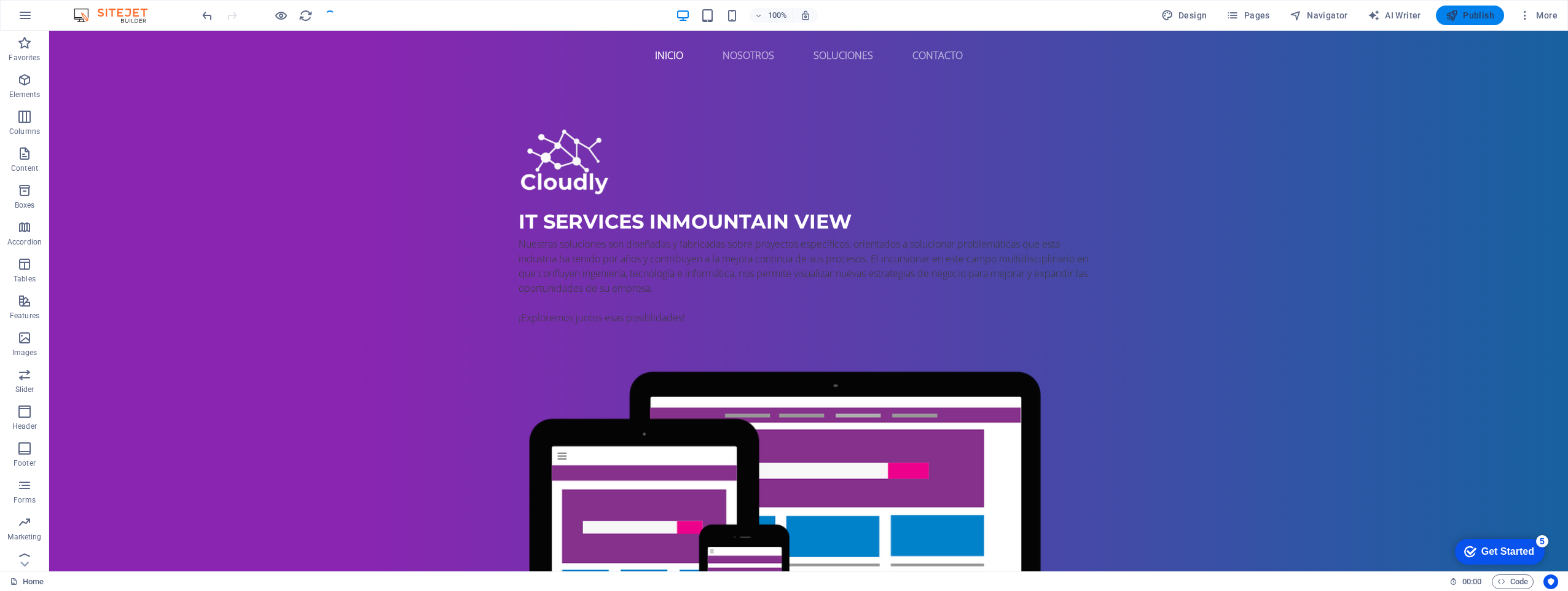
click at [1492, 13] on span "Publish" at bounding box center [1470, 15] width 49 height 12
